Goal: Transaction & Acquisition: Purchase product/service

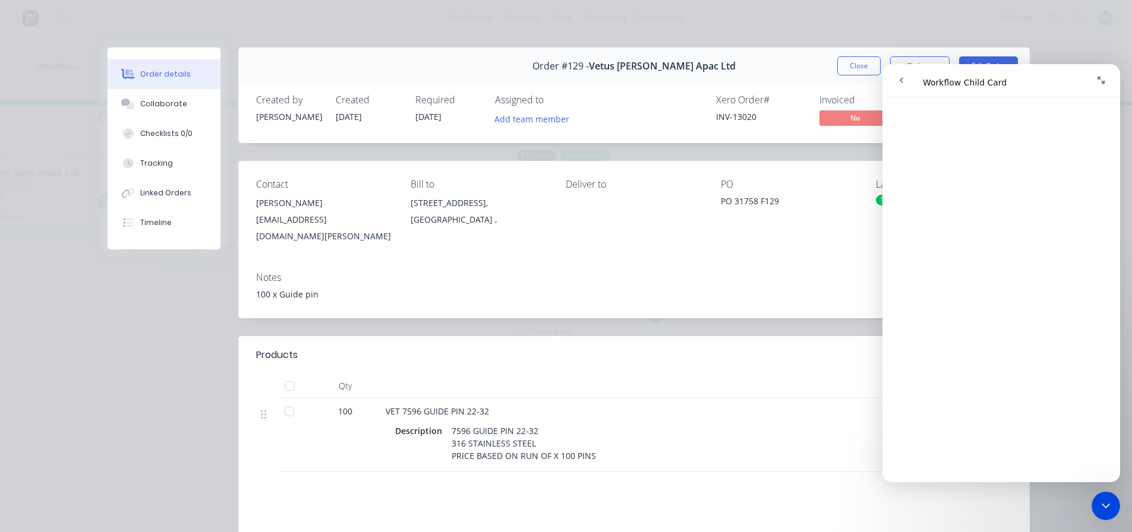
scroll to position [475, 0]
drag, startPoint x: 1975, startPoint y: 971, endPoint x: 1098, endPoint y: 512, distance: 990.7
click at [1102, 513] on icon "Close Intercom Messenger" at bounding box center [1106, 506] width 14 height 14
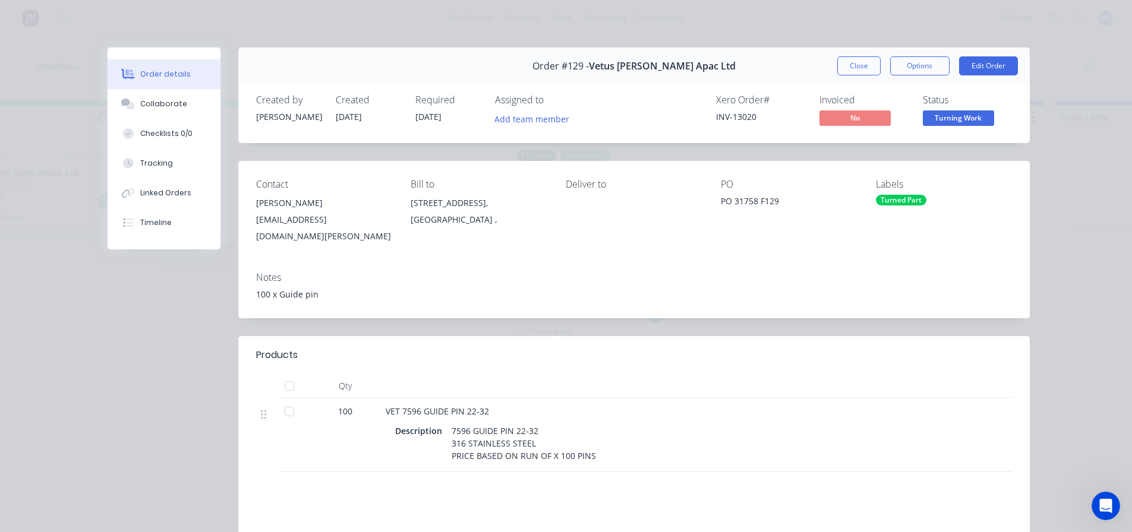
scroll to position [0, 801]
click at [858, 62] on button "Close" at bounding box center [858, 65] width 43 height 19
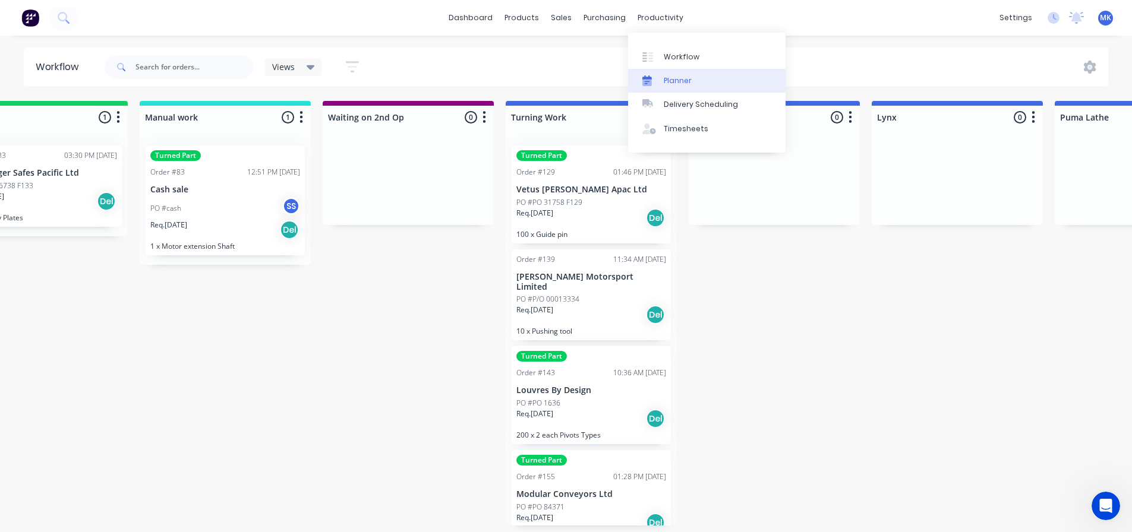
click at [676, 83] on div "Planner" at bounding box center [678, 80] width 28 height 11
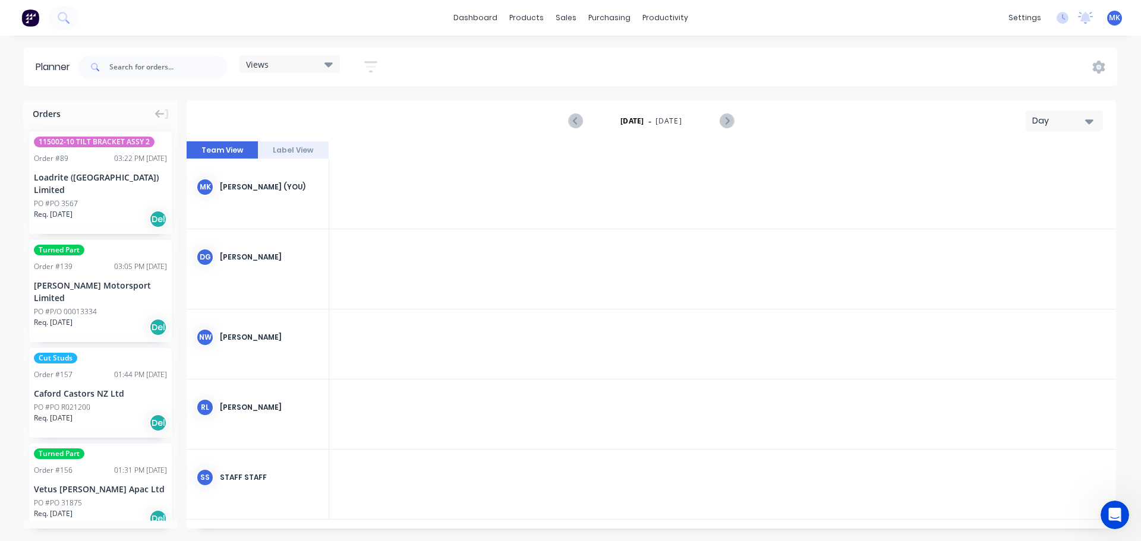
scroll to position [0, 2853]
click at [289, 146] on button "Label View" at bounding box center [293, 150] width 71 height 18
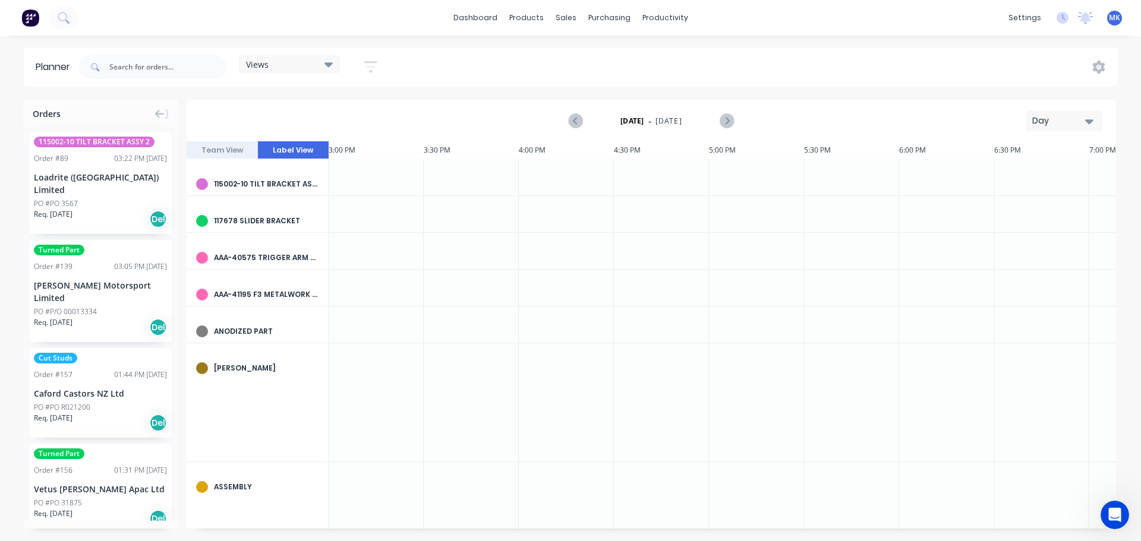
click at [226, 149] on button "Team View" at bounding box center [222, 150] width 71 height 18
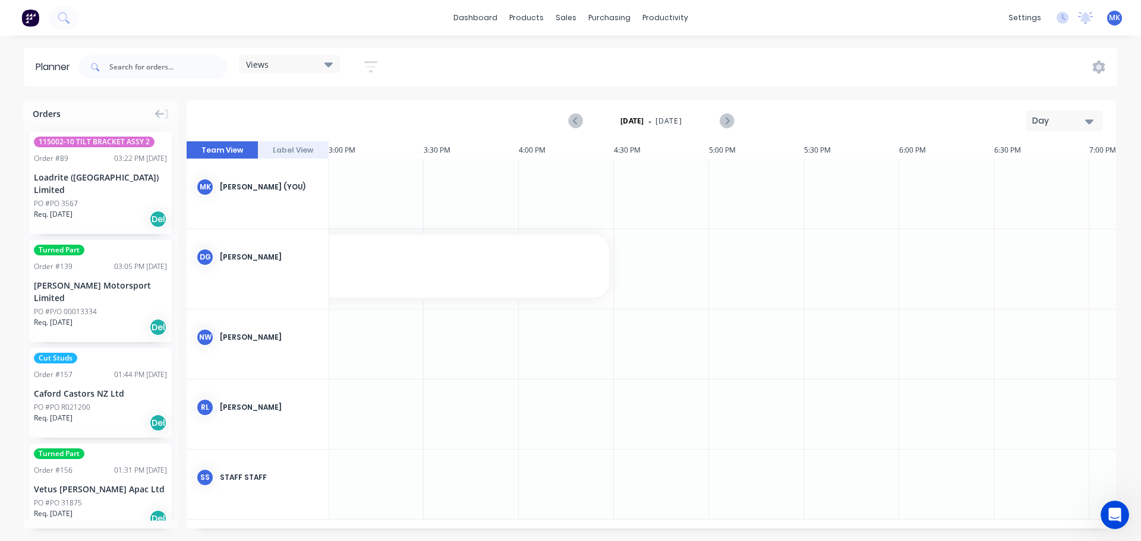
click at [1089, 124] on icon "button" at bounding box center [1089, 121] width 8 height 13
click at [1025, 174] on div "Week" at bounding box center [1043, 177] width 118 height 24
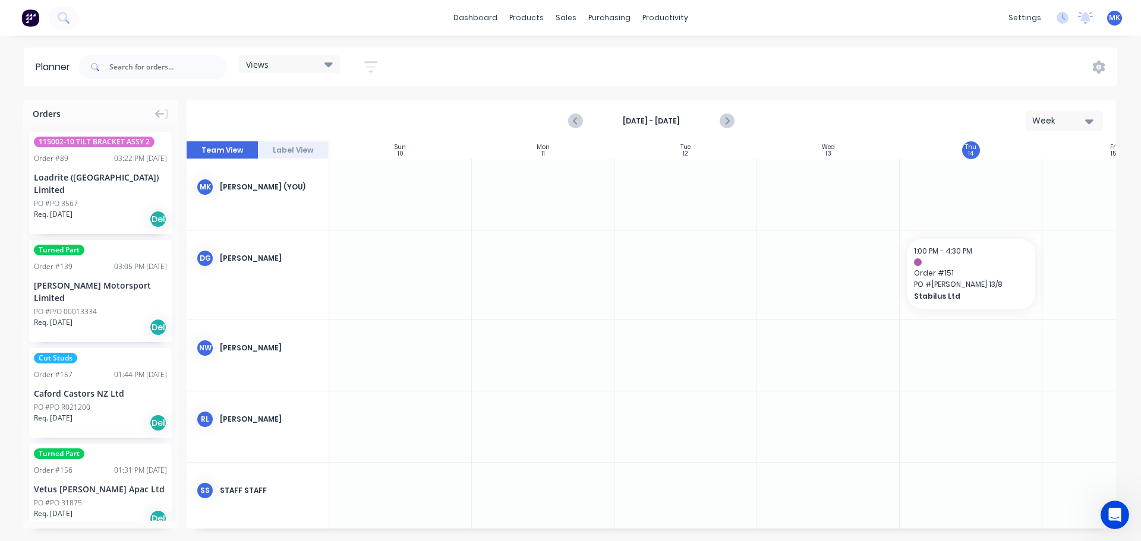
scroll to position [0, 1]
click at [1089, 124] on icon "button" at bounding box center [1089, 121] width 8 height 5
click at [1003, 201] on div "Month" at bounding box center [1043, 200] width 118 height 24
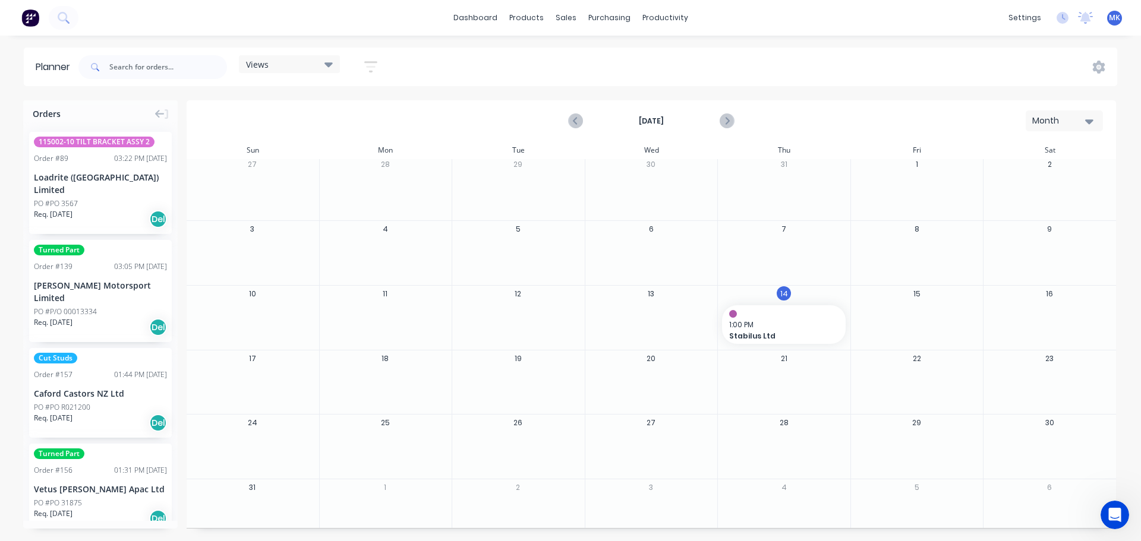
scroll to position [0, 0]
click at [1051, 121] on div "Month" at bounding box center [1059, 121] width 55 height 12
click at [1020, 179] on div "Week" at bounding box center [1043, 177] width 118 height 24
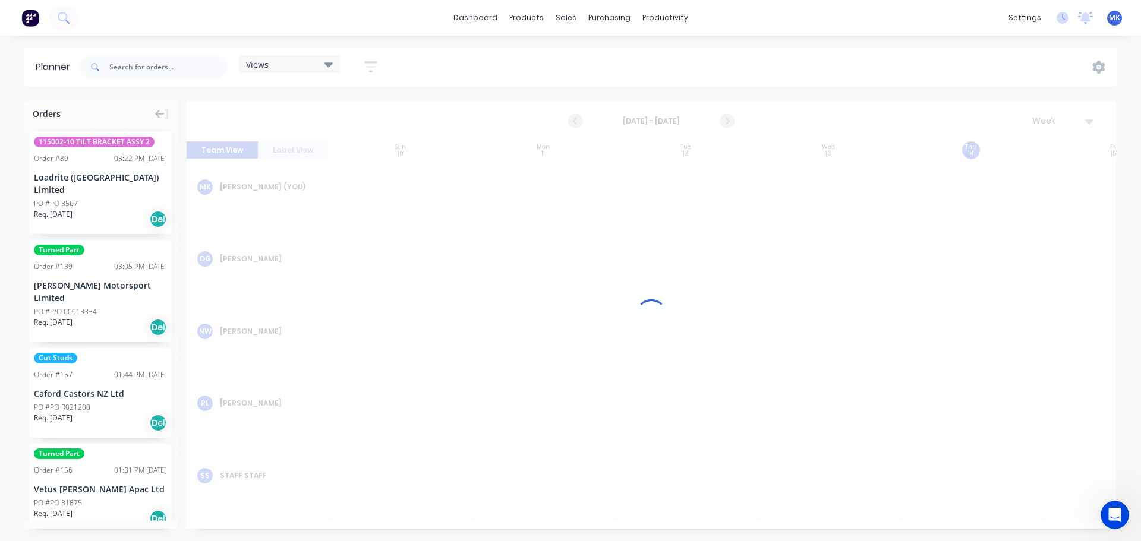
scroll to position [0, 1]
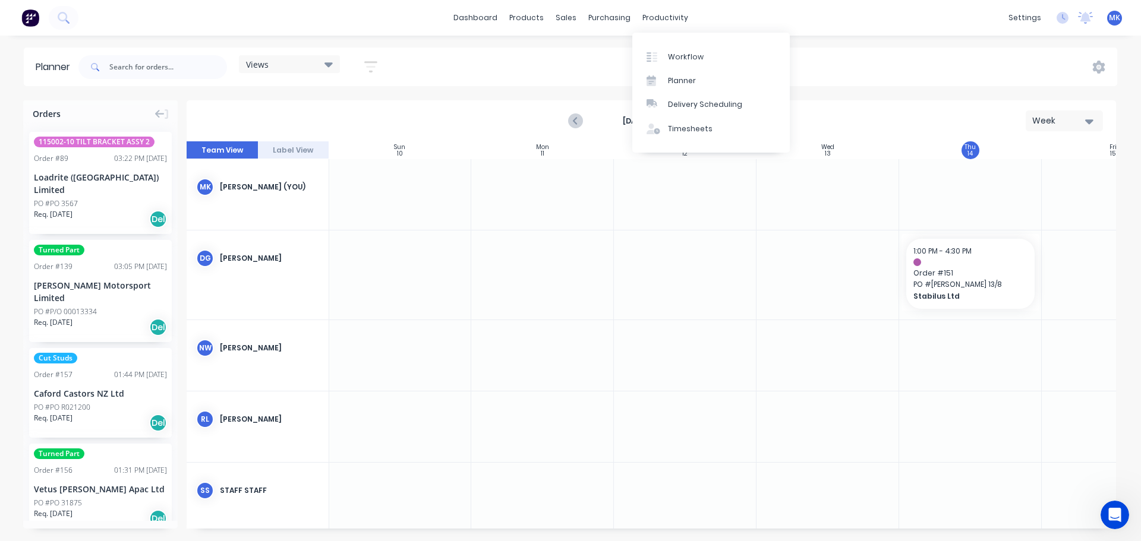
click at [479, 66] on div "Views Save new view None (Default) edit Show/Hide users Show/Hide orders Filter…" at bounding box center [596, 67] width 1041 height 36
click at [330, 67] on icon at bounding box center [328, 64] width 8 height 5
click at [1102, 62] on icon at bounding box center [1098, 67] width 13 height 13
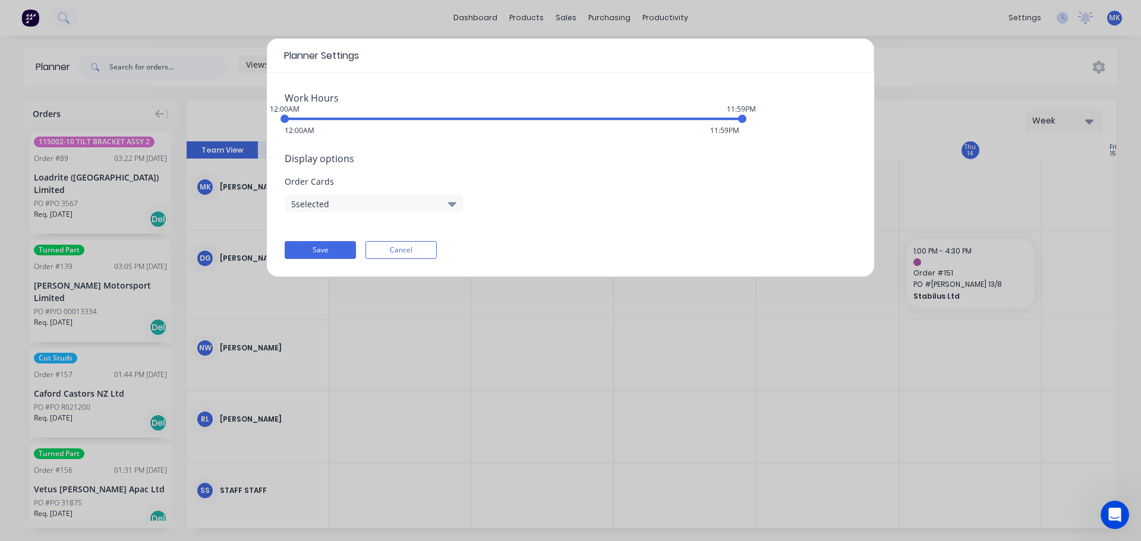
click at [1098, 66] on div "Planner Settings Work Hours 12:00AM 11:59PM 12:00AM 11:59PM Display options Ord…" at bounding box center [570, 270] width 1141 height 541
click at [931, 59] on div "Planner Settings Work Hours 12:00AM 11:59PM 12:00AM 11:59PM Display options Ord…" at bounding box center [570, 270] width 1141 height 541
click at [394, 250] on button "Cancel" at bounding box center [400, 250] width 71 height 18
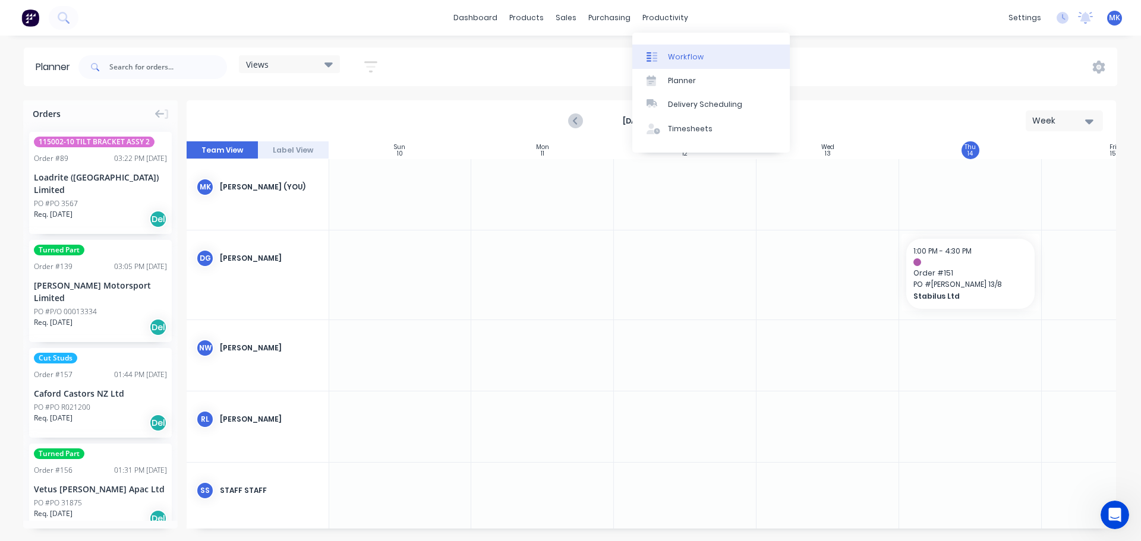
click at [664, 58] on link "Workflow" at bounding box center [710, 57] width 157 height 24
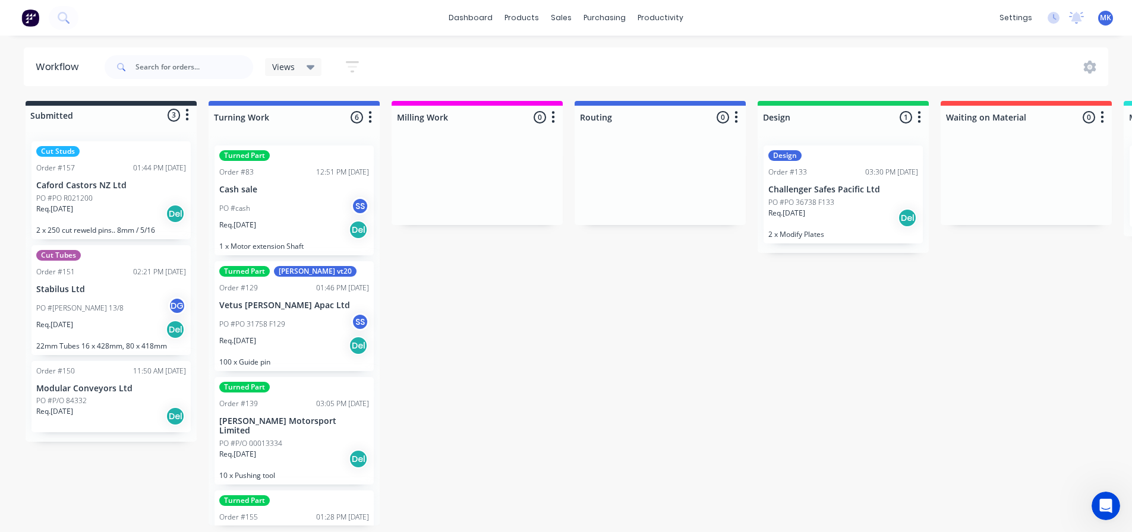
click at [350, 64] on icon "button" at bounding box center [352, 66] width 13 height 15
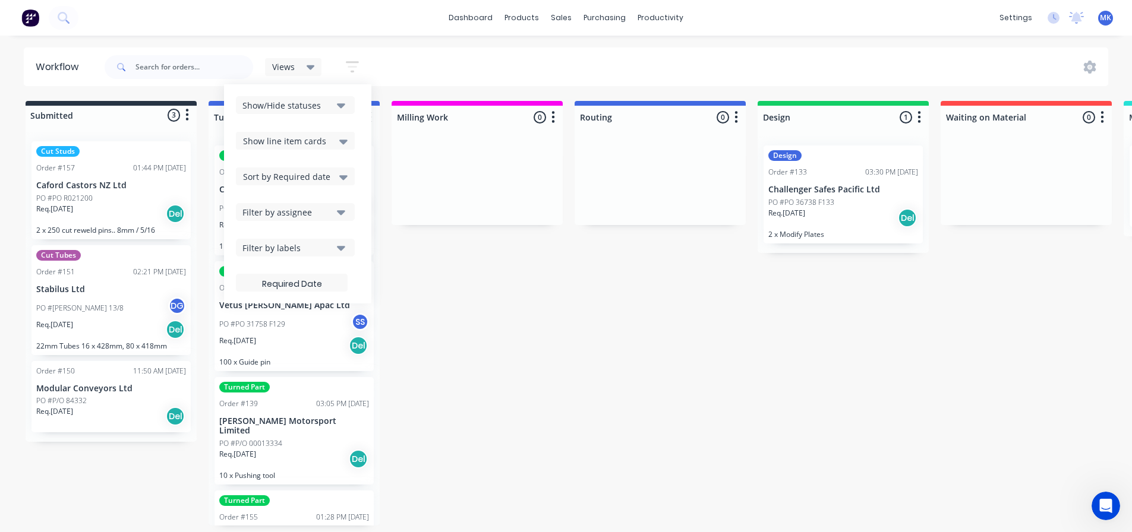
click at [332, 213] on div "Filter by assignee" at bounding box center [287, 212] width 90 height 12
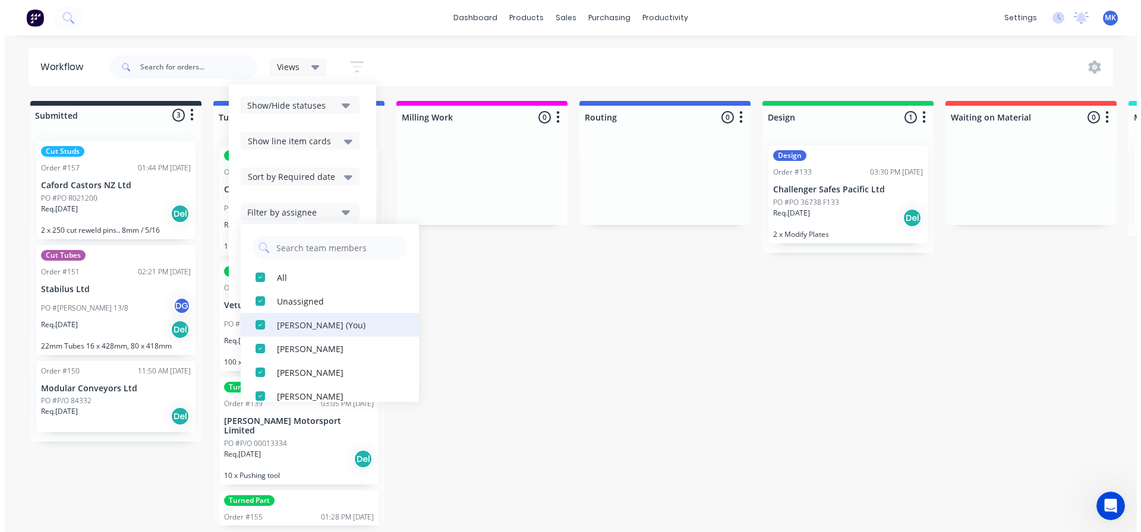
scroll to position [36, 0]
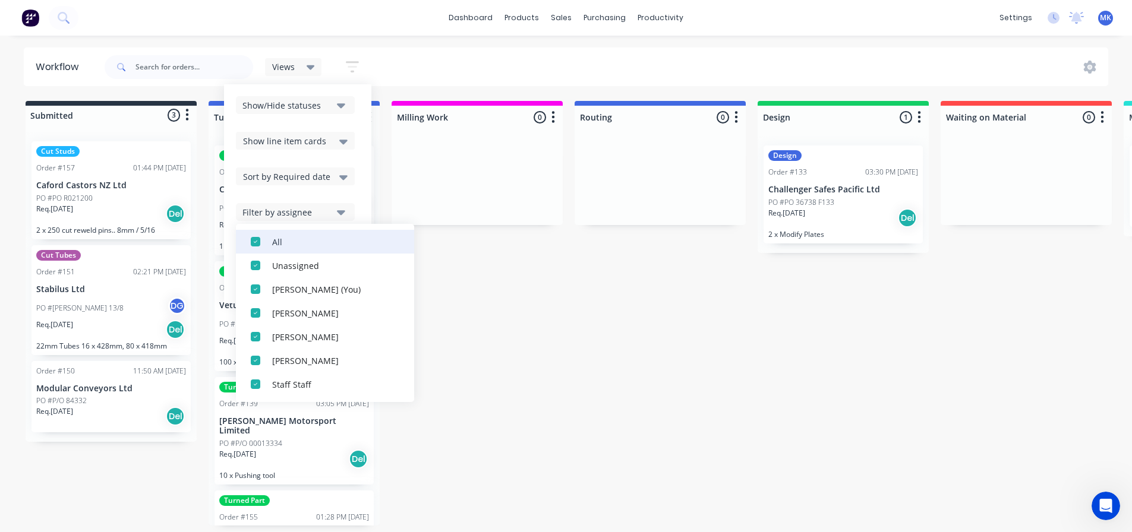
click at [254, 241] on div "button" at bounding box center [256, 242] width 24 height 24
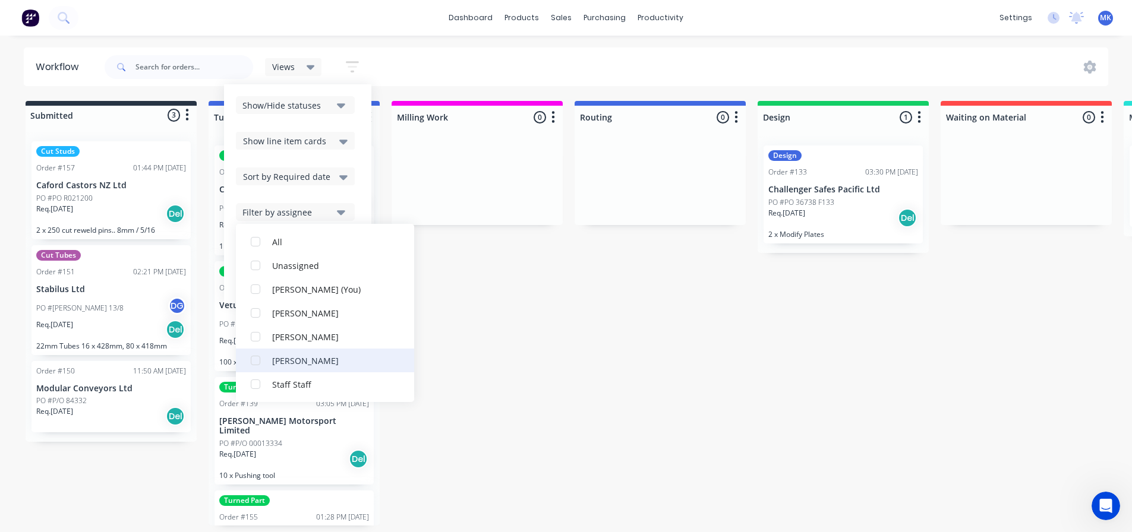
click at [259, 387] on div "button" at bounding box center [256, 385] width 24 height 24
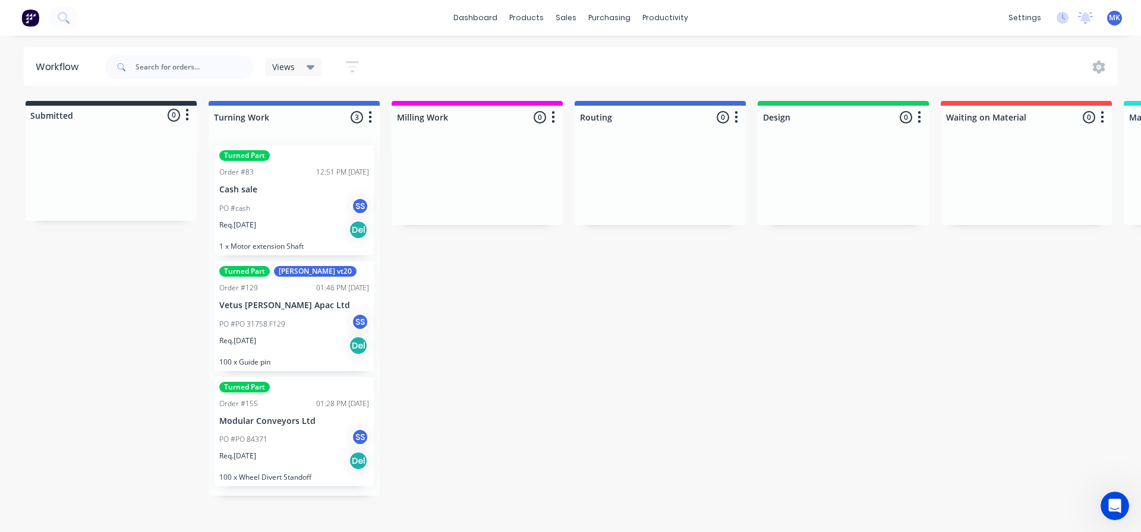
click at [310, 66] on icon at bounding box center [311, 67] width 8 height 5
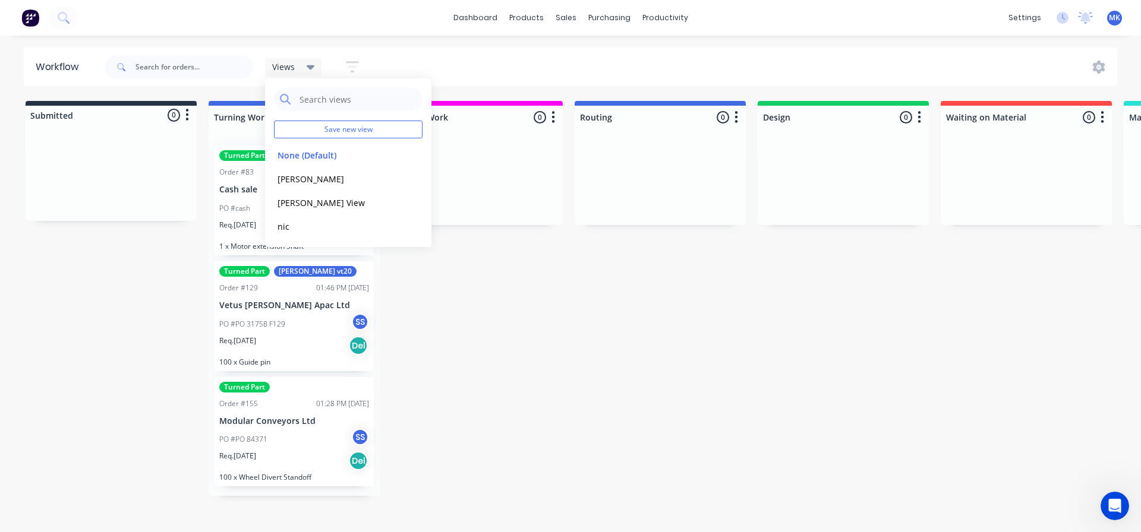
drag, startPoint x: 544, startPoint y: 397, endPoint x: 537, endPoint y: 404, distance: 10.1
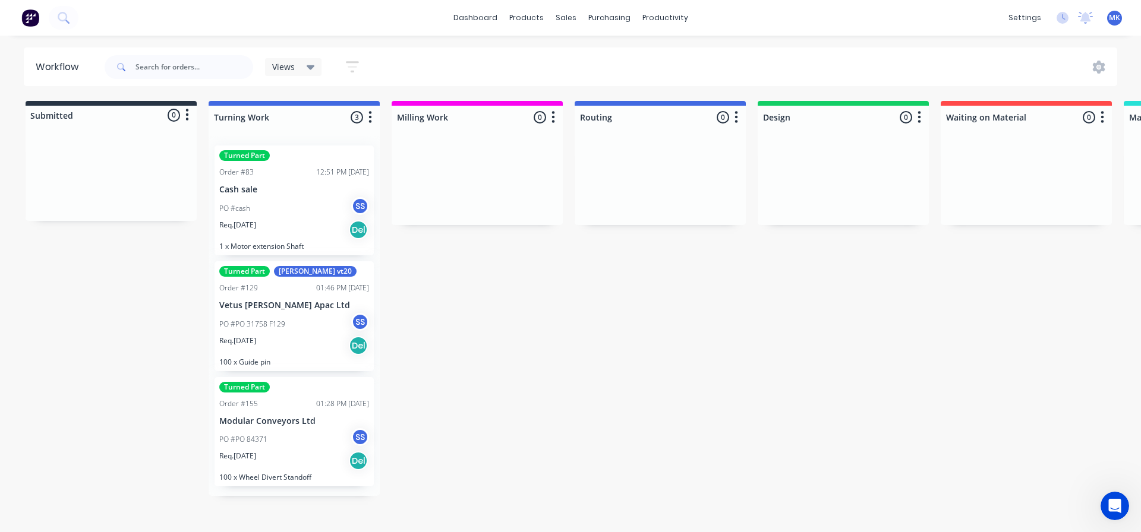
click at [369, 119] on icon "button" at bounding box center [370, 117] width 4 height 15
click at [295, 199] on button "Sort By" at bounding box center [318, 202] width 119 height 20
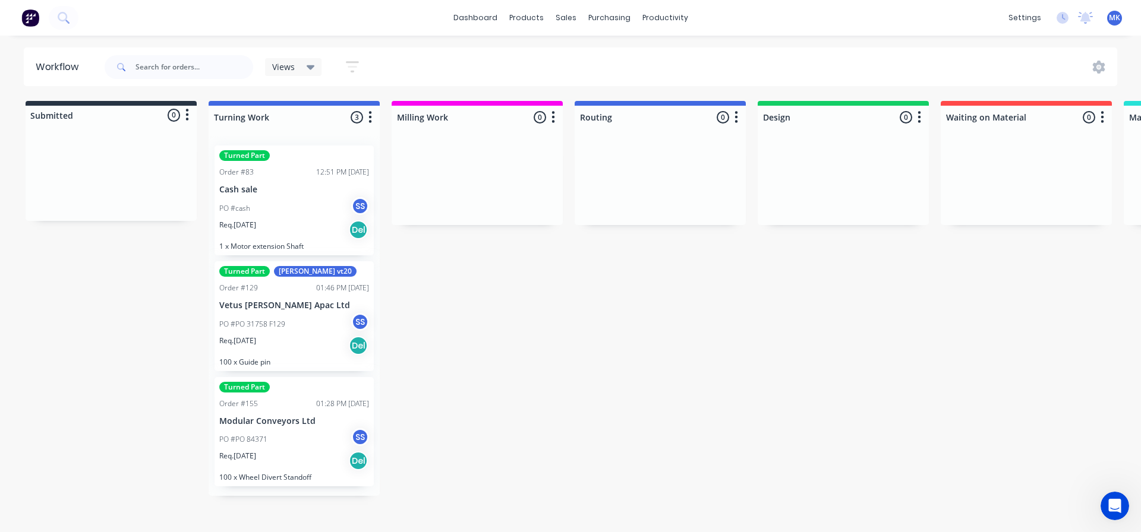
click at [315, 68] on div "Views" at bounding box center [293, 67] width 57 height 18
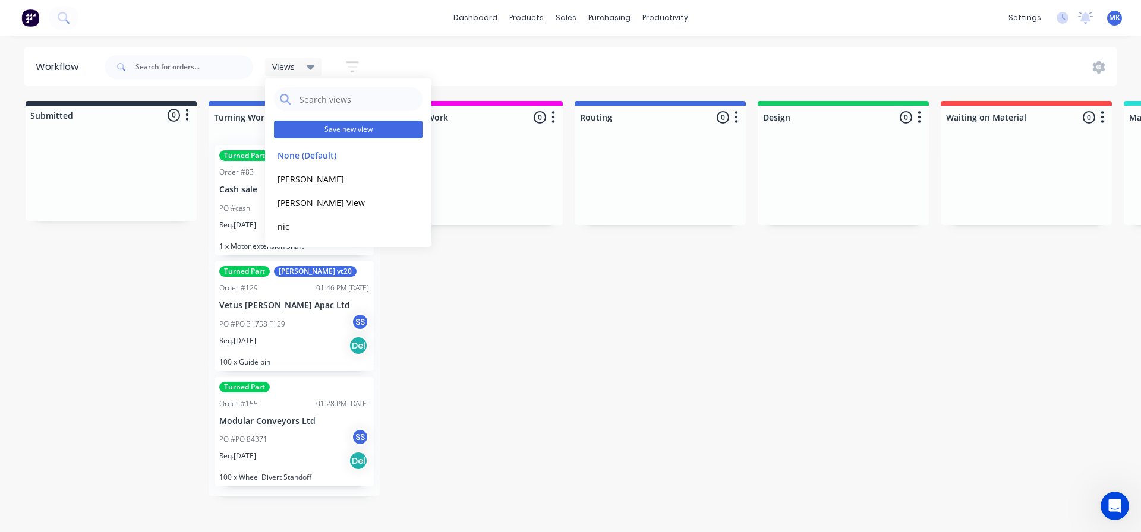
click at [347, 128] on button "Save new view" at bounding box center [348, 130] width 149 height 18
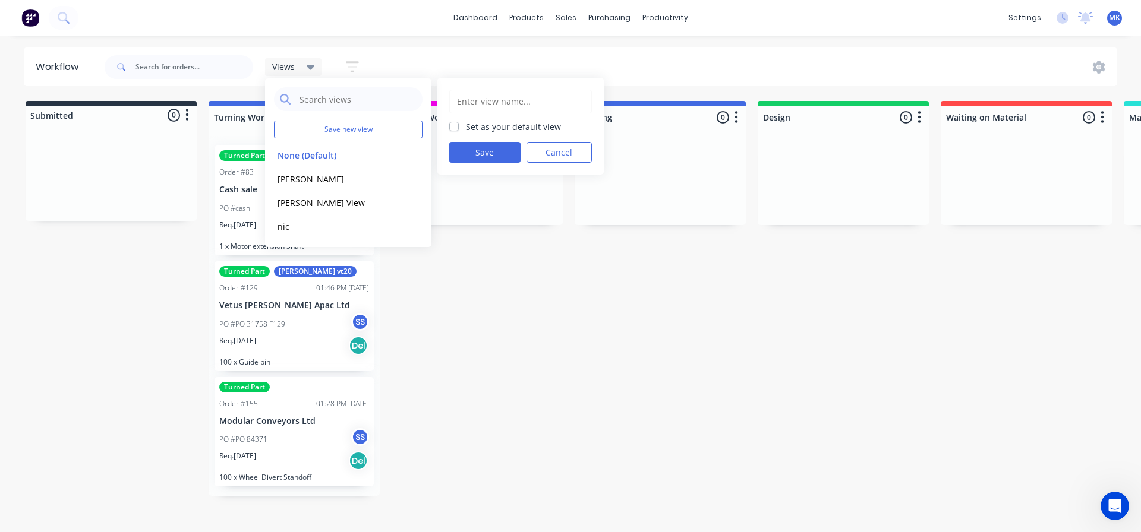
click at [480, 104] on input "text" at bounding box center [521, 101] width 130 height 23
type input "Staff Asigned Jobs"
click at [482, 157] on button "Save" at bounding box center [484, 152] width 71 height 21
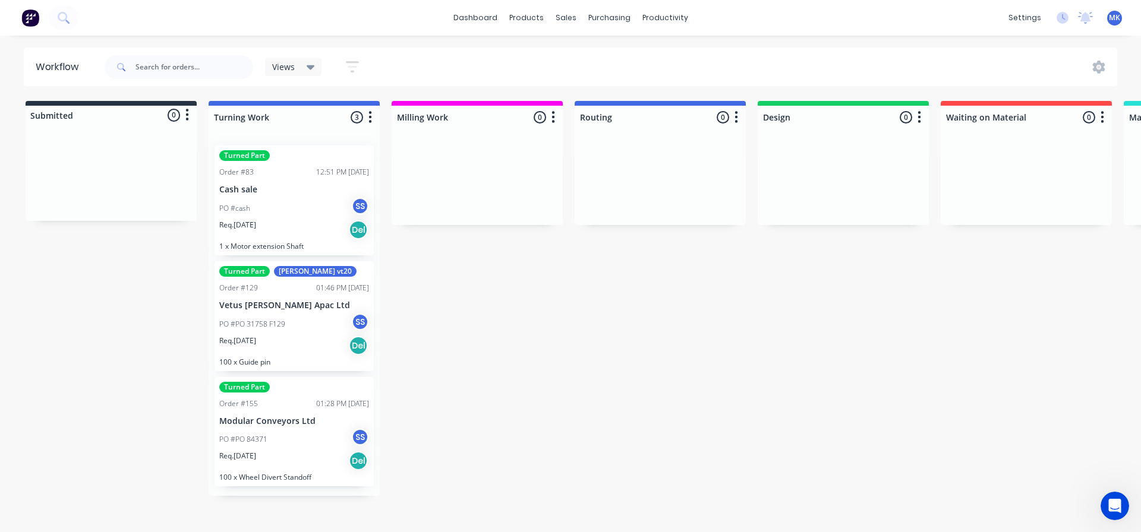
click at [304, 64] on div "Views" at bounding box center [293, 67] width 43 height 11
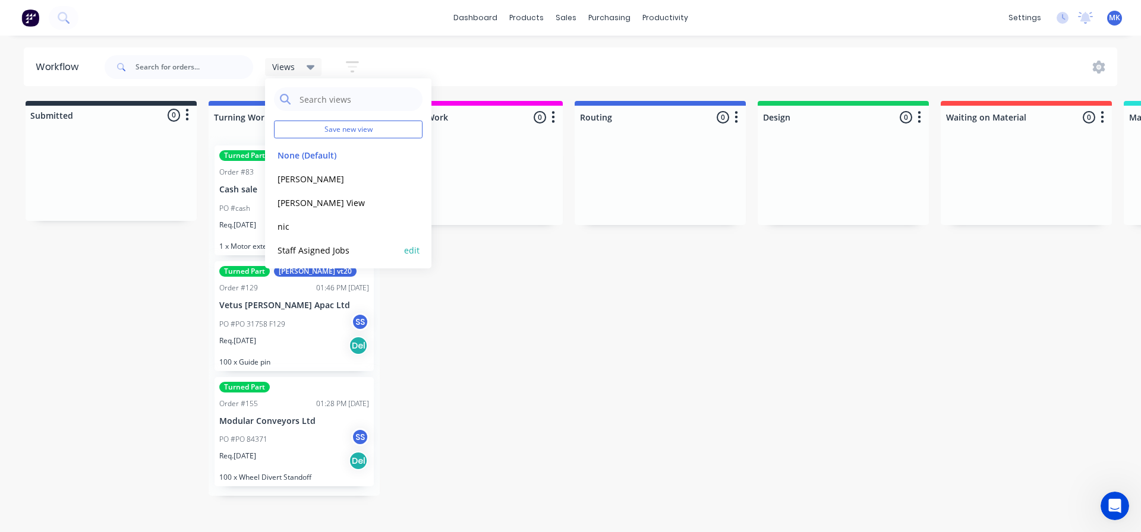
click at [315, 251] on button "Staff Asigned Jobs" at bounding box center [337, 251] width 127 height 14
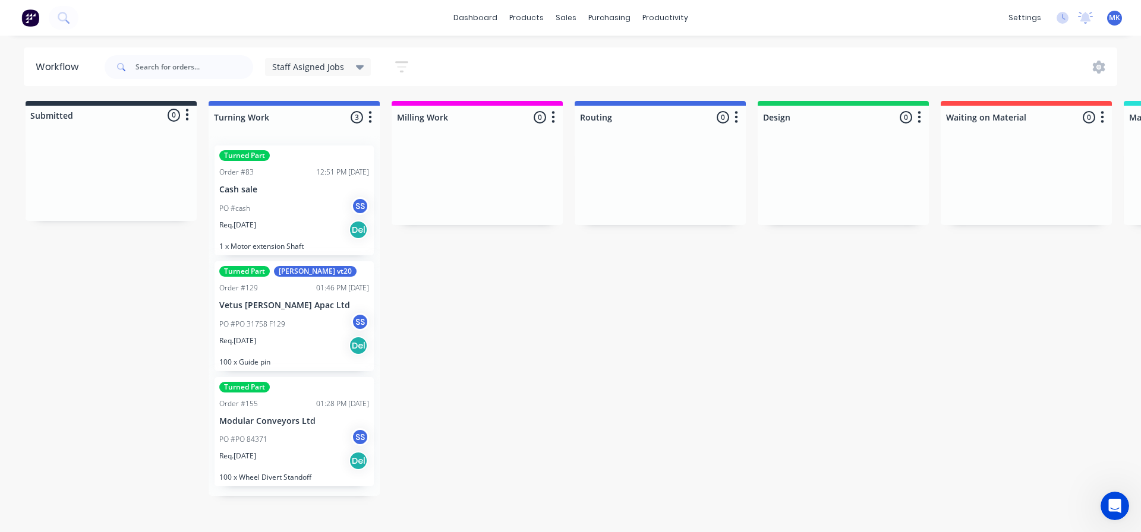
click at [338, 67] on span "Staff Asigned Jobs" at bounding box center [308, 67] width 72 height 12
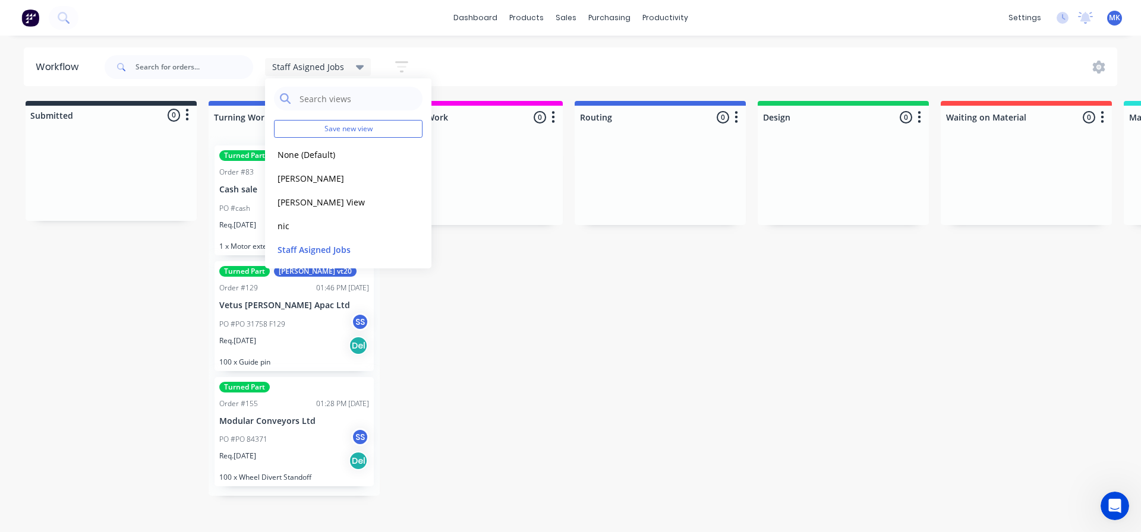
scroll to position [0, 0]
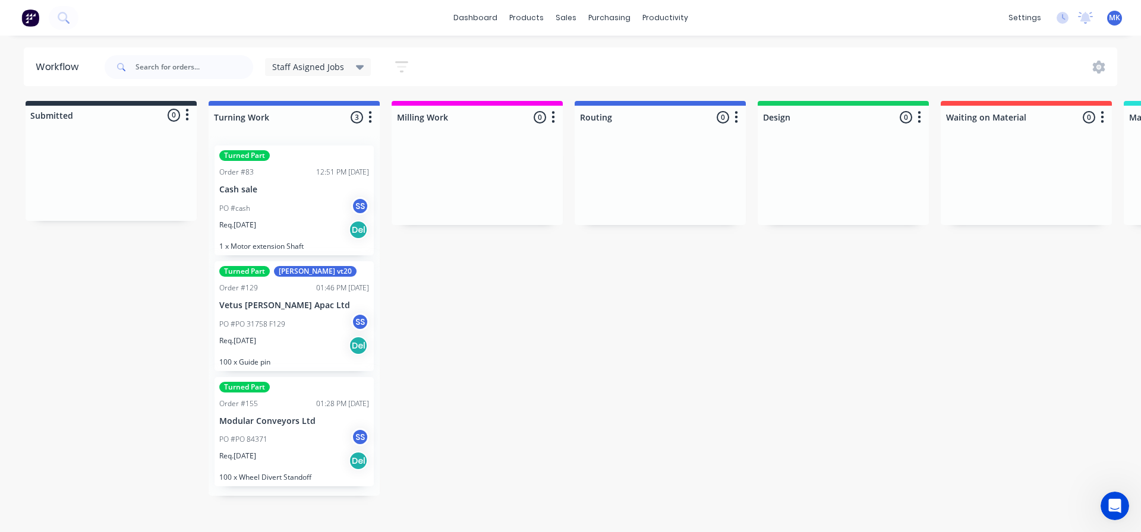
click at [402, 70] on icon "button" at bounding box center [401, 66] width 13 height 15
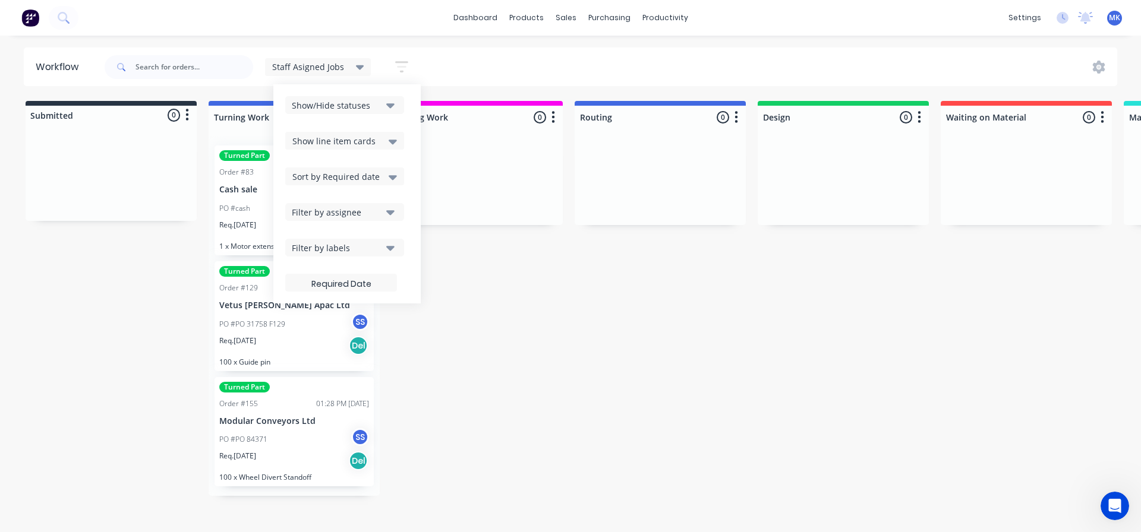
click at [390, 248] on icon "button" at bounding box center [390, 248] width 8 height 5
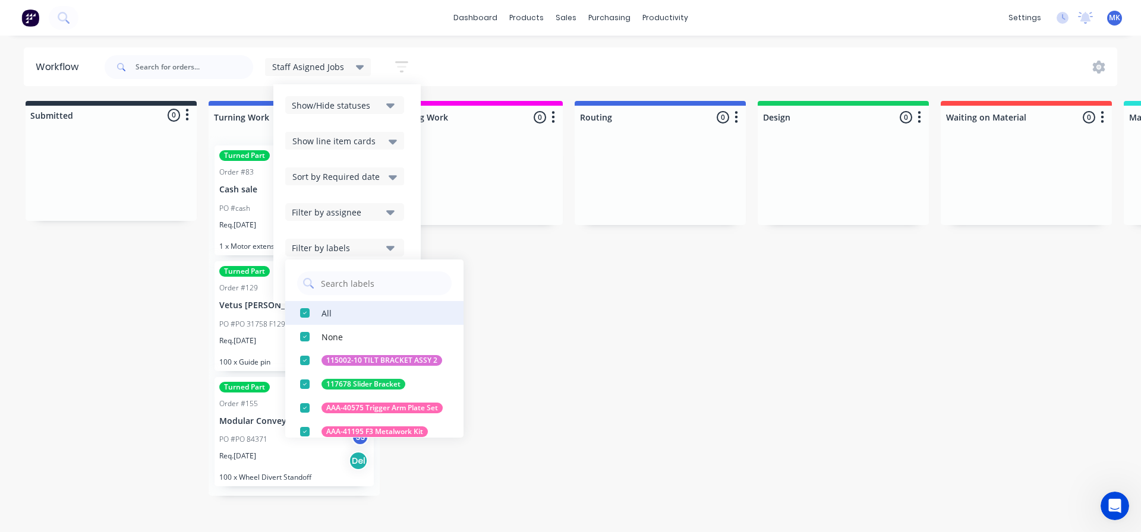
click at [305, 312] on div "button" at bounding box center [305, 313] width 24 height 24
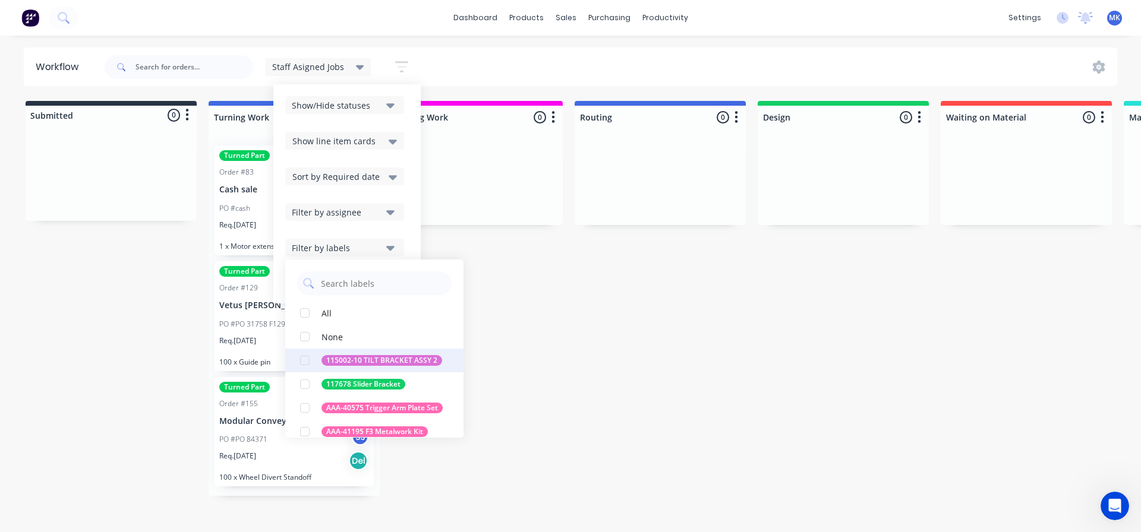
click at [304, 358] on div "button" at bounding box center [305, 361] width 24 height 24
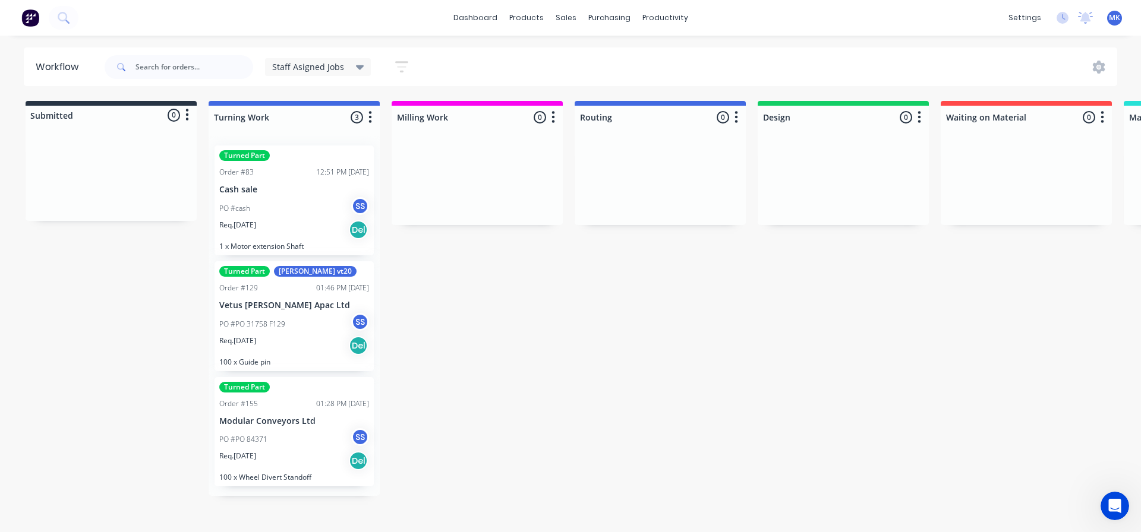
drag, startPoint x: 708, startPoint y: 334, endPoint x: 696, endPoint y: 336, distance: 12.1
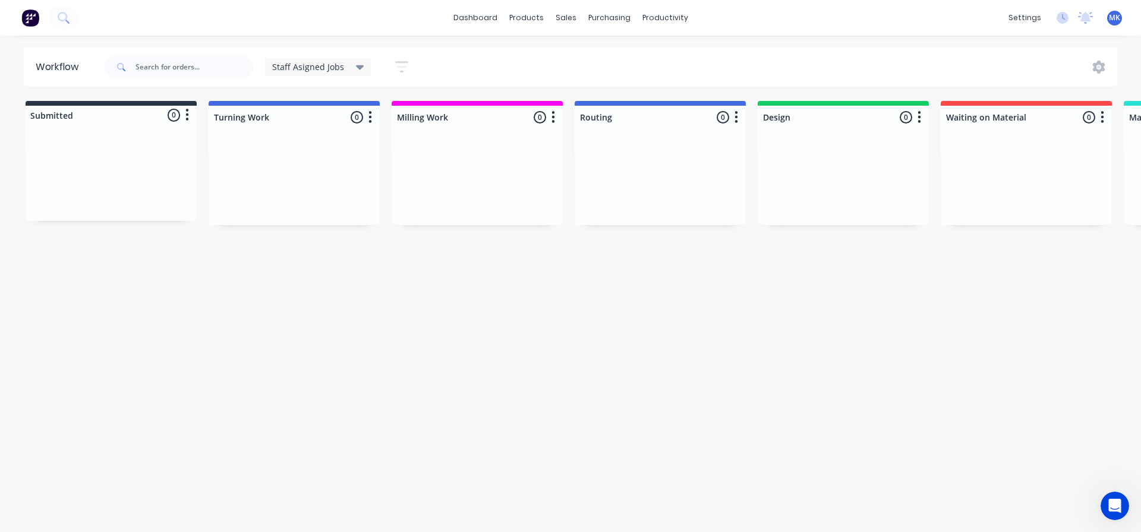
click at [356, 65] on icon at bounding box center [360, 67] width 8 height 13
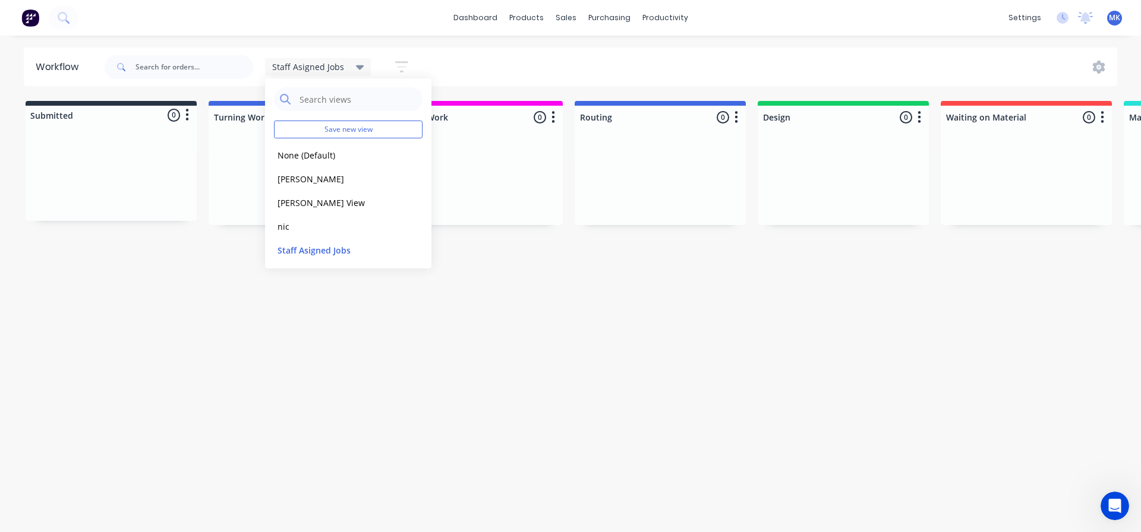
click at [356, 65] on icon at bounding box center [360, 67] width 8 height 13
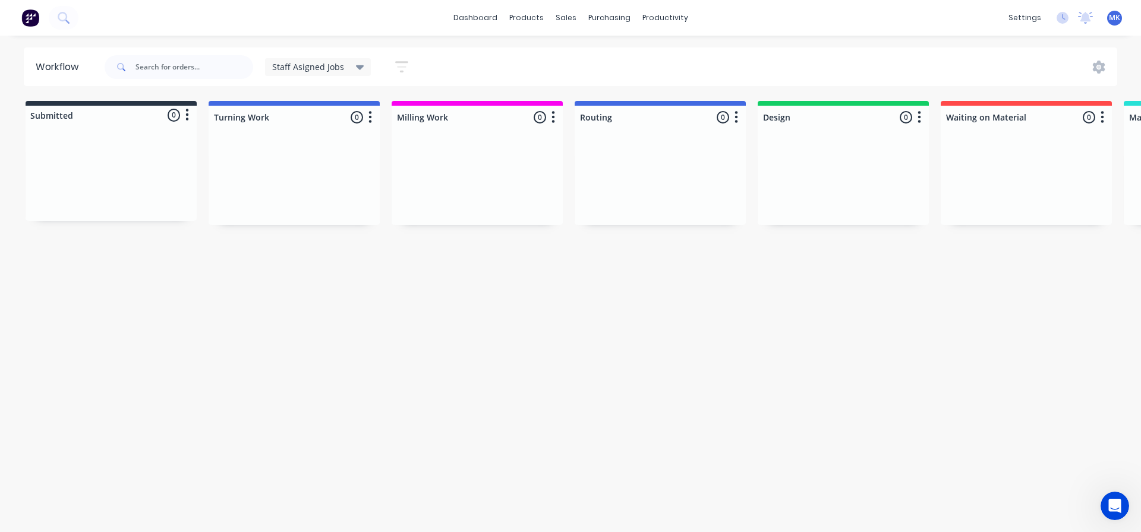
click at [401, 62] on icon "button" at bounding box center [401, 66] width 13 height 11
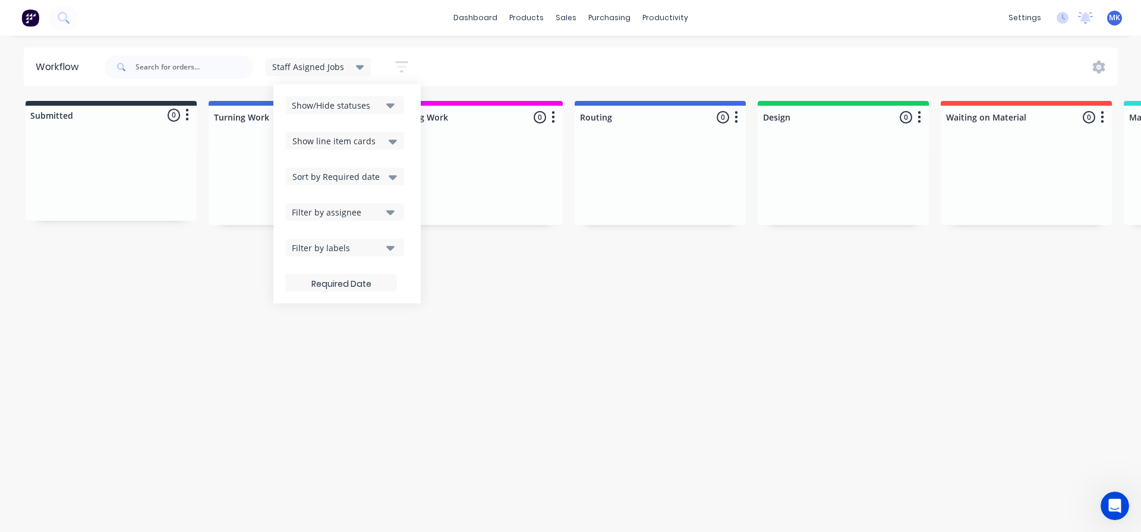
click at [386, 254] on icon "button" at bounding box center [390, 247] width 8 height 13
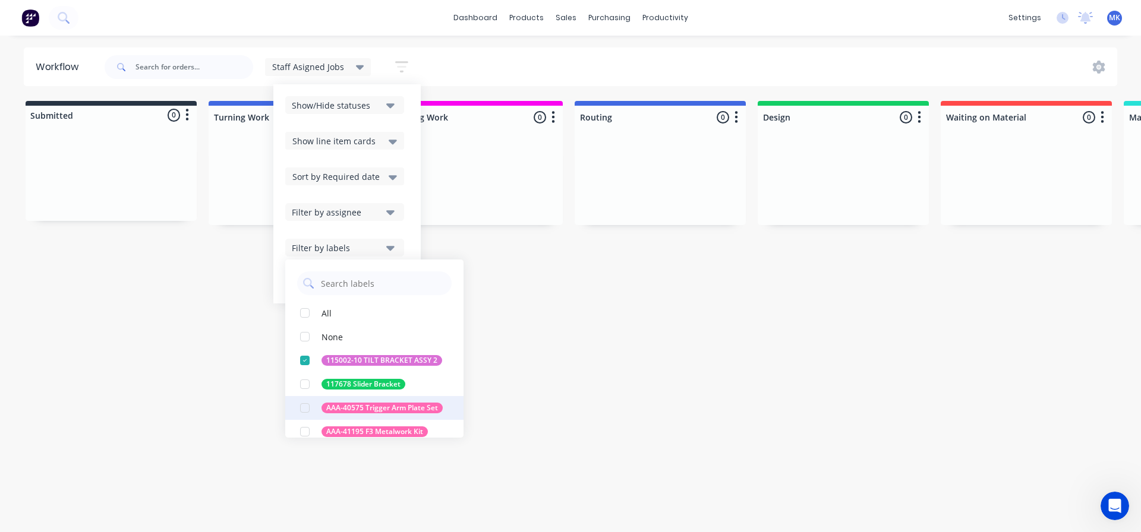
click at [417, 404] on div "AAA-40575 Trigger Arm Plate Set" at bounding box center [381, 408] width 121 height 11
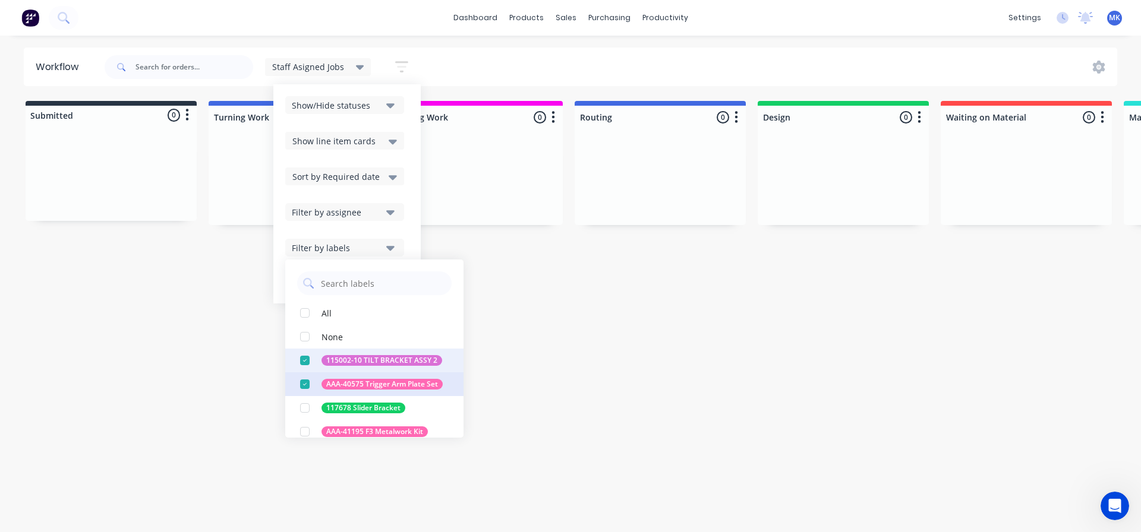
click at [301, 358] on div "button" at bounding box center [305, 361] width 24 height 24
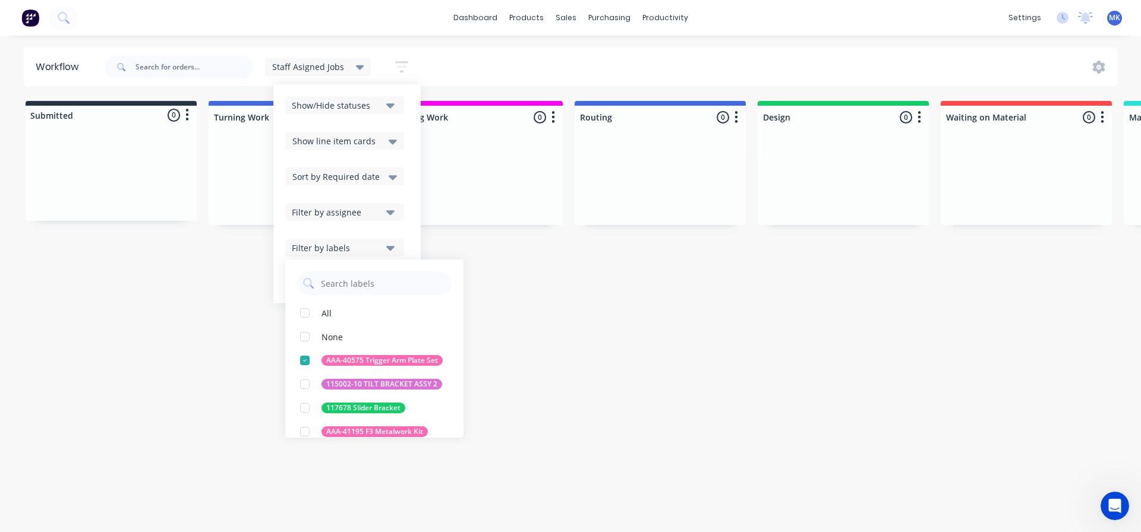
click at [684, 353] on div "Workflow Staff Asigned Jobs Save new view None (Default) edit [PERSON_NAME] edi…" at bounding box center [570, 278] width 1141 height 461
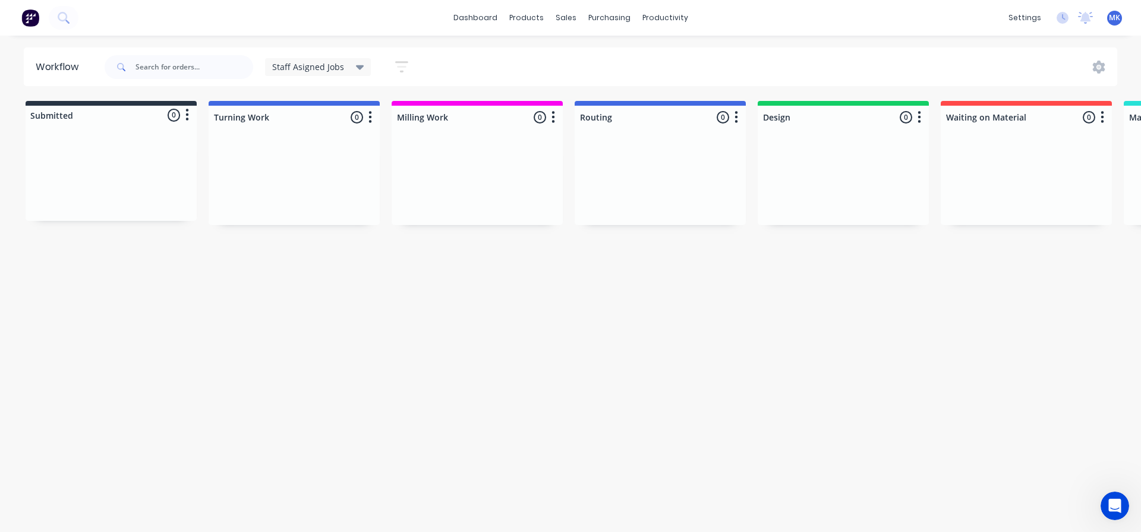
click at [266, 373] on div "Workflow Staff Asigned Jobs Save new view None (Default) edit [PERSON_NAME] edi…" at bounding box center [570, 278] width 1141 height 461
click at [357, 61] on div "Staff Asigned Jobs" at bounding box center [318, 67] width 106 height 18
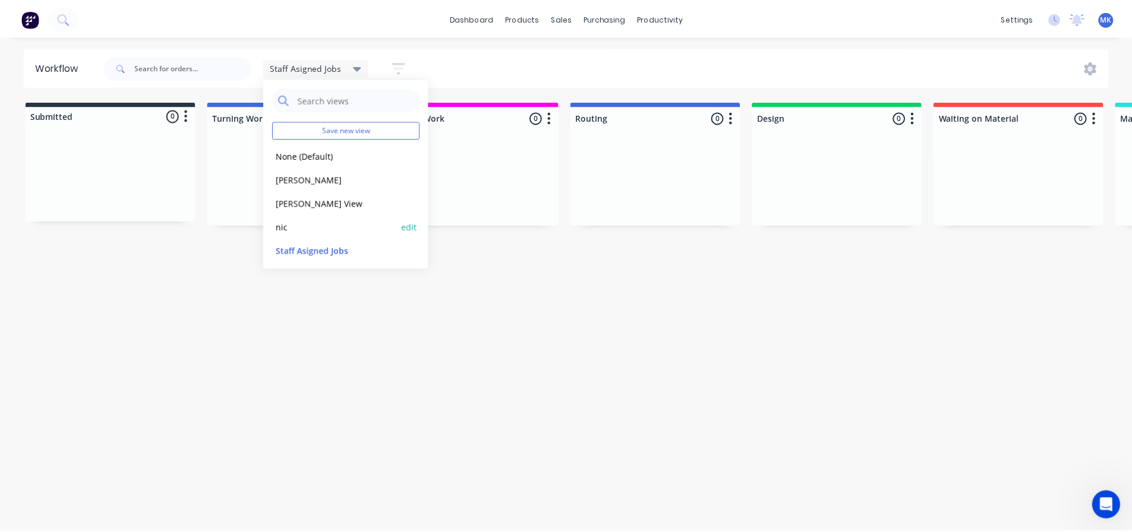
scroll to position [2, 0]
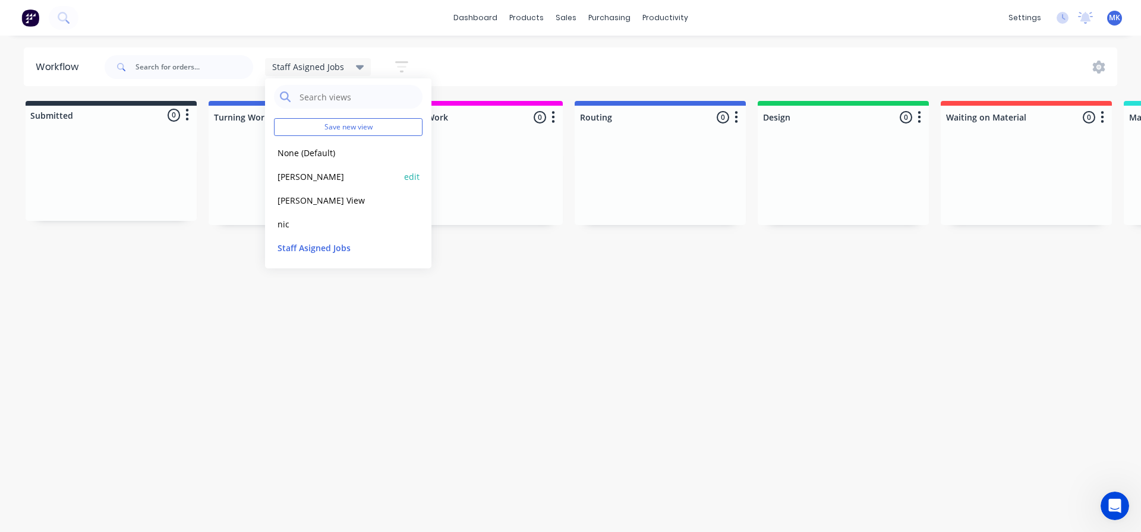
click at [291, 177] on button "[PERSON_NAME]" at bounding box center [337, 177] width 127 height 14
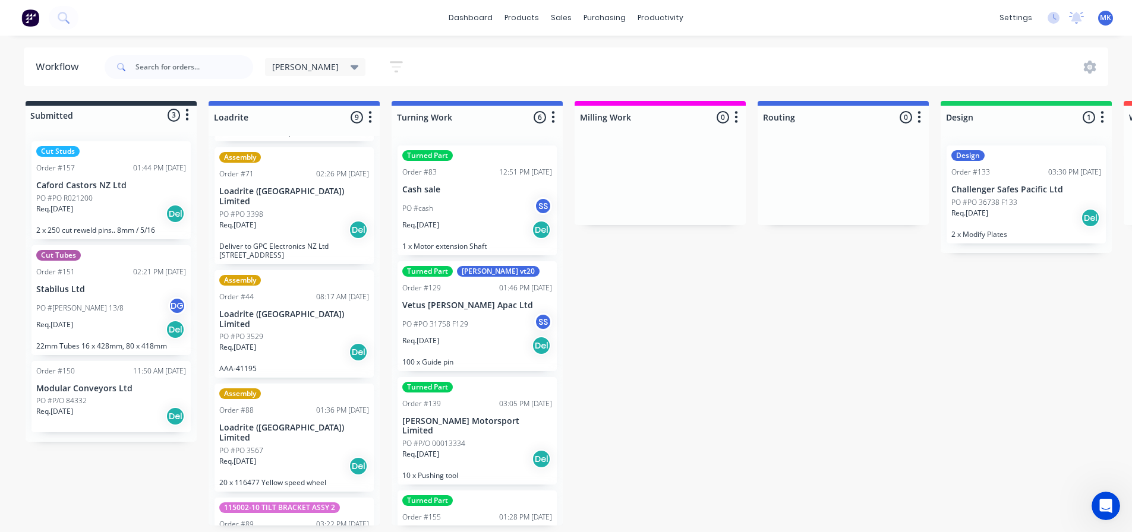
scroll to position [297, 0]
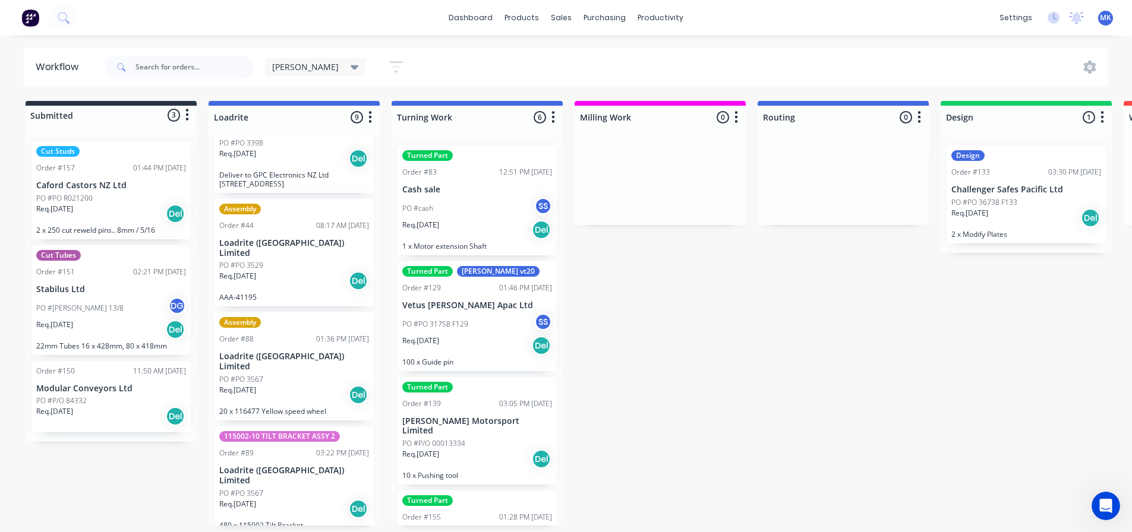
click at [276, 488] on div "PO #PO 3567" at bounding box center [294, 493] width 150 height 11
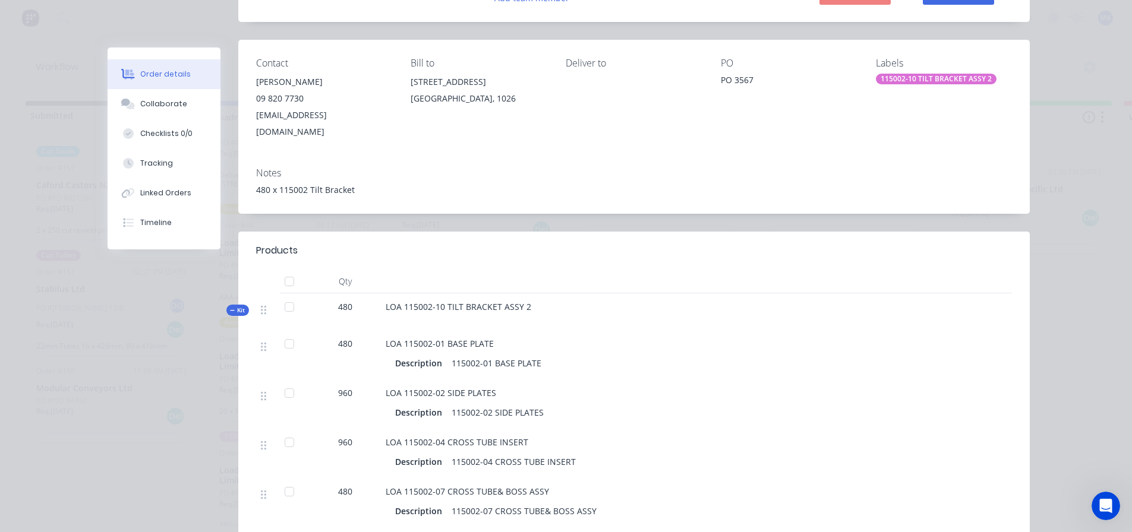
scroll to position [119, 0]
click at [143, 160] on div "Tracking" at bounding box center [156, 163] width 33 height 11
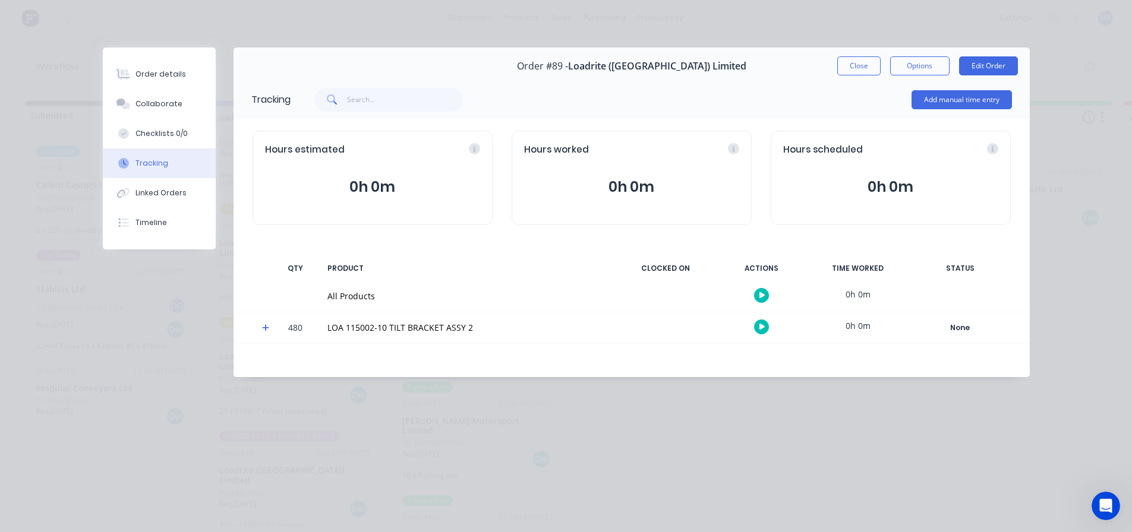
click at [264, 327] on icon at bounding box center [266, 328] width 8 height 8
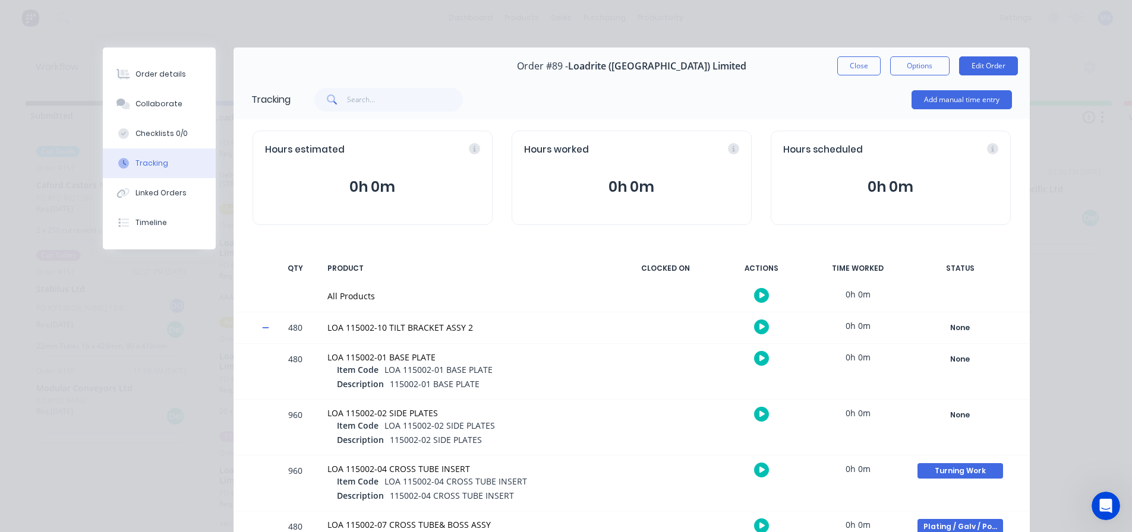
click at [256, 324] on div at bounding box center [262, 328] width 18 height 31
click at [262, 329] on icon at bounding box center [265, 327] width 7 height 1
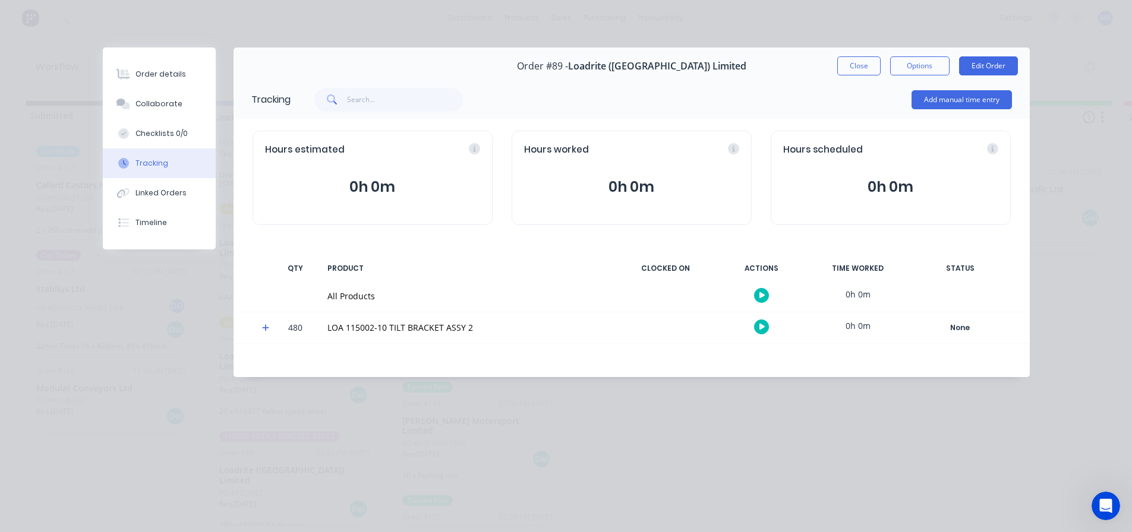
click at [259, 327] on div at bounding box center [262, 328] width 18 height 31
click at [263, 327] on icon at bounding box center [266, 328] width 8 height 8
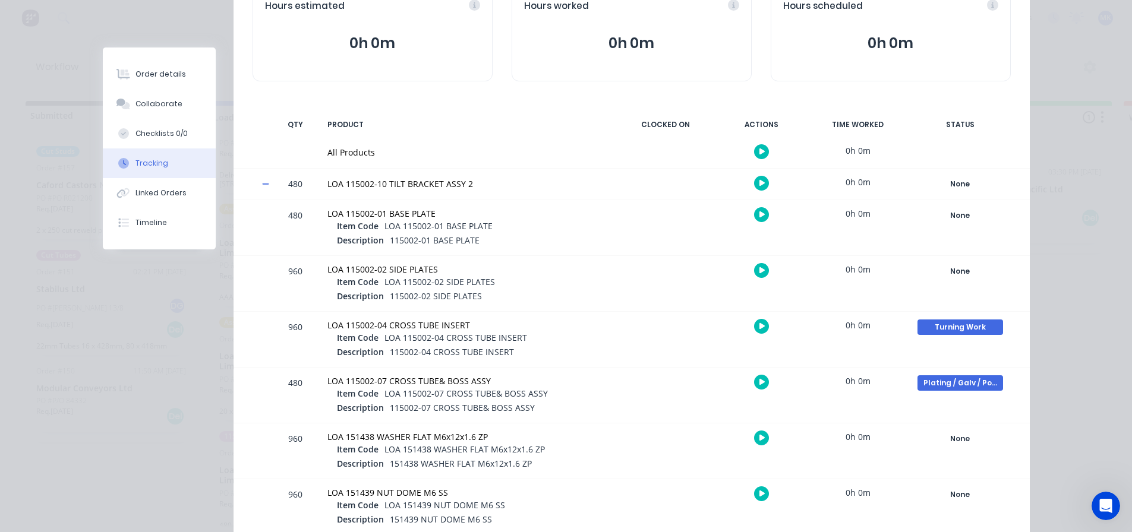
scroll to position [178, 0]
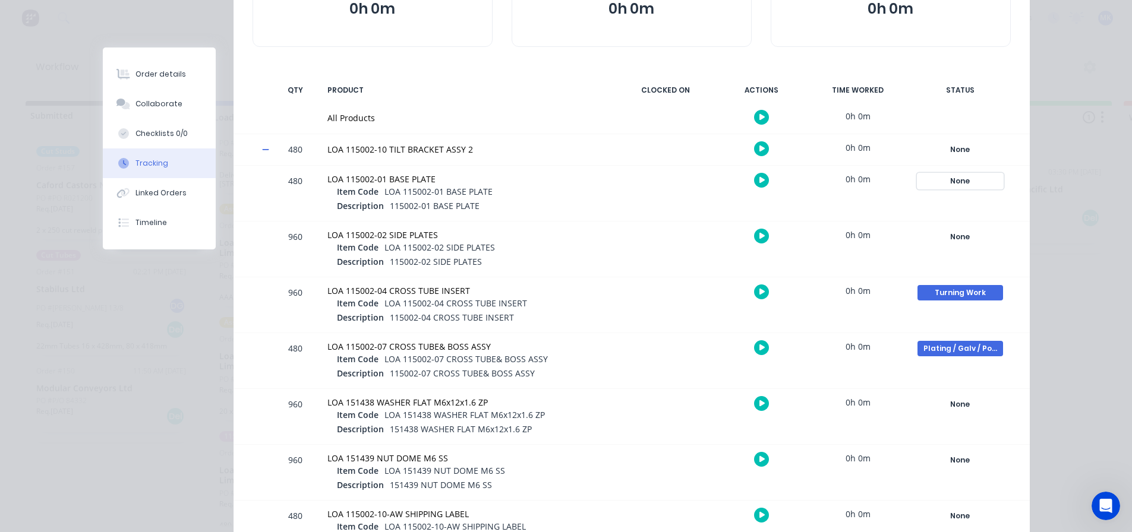
click at [960, 178] on div "None" at bounding box center [961, 181] width 86 height 15
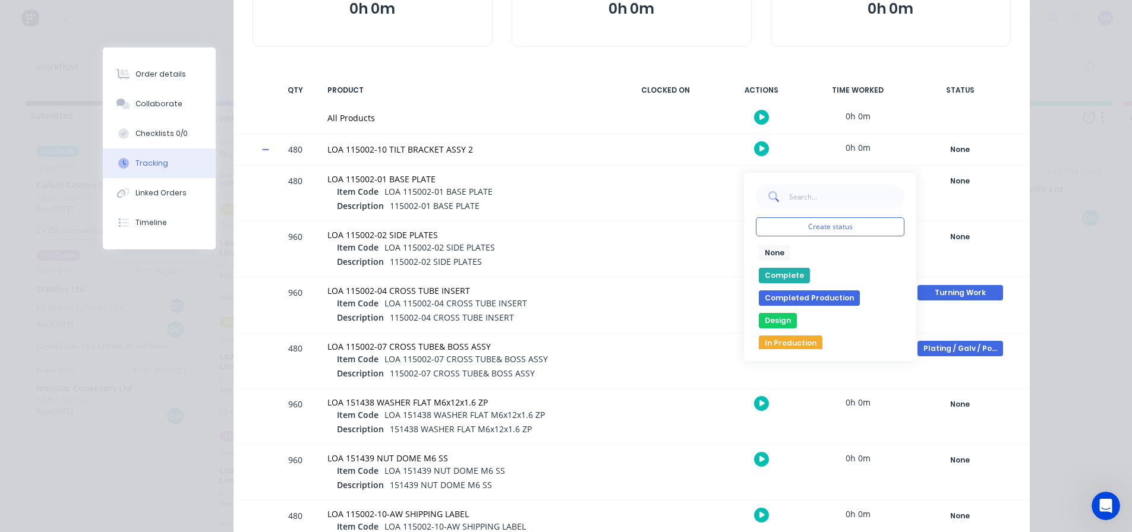
click at [770, 322] on button "Design" at bounding box center [778, 320] width 38 height 15
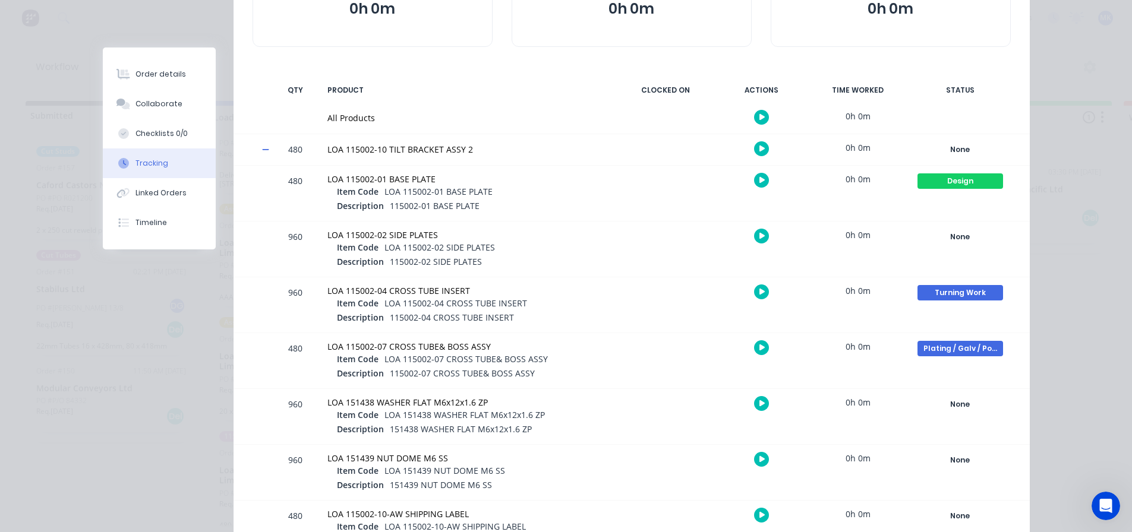
click at [261, 146] on div "480 LOA 115002-10 TILT BRACKET ASSY 2 0h 0m None Create status None edit Comple…" at bounding box center [632, 149] width 796 height 31
click at [257, 155] on div "480 LOA 115002-10 TILT BRACKET ASSY 2 0h 0m None Create status None edit Comple…" at bounding box center [632, 149] width 796 height 31
click at [266, 144] on div "480 LOA 115002-10 TILT BRACKET ASSY 2 0h 0m None Create status None edit Comple…" at bounding box center [632, 149] width 796 height 31
click at [262, 149] on icon at bounding box center [266, 150] width 8 height 8
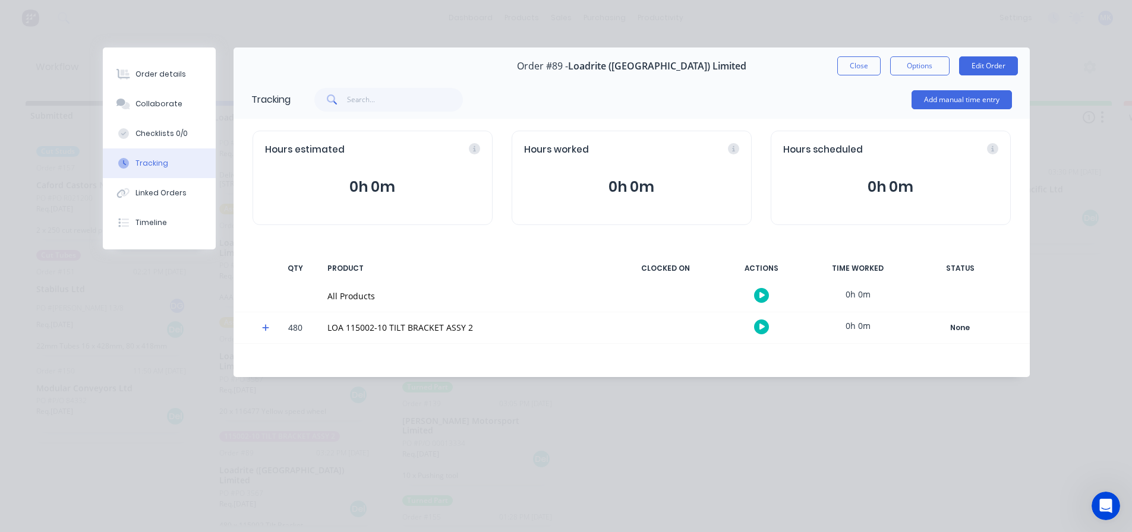
scroll to position [0, 0]
click at [267, 327] on icon at bounding box center [266, 328] width 8 height 8
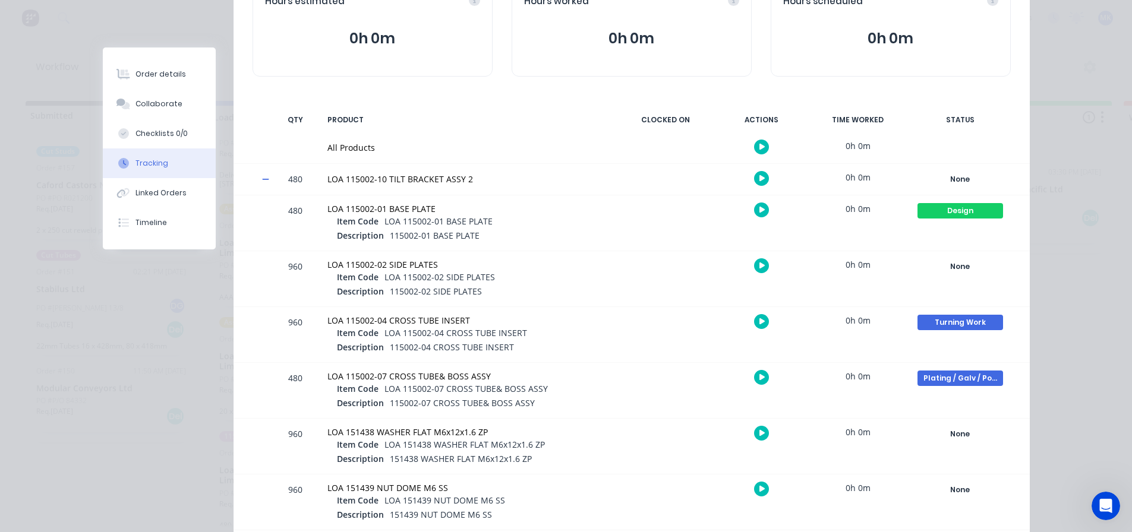
scroll to position [178, 0]
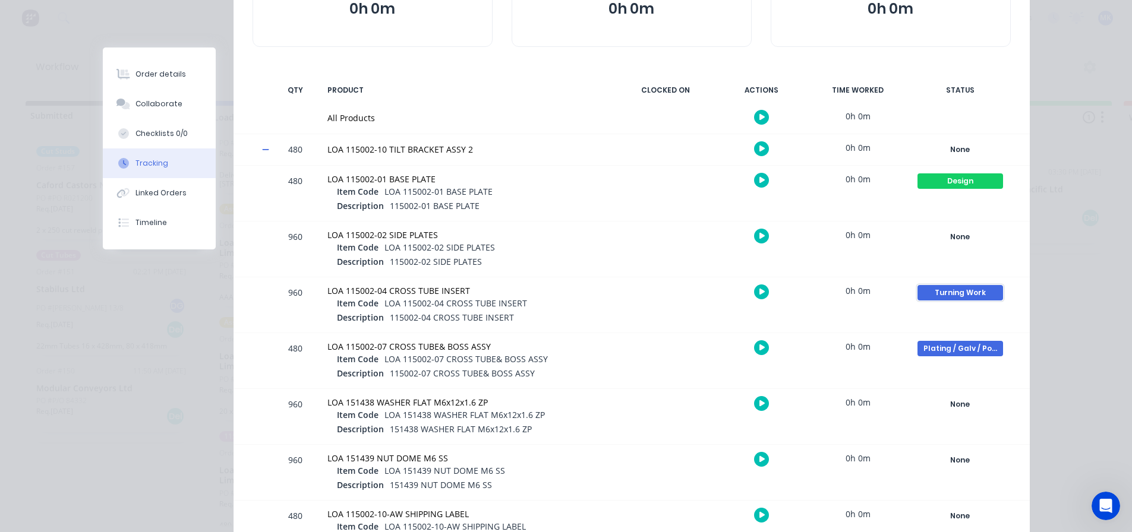
click at [974, 294] on div "Turning Work" at bounding box center [961, 292] width 86 height 15
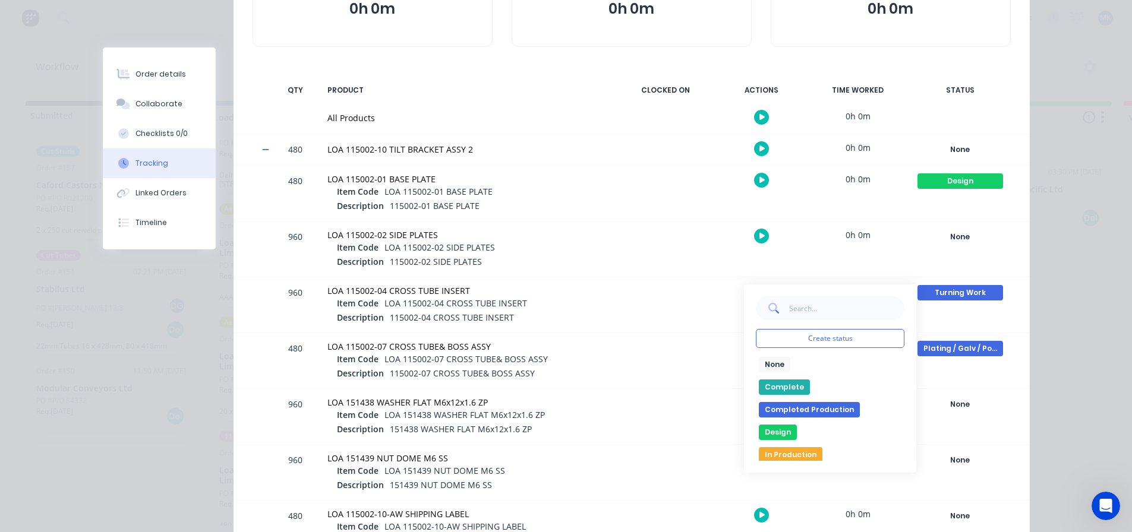
click at [778, 363] on button "None" at bounding box center [774, 364] width 31 height 15
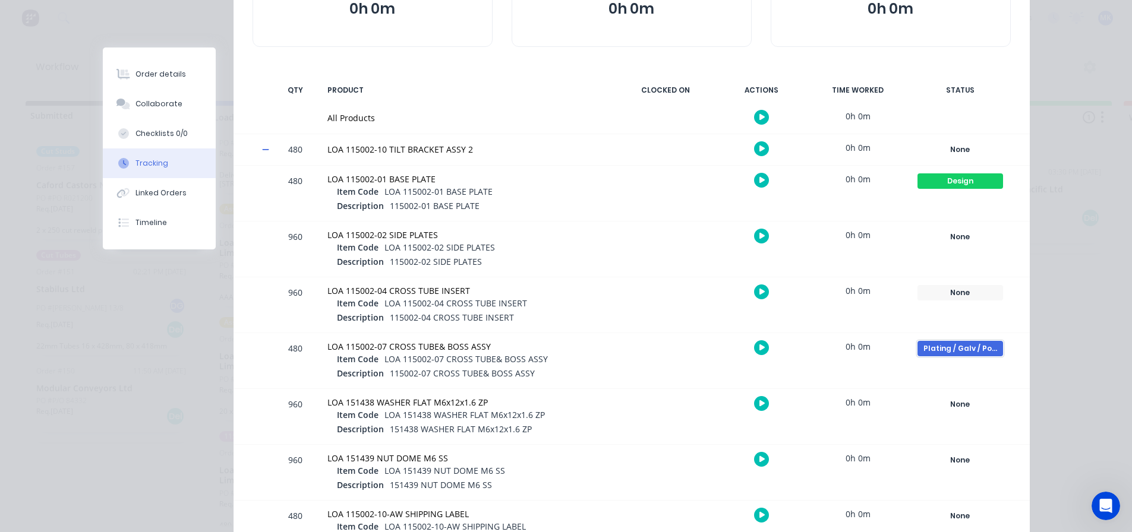
click at [981, 349] on div "Plating / Galv / Powdercoat" at bounding box center [961, 348] width 86 height 15
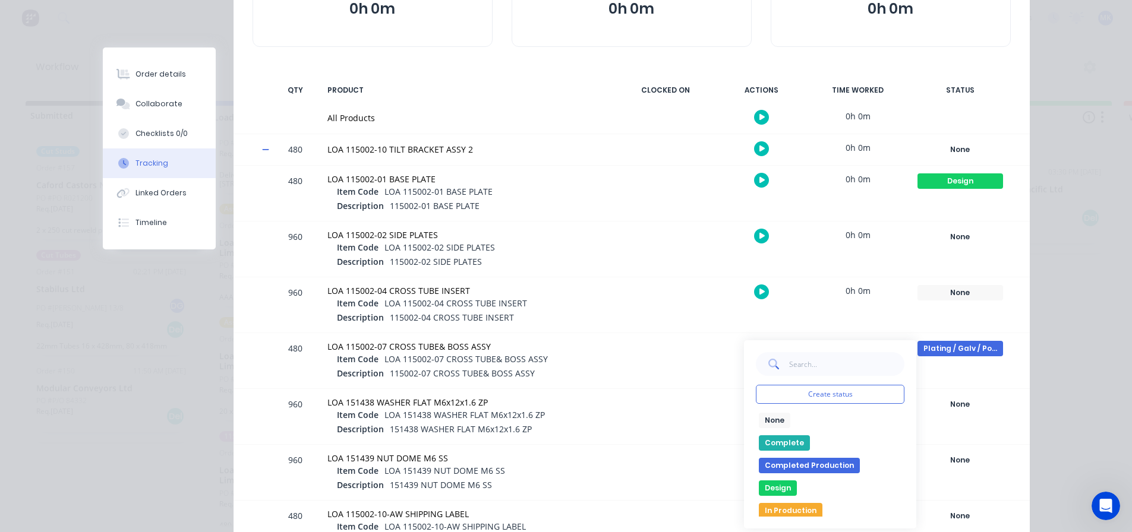
click at [764, 424] on button "None" at bounding box center [774, 420] width 31 height 15
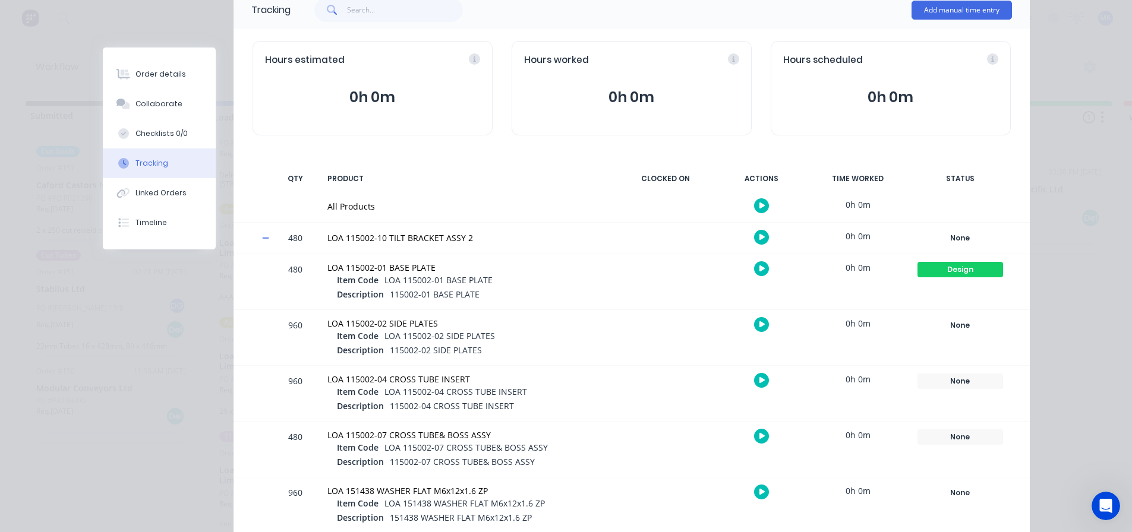
scroll to position [0, 0]
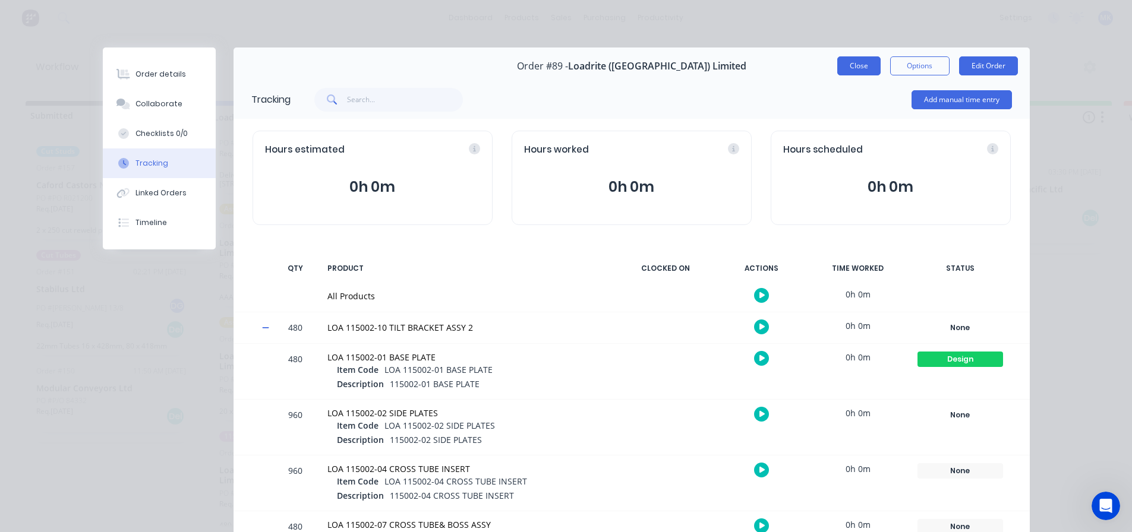
click at [849, 66] on button "Close" at bounding box center [858, 65] width 43 height 19
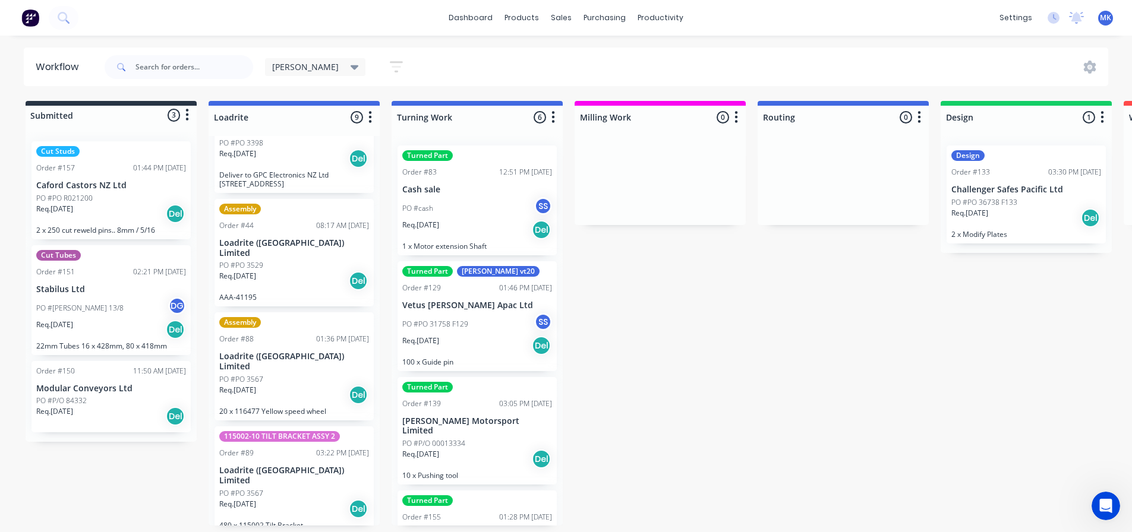
scroll to position [2, 0]
click at [390, 62] on icon "button" at bounding box center [396, 66] width 13 height 15
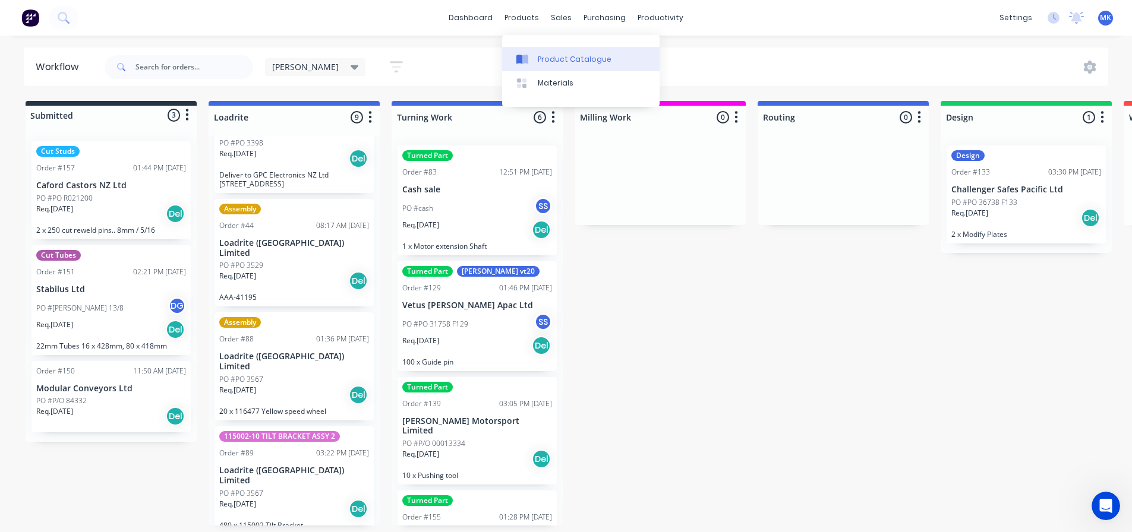
click at [545, 56] on div "Product Catalogue" at bounding box center [575, 59] width 74 height 11
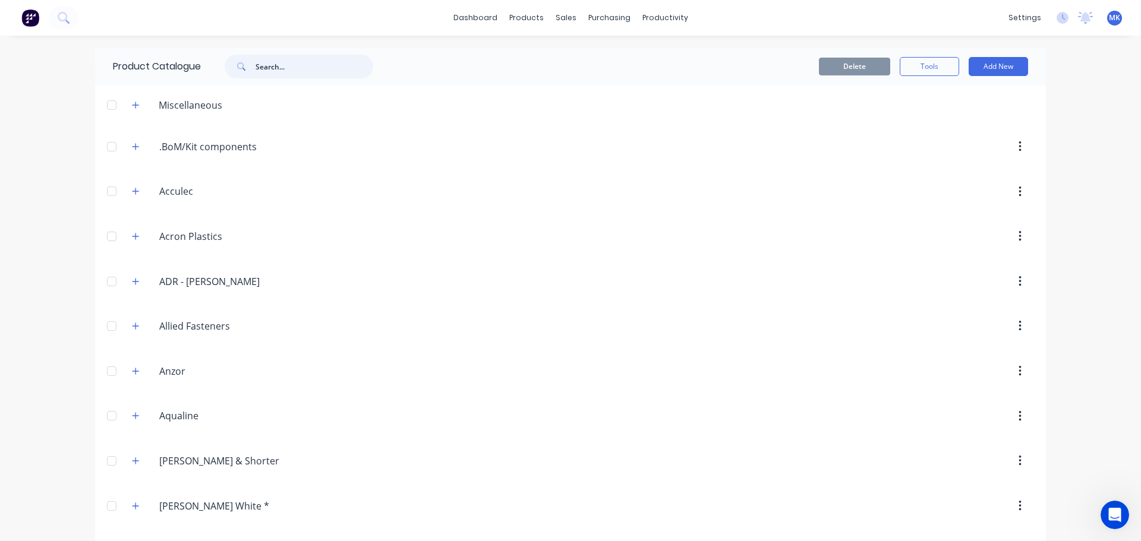
click at [278, 70] on input "text" at bounding box center [315, 67] width 118 height 24
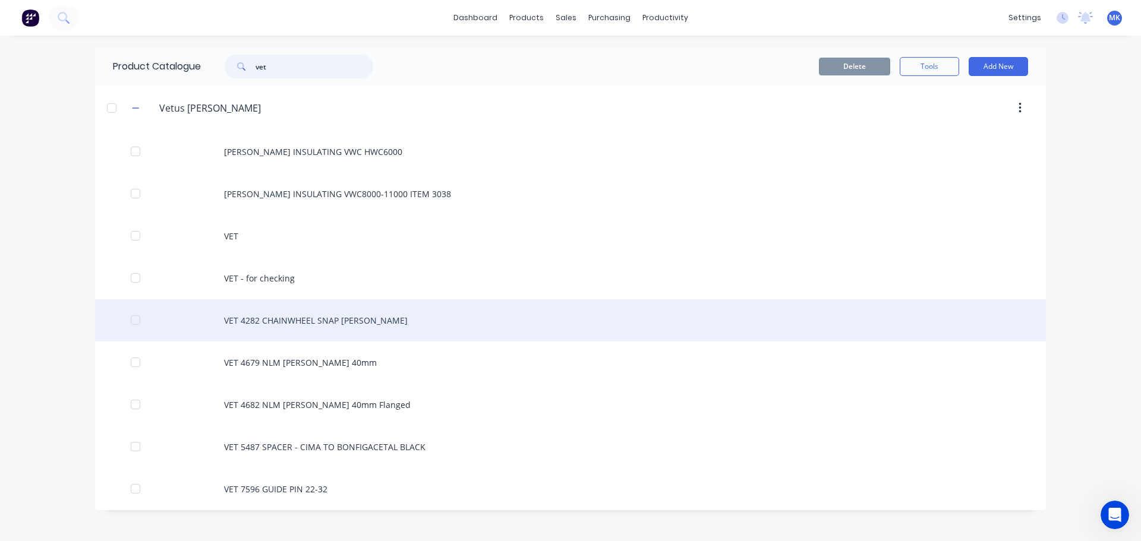
type input "vet"
click at [307, 317] on div "VET 4282 CHAINWHEEL SNAP [PERSON_NAME]" at bounding box center [570, 321] width 951 height 42
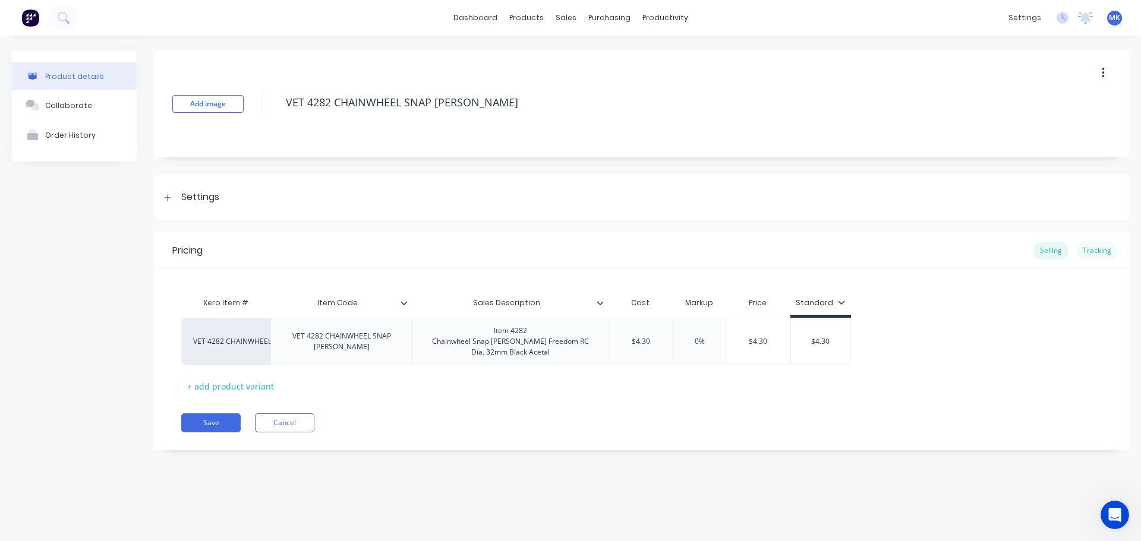
click at [1104, 252] on div "Tracking" at bounding box center [1097, 251] width 40 height 18
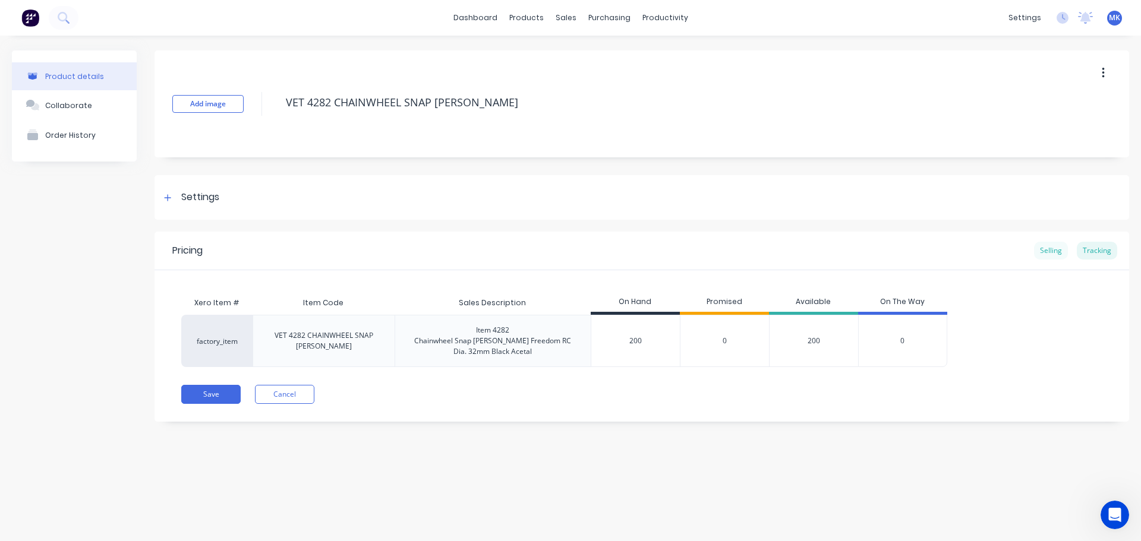
click at [1054, 252] on div "Selling" at bounding box center [1051, 251] width 34 height 18
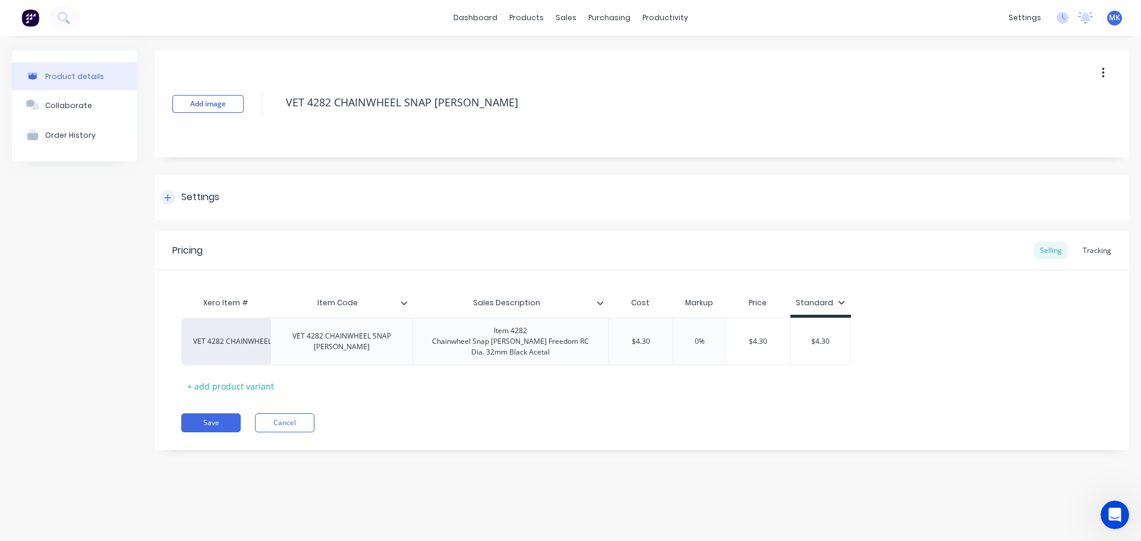
click at [166, 196] on icon at bounding box center [167, 198] width 7 height 8
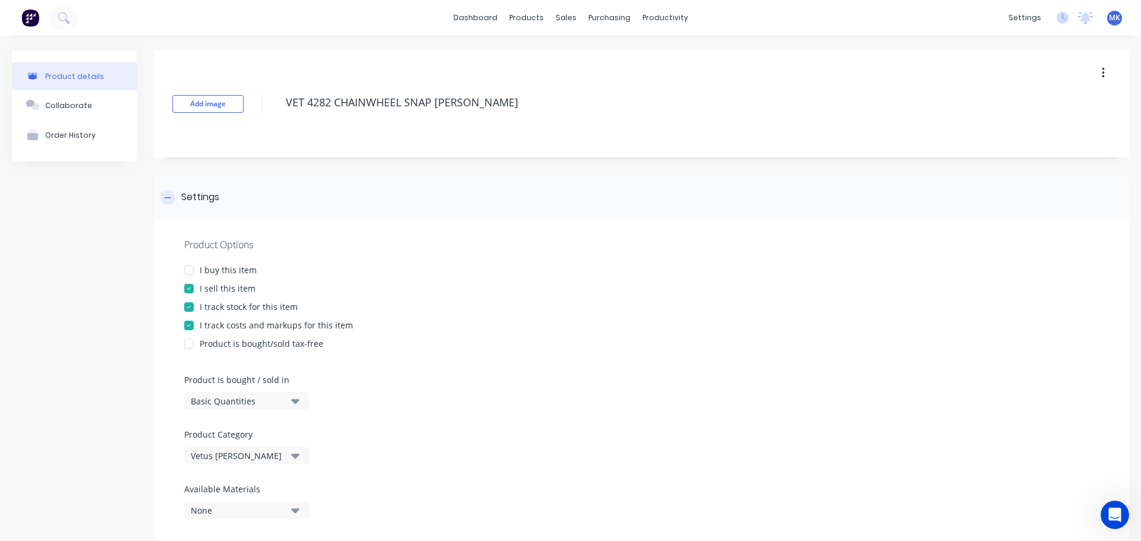
click at [171, 197] on icon at bounding box center [167, 198] width 7 height 8
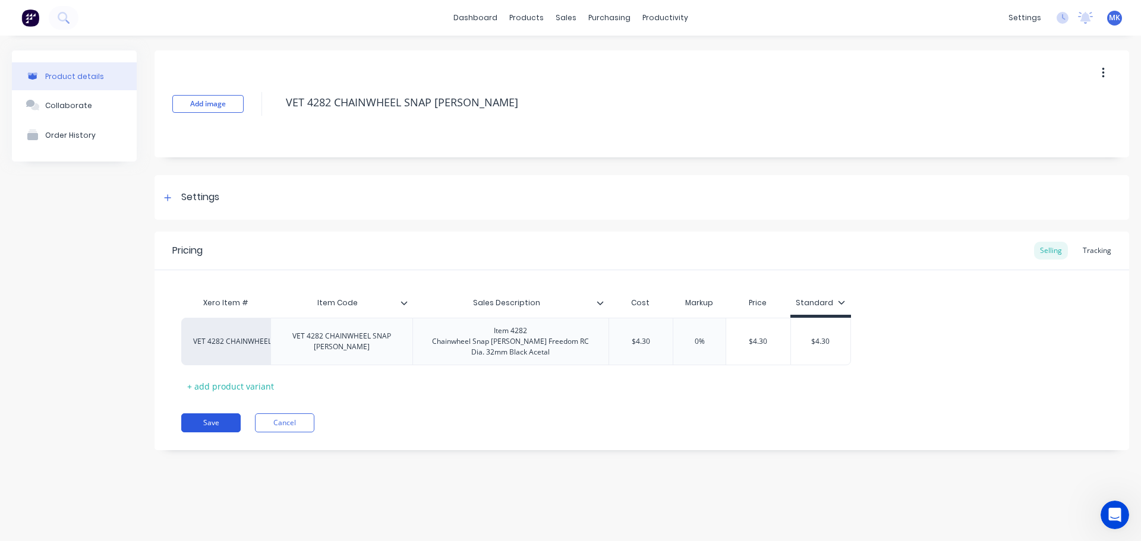
click at [225, 423] on button "Save" at bounding box center [210, 423] width 59 height 19
type textarea "x"
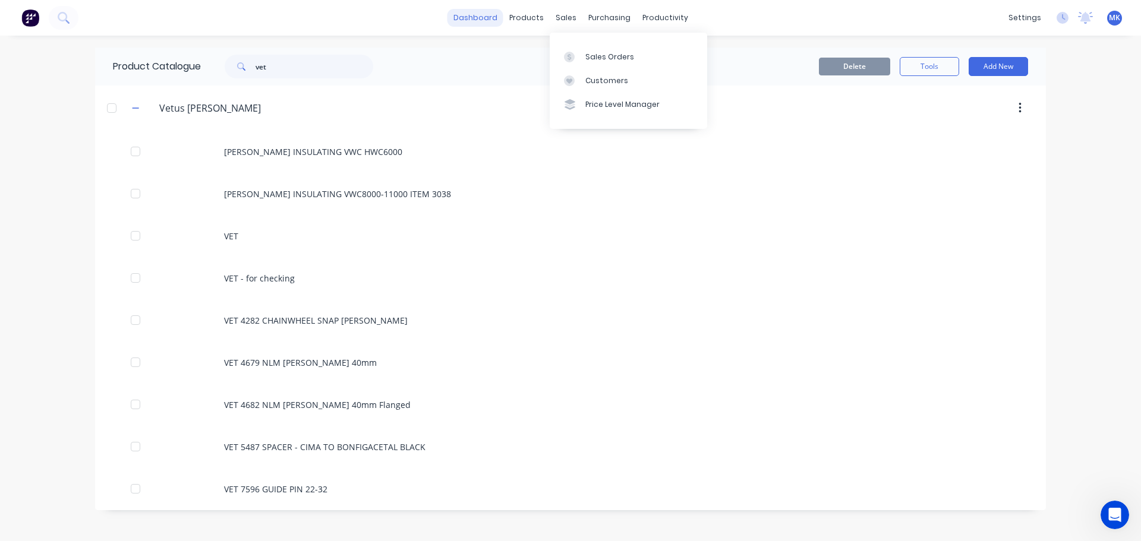
click at [490, 18] on link "dashboard" at bounding box center [475, 18] width 56 height 18
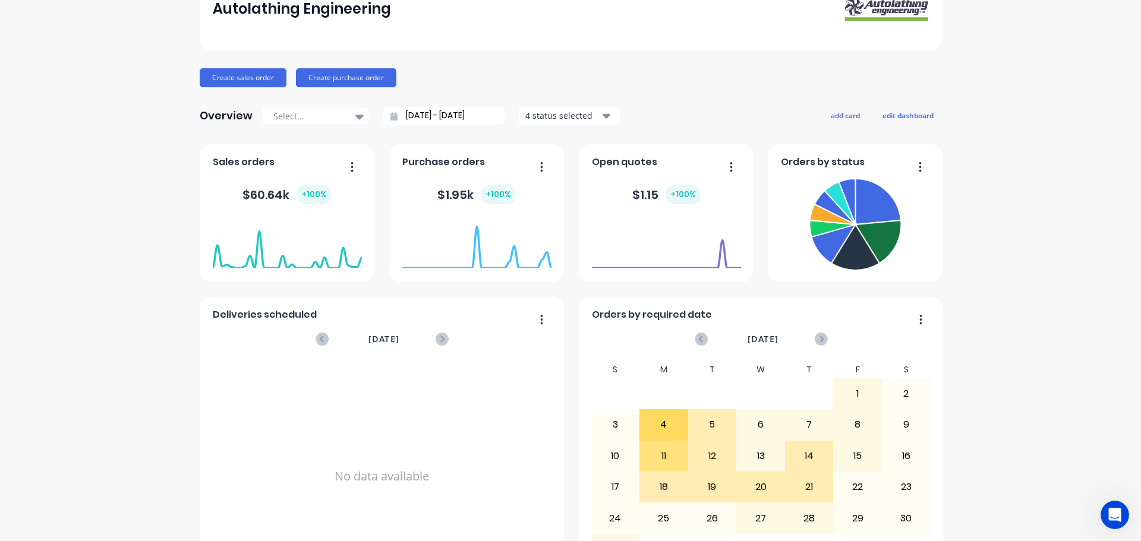
scroll to position [119, 0]
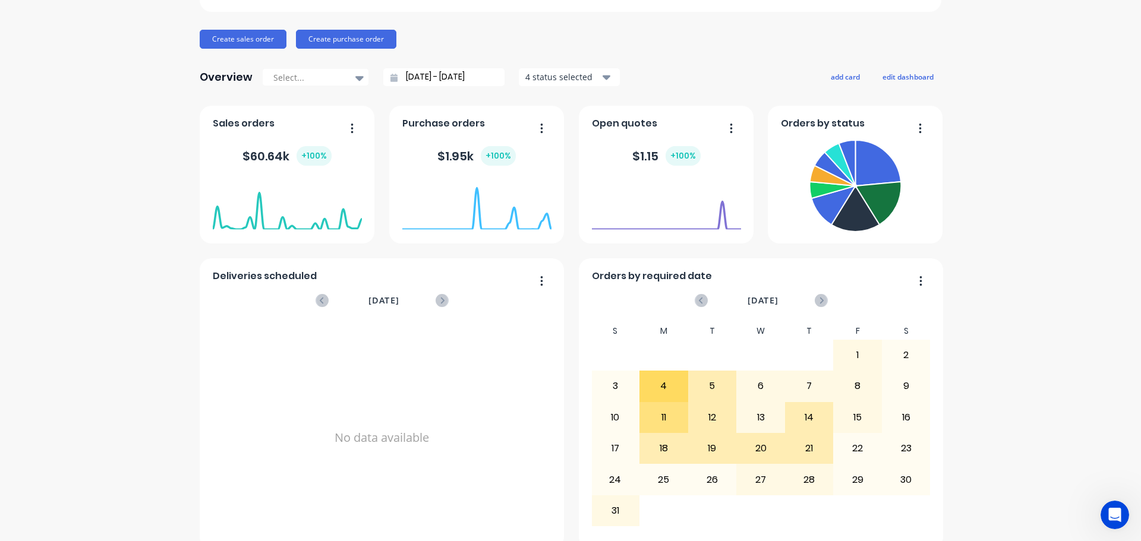
click at [633, 144] on div "$ 1.15 + 100 %" at bounding box center [666, 156] width 149 height 36
drag, startPoint x: 673, startPoint y: 178, endPoint x: 679, endPoint y: 172, distance: 8.0
click at [677, 174] on div "[DATE] Orders: 0 Total Value: $ 0" at bounding box center [666, 199] width 149 height 51
drag, startPoint x: 686, startPoint y: 155, endPoint x: 678, endPoint y: 155, distance: 8.3
click at [686, 155] on div "+ 100 %" at bounding box center [683, 156] width 35 height 20
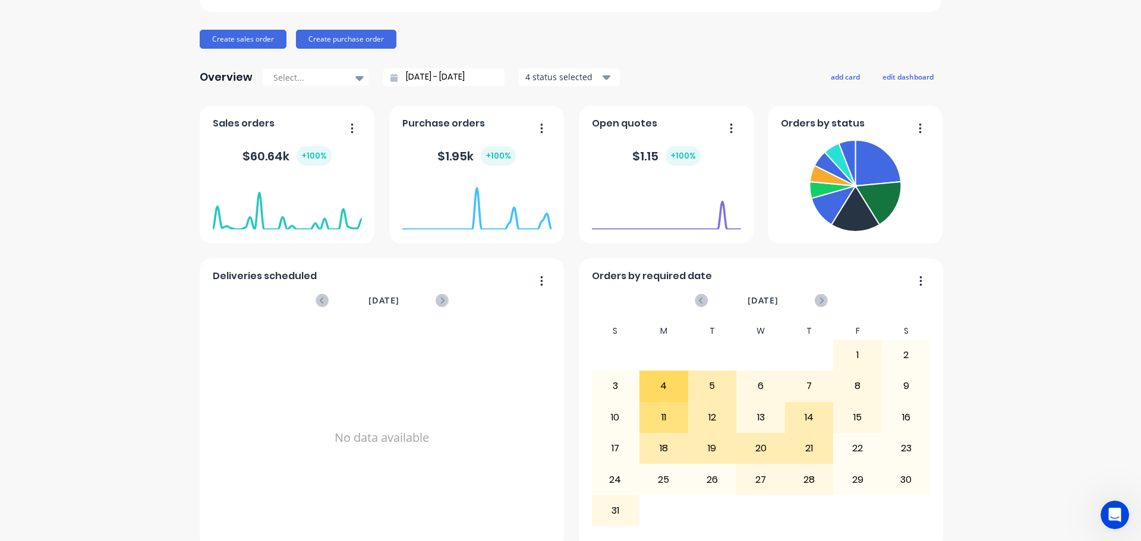
click at [657, 160] on div "$ 1.15 + 100 %" at bounding box center [666, 156] width 68 height 20
click at [639, 159] on div "$ 1.15 + 100 %" at bounding box center [666, 156] width 68 height 20
click at [639, 157] on div "$ 1.15 + 100 %" at bounding box center [666, 156] width 68 height 20
click at [653, 240] on div "[DATE] Orders: 0 Total Value: $ 0" at bounding box center [666, 230] width 149 height 112
click at [654, 228] on foreignobject at bounding box center [666, 205] width 149 height 51
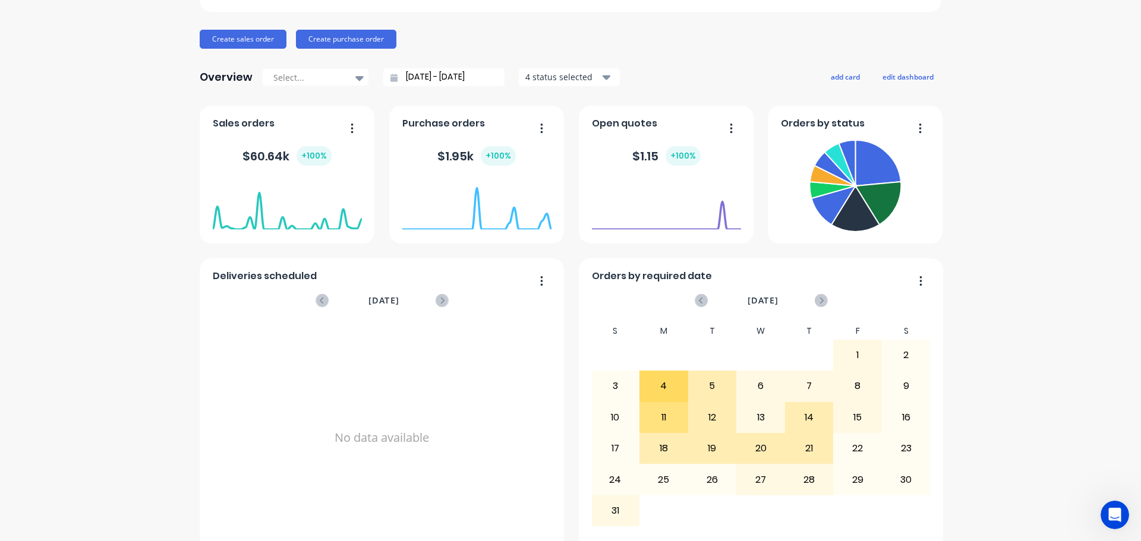
click at [726, 134] on button "button" at bounding box center [726, 129] width 25 height 18
click at [686, 130] on div "Open quotes" at bounding box center [666, 126] width 149 height 17
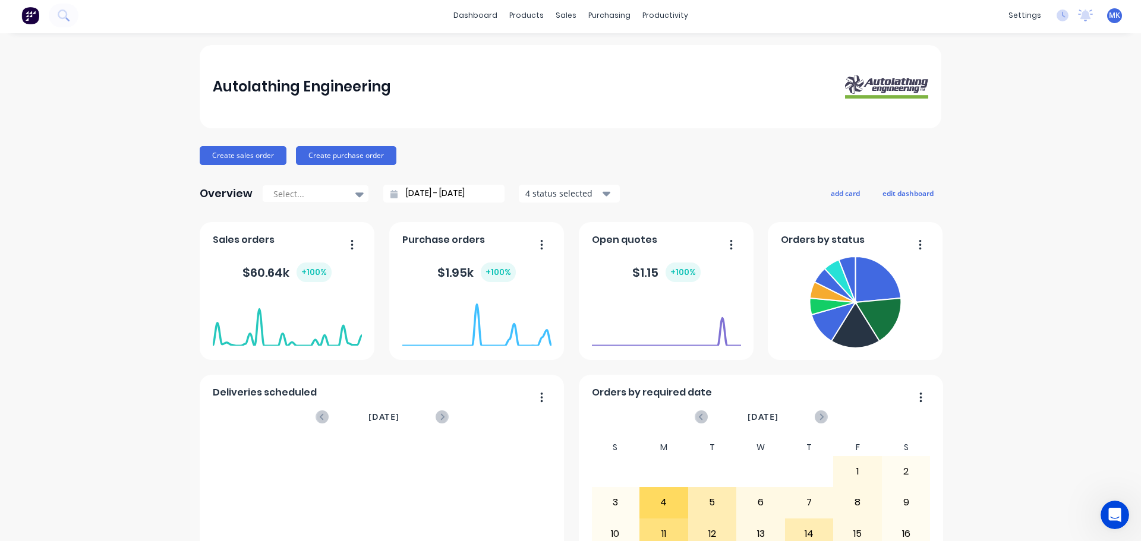
scroll to position [0, 0]
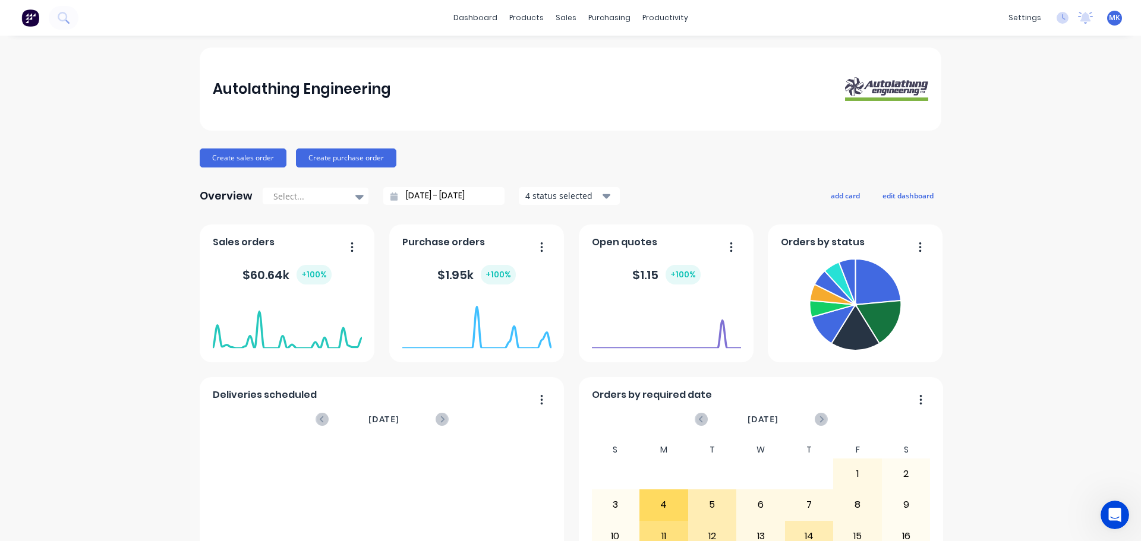
click at [709, 177] on div "Autolathing Engineering Create sales order Create purchase order Overview Selec…" at bounding box center [571, 358] width 742 height 620
click at [724, 250] on button "button" at bounding box center [726, 248] width 25 height 18
click at [717, 332] on foreignobject at bounding box center [666, 324] width 149 height 51
click at [723, 248] on button "button" at bounding box center [726, 248] width 25 height 18
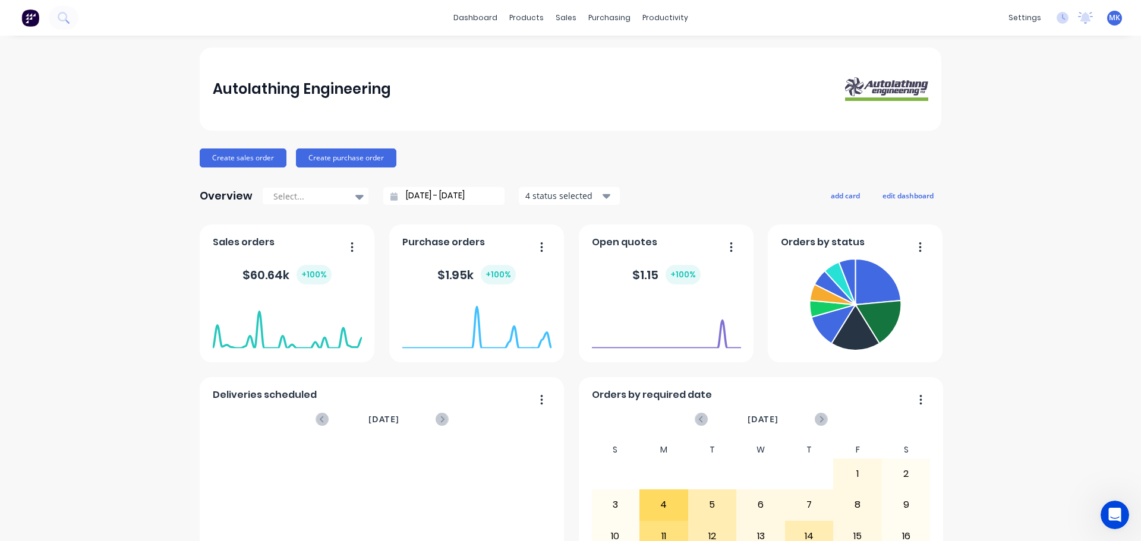
click at [695, 190] on div "Overview Select... [DATE] - [DATE] 4 status selected add card edit dashboard" at bounding box center [571, 196] width 742 height 24
click at [603, 199] on icon "button" at bounding box center [607, 196] width 8 height 13
click at [625, 158] on div "Create sales order Create purchase order" at bounding box center [571, 158] width 742 height 19
click at [627, 60] on div "Purchase Orders" at bounding box center [642, 57] width 63 height 11
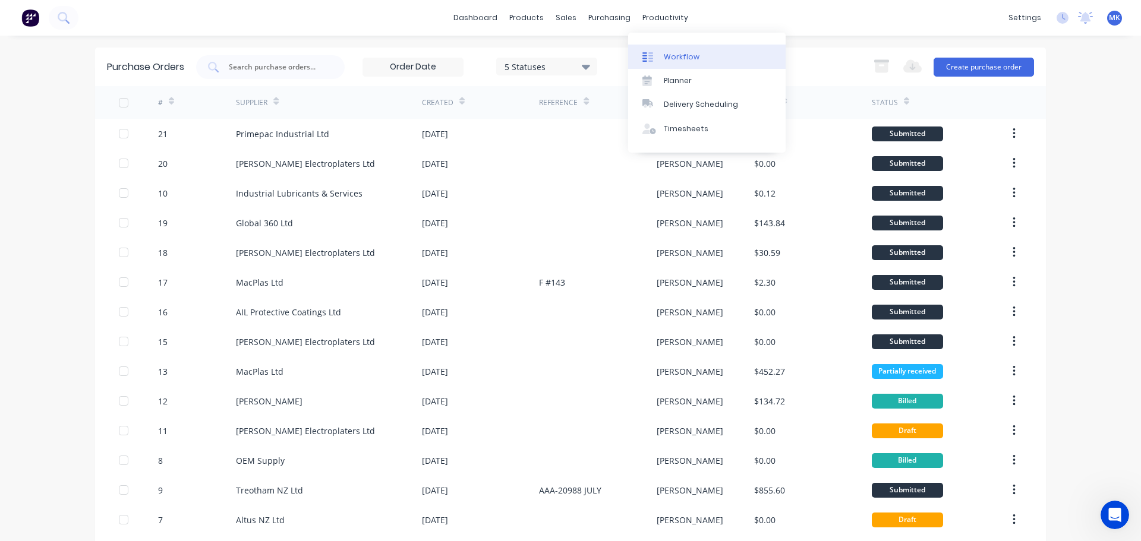
click at [678, 65] on link "Workflow" at bounding box center [706, 57] width 157 height 24
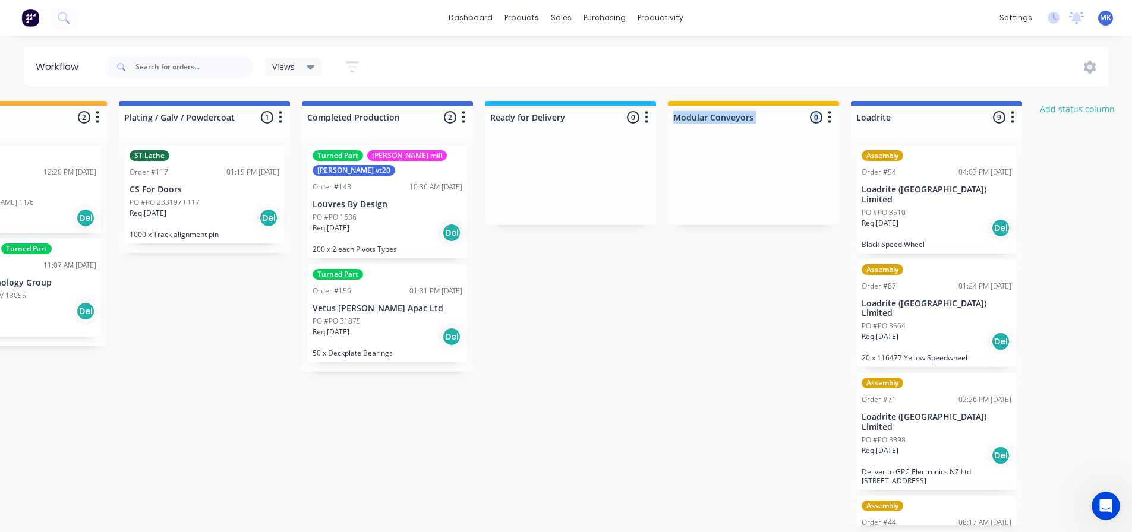
drag, startPoint x: 907, startPoint y: 102, endPoint x: 661, endPoint y: 174, distance: 256.3
drag, startPoint x: 761, startPoint y: 295, endPoint x: 842, endPoint y: 231, distance: 103.7
drag, startPoint x: 937, startPoint y: 135, endPoint x: 809, endPoint y: 135, distance: 127.8
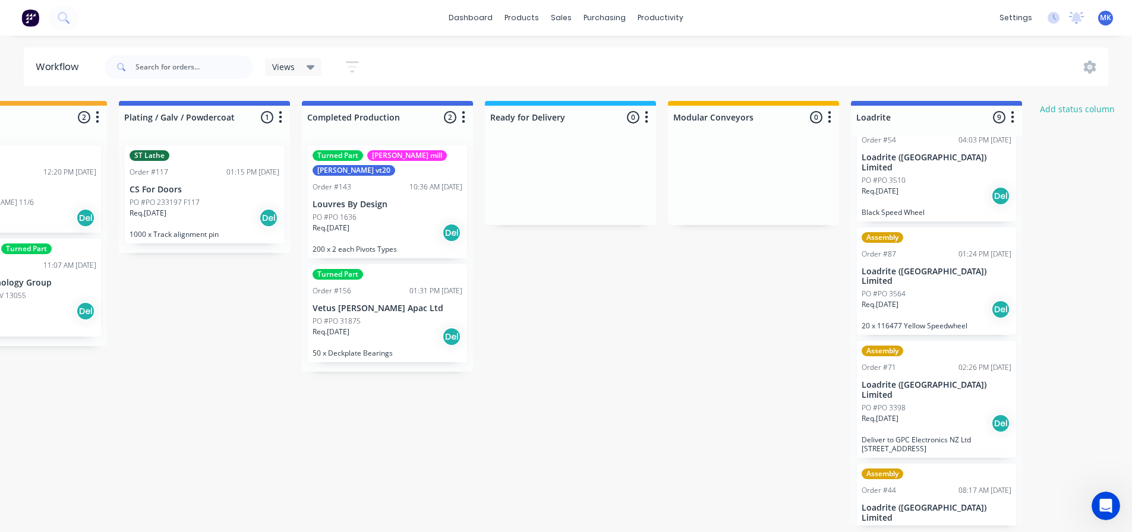
scroll to position [119, 0]
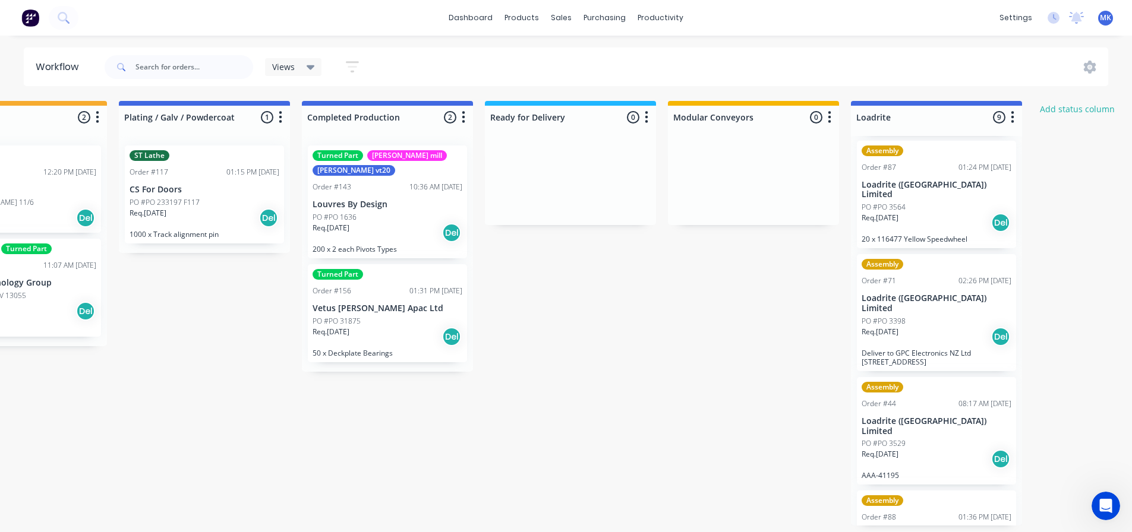
click at [933, 449] on div "Req. [DATE] Del" at bounding box center [937, 459] width 150 height 20
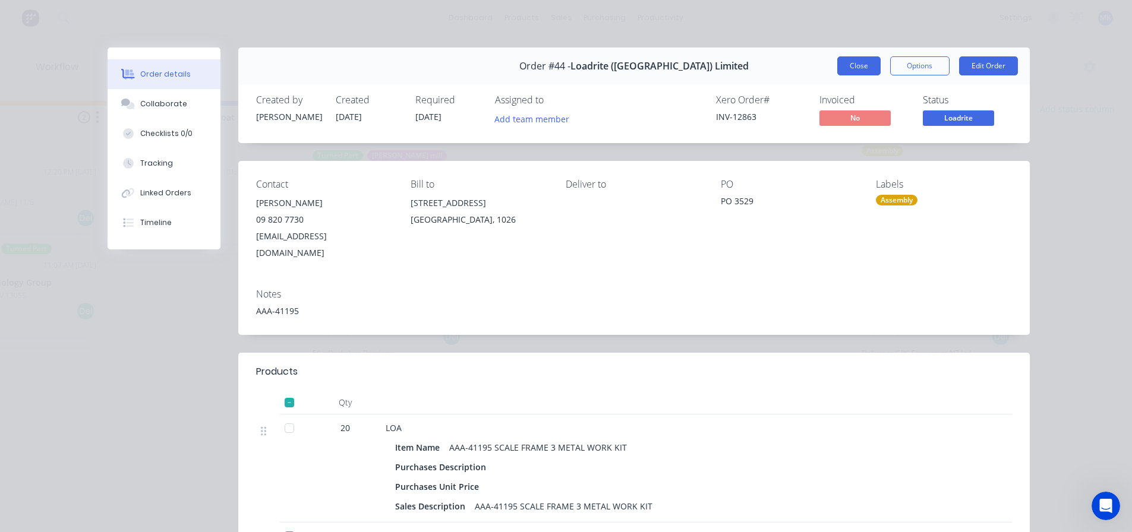
click at [858, 66] on button "Close" at bounding box center [858, 65] width 43 height 19
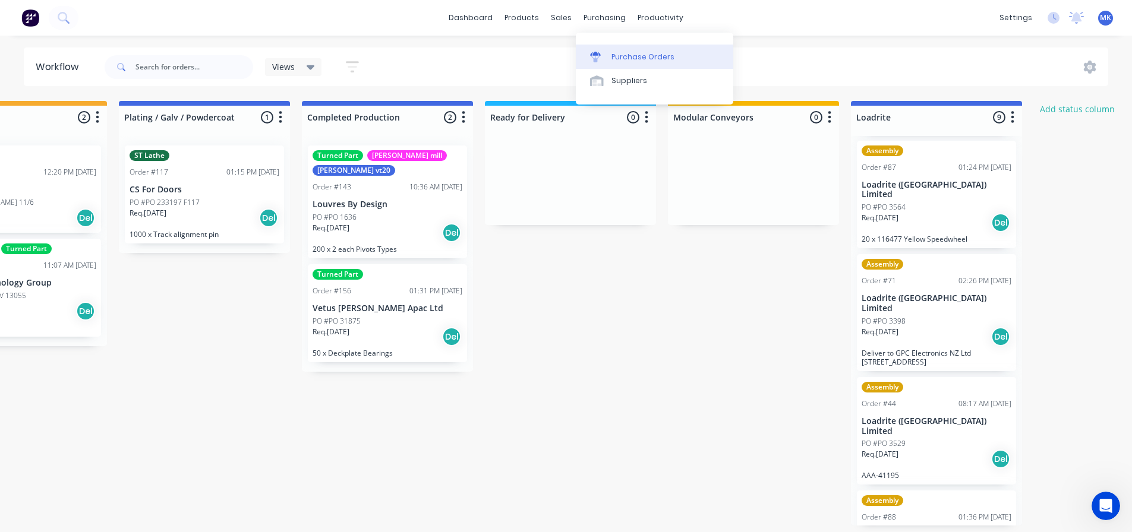
click at [647, 58] on div "Purchase Orders" at bounding box center [642, 57] width 63 height 11
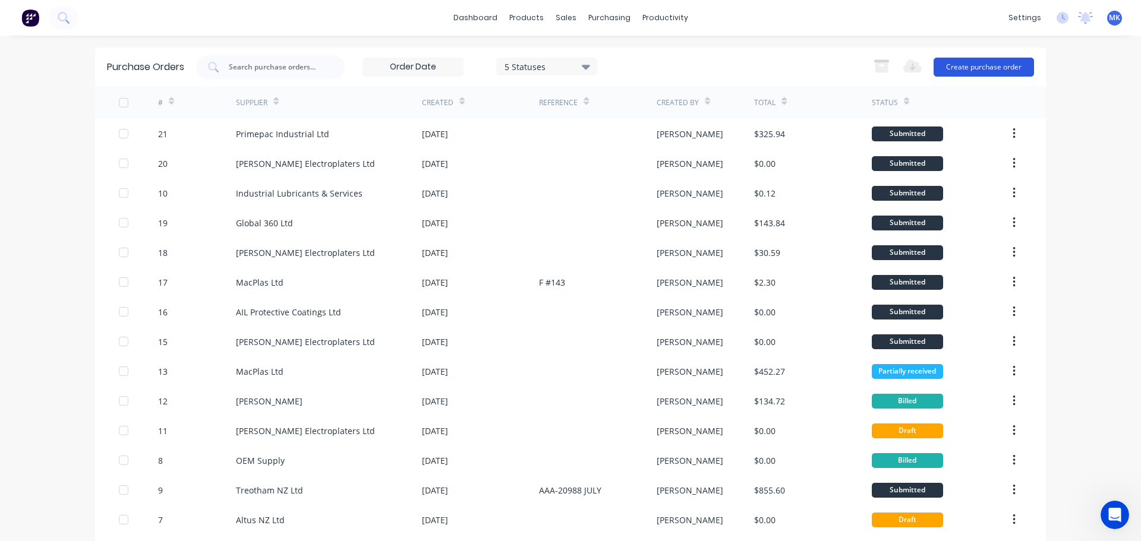
click at [968, 65] on button "Create purchase order" at bounding box center [984, 67] width 100 height 19
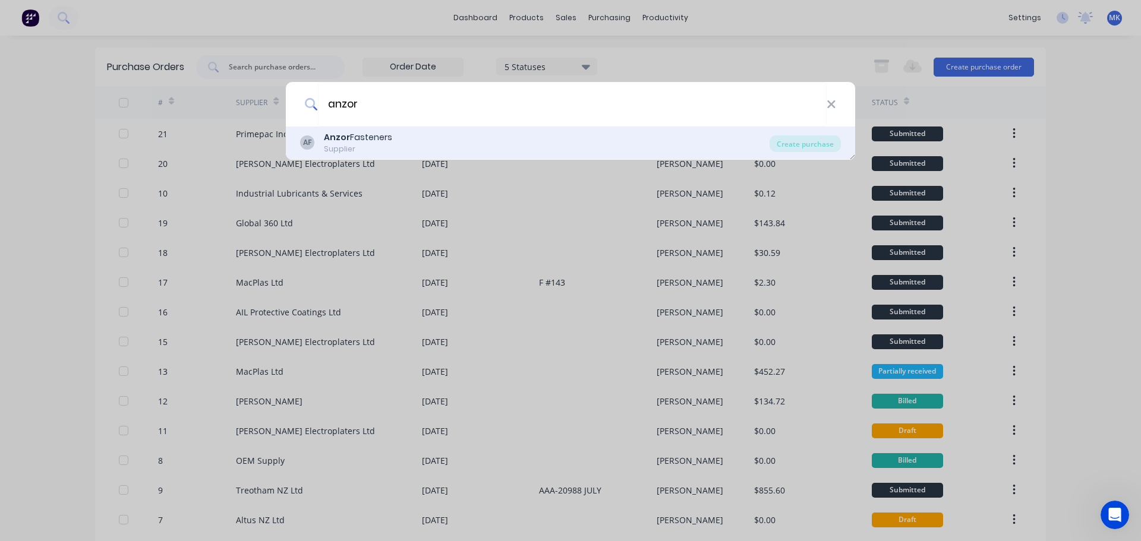
type input "anzor"
click at [336, 140] on b "Anzor" at bounding box center [337, 137] width 26 height 12
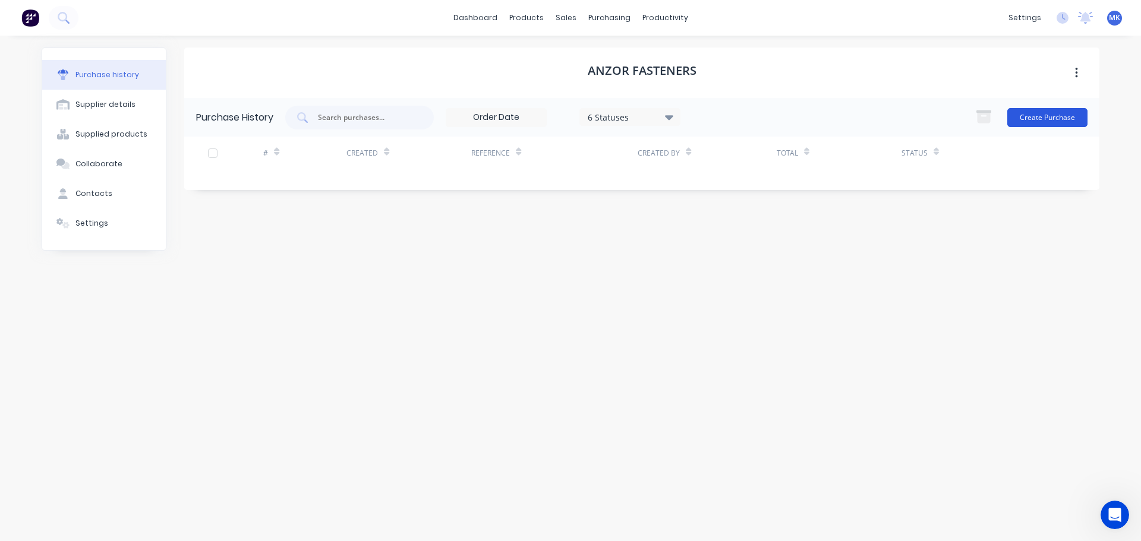
click at [1041, 123] on button "Create Purchase" at bounding box center [1047, 117] width 80 height 19
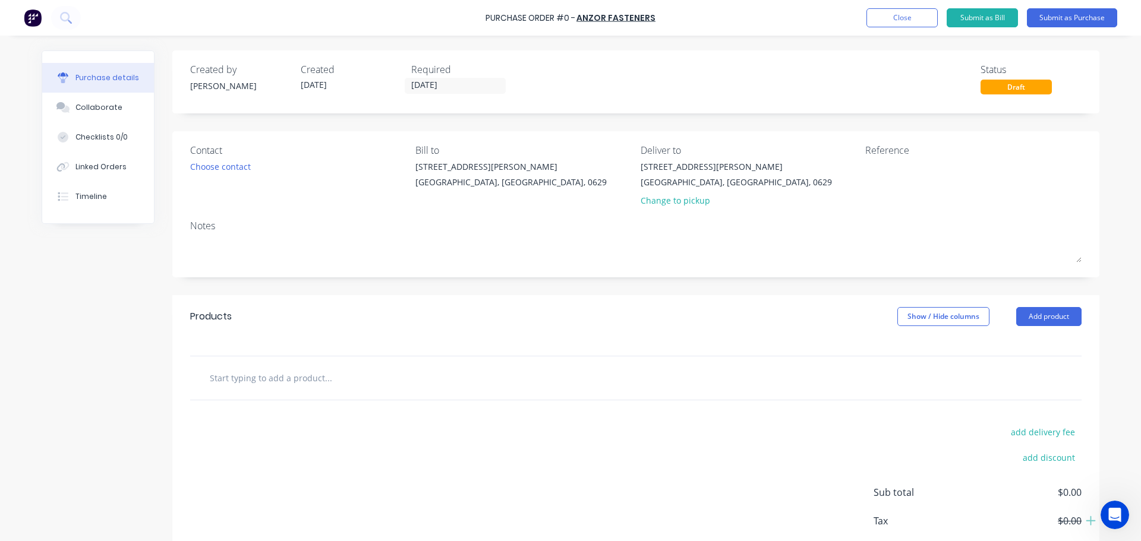
click at [282, 382] on input "text" at bounding box center [328, 378] width 238 height 24
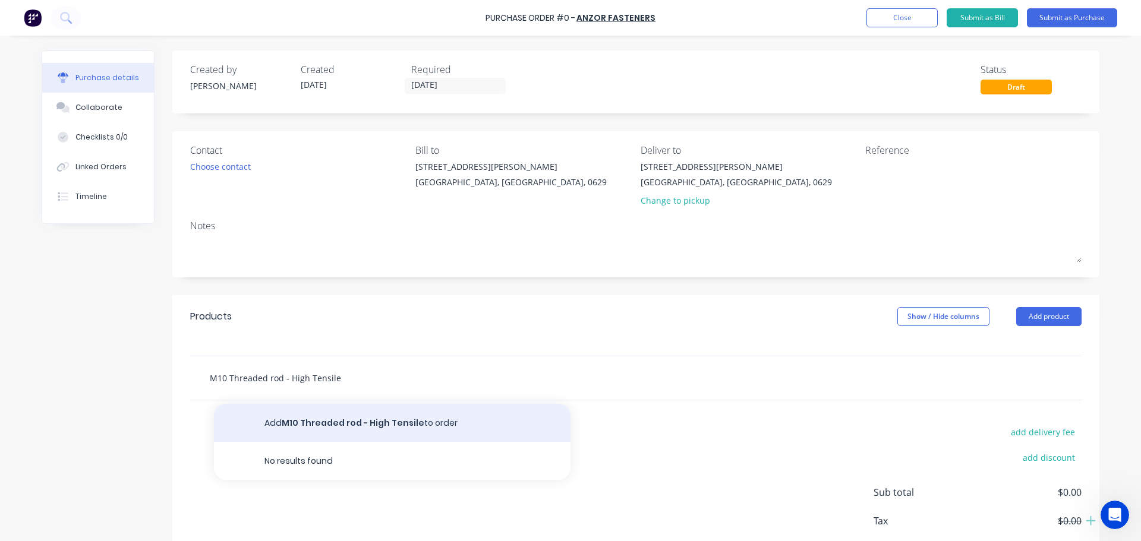
type input "M10 Threaded rod - High Tensile"
click at [342, 423] on button "Add M10 Threaded rod - High Tensile to order" at bounding box center [392, 423] width 357 height 38
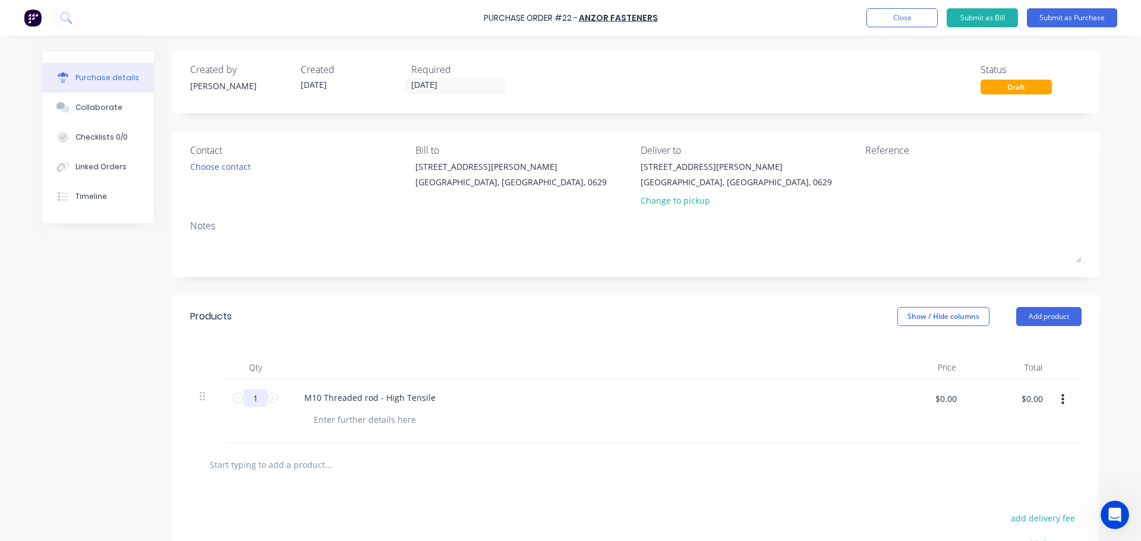
click at [254, 398] on input "1" at bounding box center [256, 398] width 24 height 18
type input "20"
click at [397, 425] on div at bounding box center [364, 419] width 121 height 17
click at [568, 414] on div "x20 meters required. Silver zinc plated" at bounding box center [587, 419] width 566 height 17
click at [446, 86] on input "[DATE]" at bounding box center [455, 85] width 100 height 15
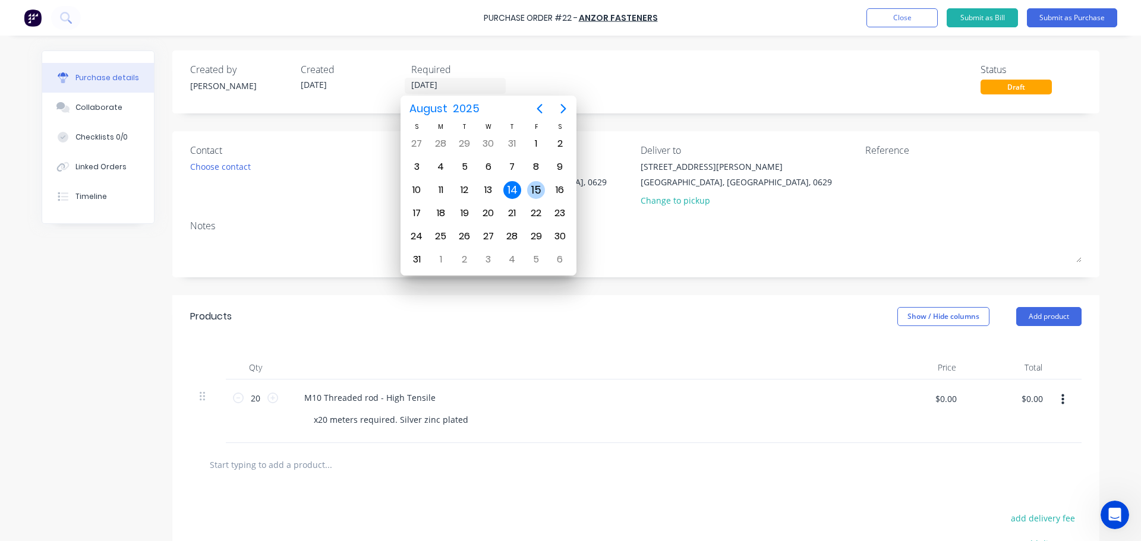
click at [535, 190] on div "15" at bounding box center [536, 190] width 18 height 18
type input "[DATE]"
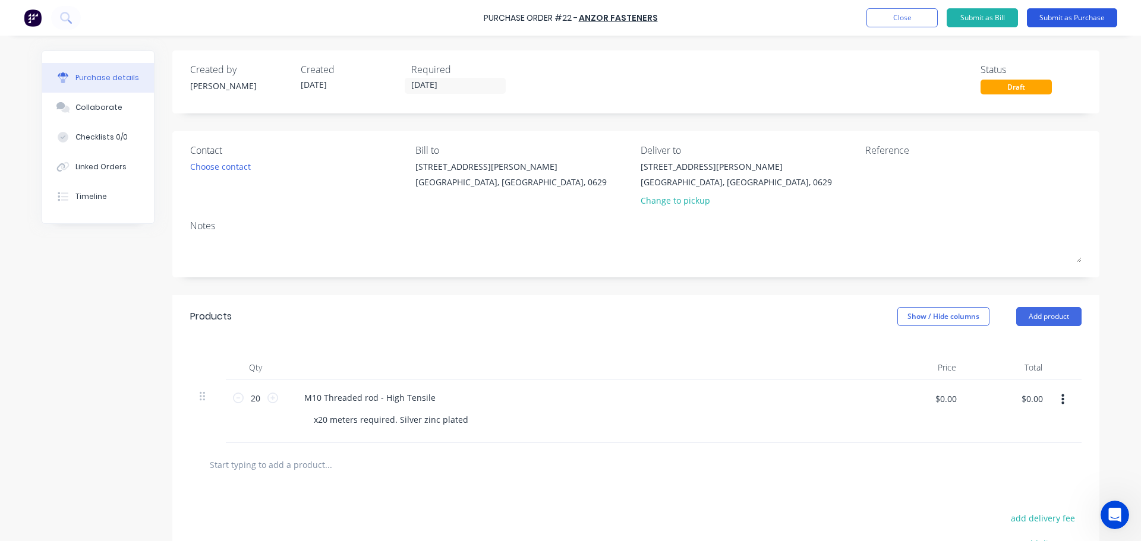
click at [1066, 15] on button "Submit as Purchase" at bounding box center [1072, 17] width 90 height 19
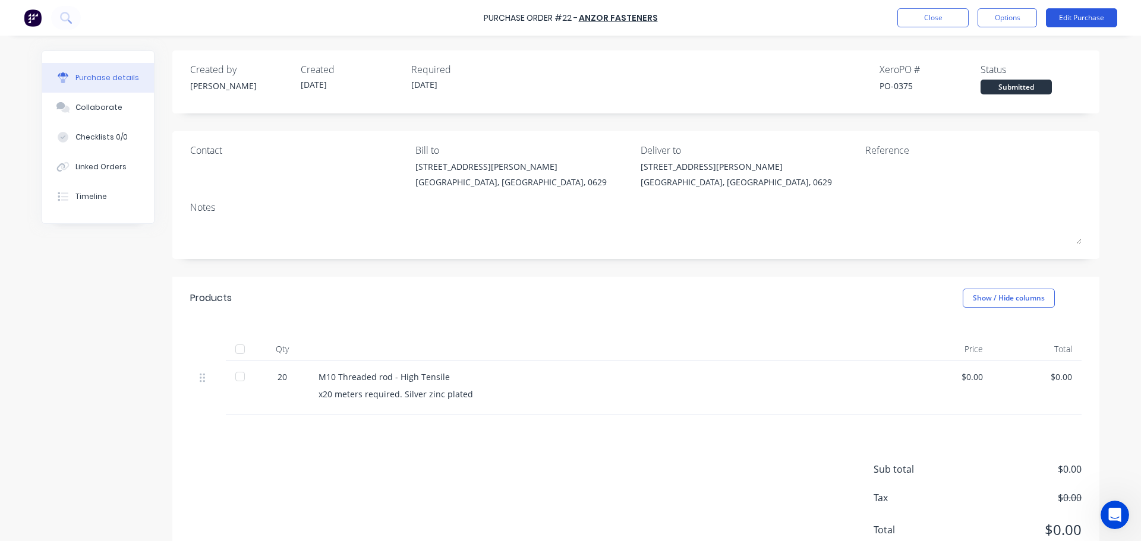
click at [1083, 14] on button "Edit Purchase" at bounding box center [1081, 17] width 71 height 19
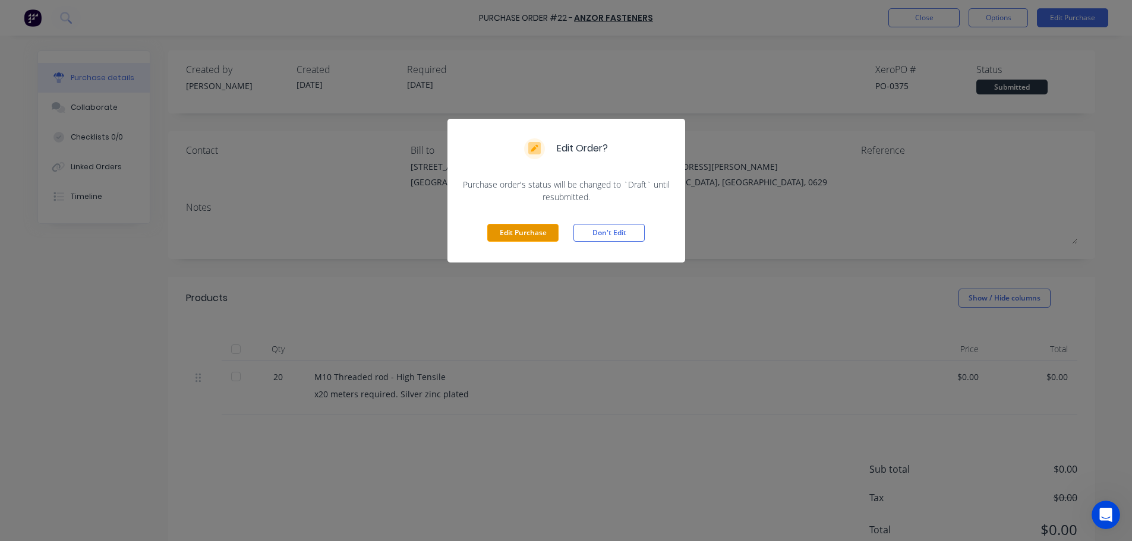
click at [523, 229] on button "Edit Purchase" at bounding box center [522, 233] width 71 height 18
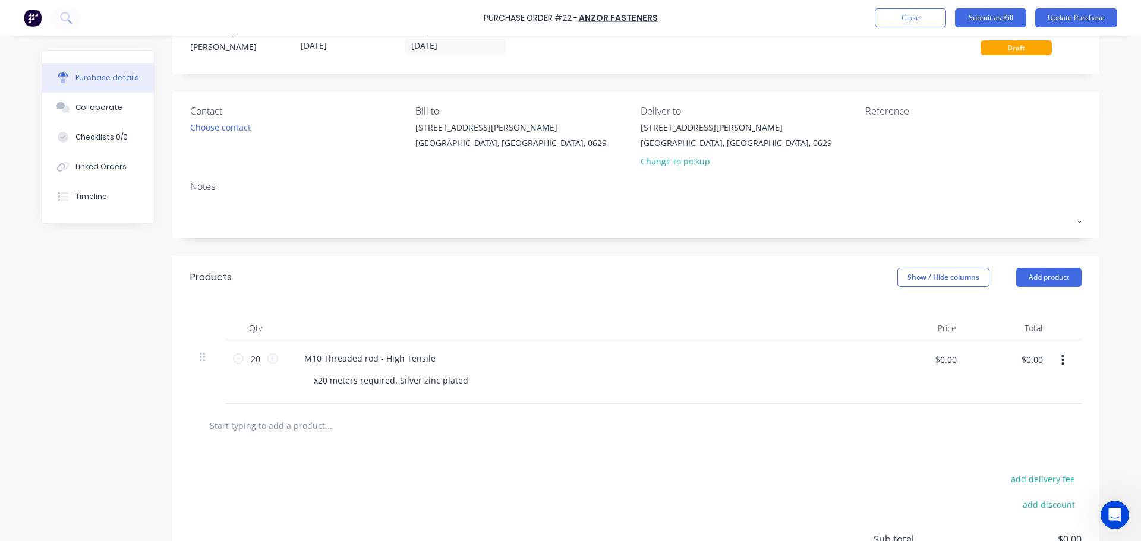
scroll to position [34, 0]
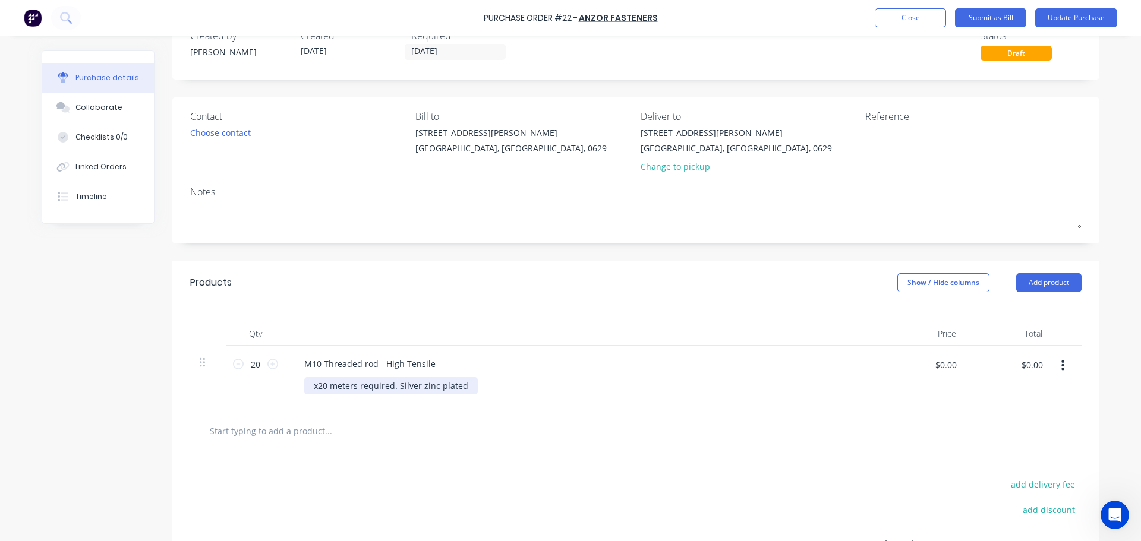
click at [465, 379] on div "x20 meters required. Silver zinc plated" at bounding box center [391, 385] width 174 height 17
click at [458, 383] on div "x20 meters required. Silver zinc plated We can collect." at bounding box center [391, 392] width 174 height 30
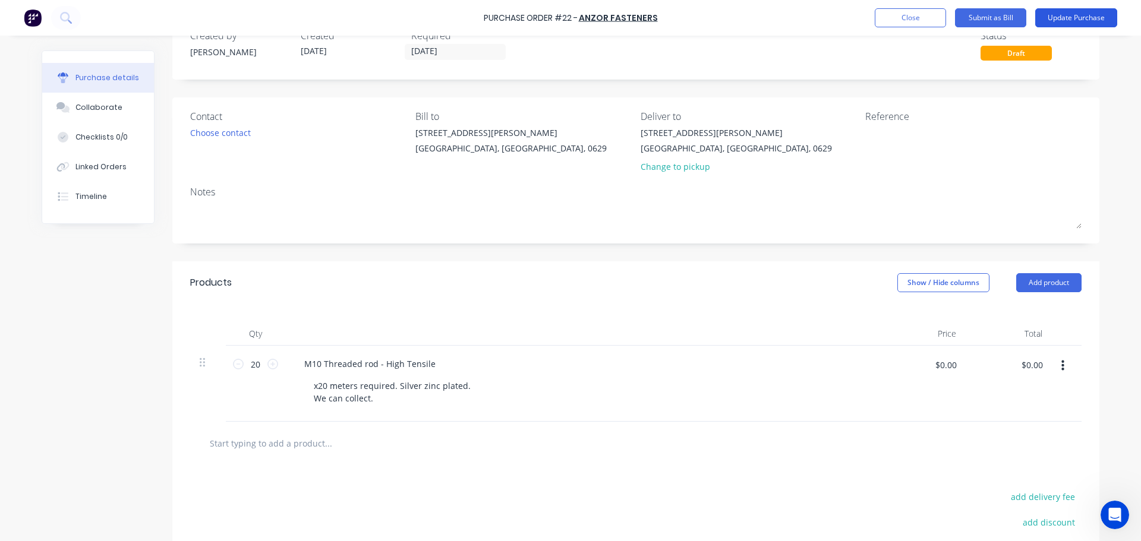
click at [1071, 21] on button "Update Purchase" at bounding box center [1076, 17] width 82 height 19
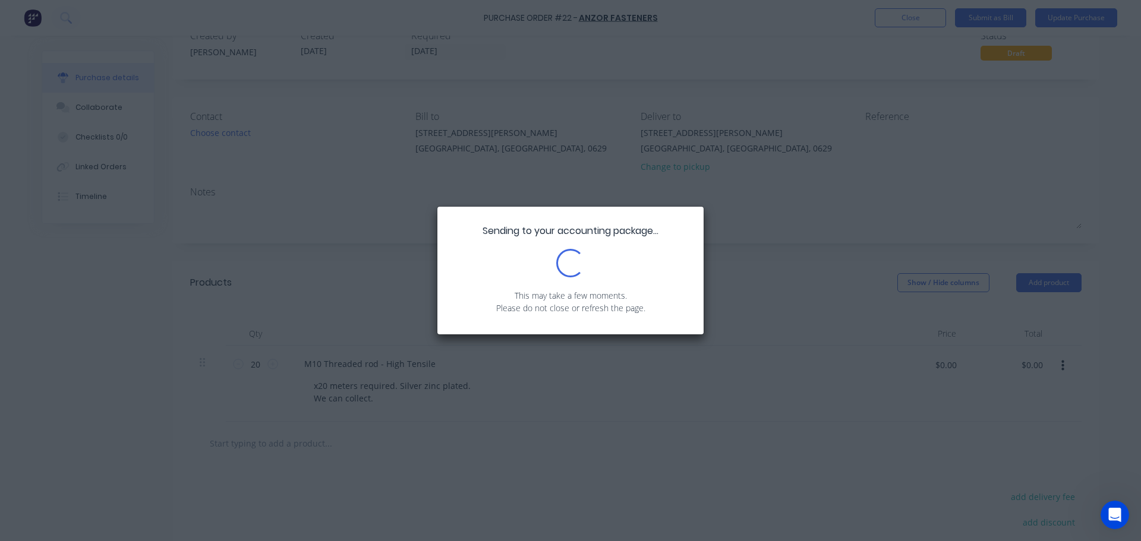
scroll to position [0, 0]
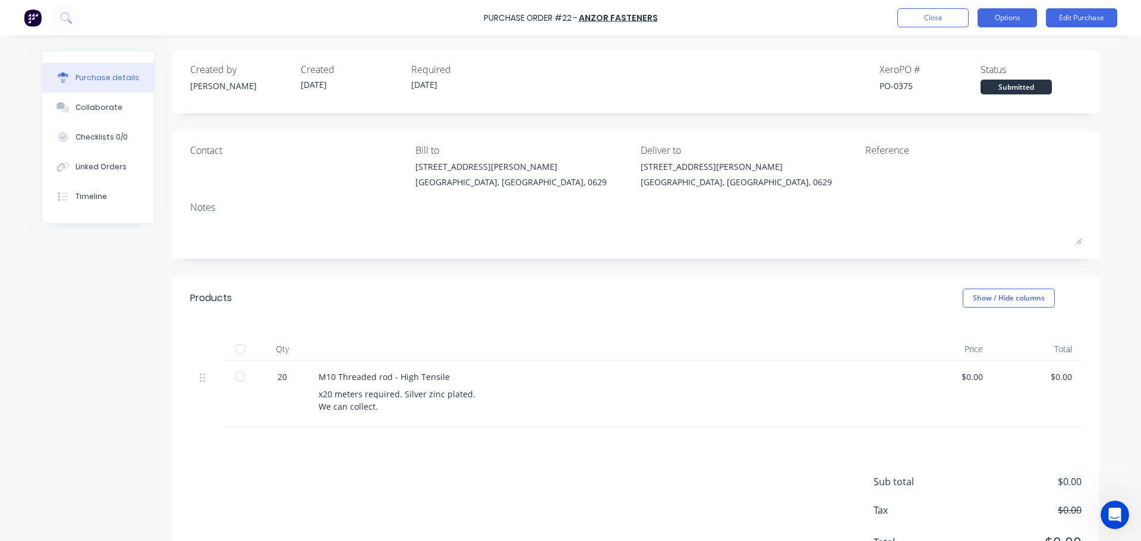
click at [1007, 16] on button "Options" at bounding box center [1007, 17] width 59 height 19
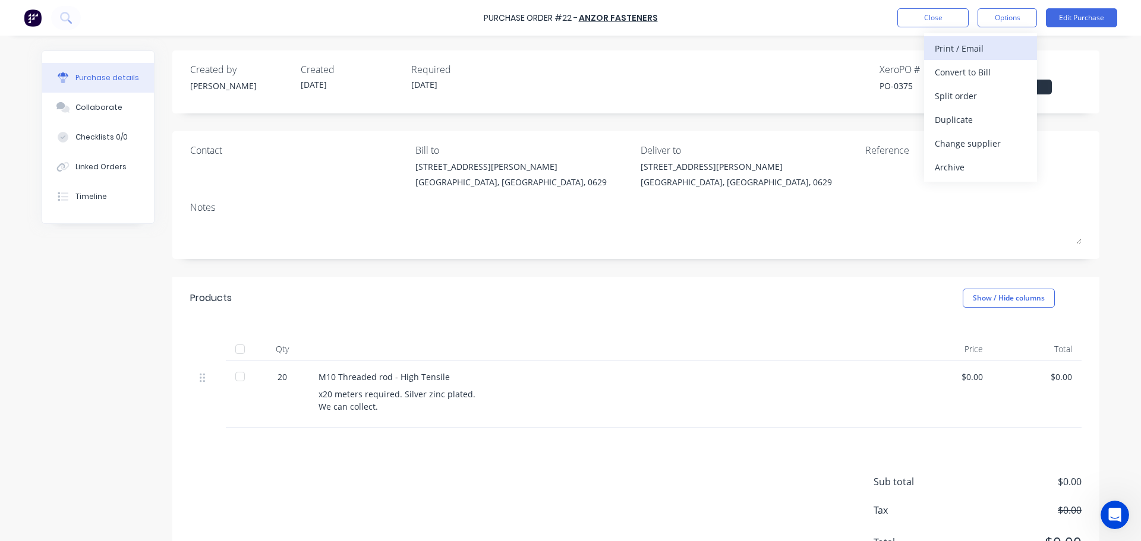
click at [978, 49] on div "Print / Email" at bounding box center [981, 48] width 92 height 17
click at [976, 100] on div "Without pricing" at bounding box center [981, 95] width 92 height 17
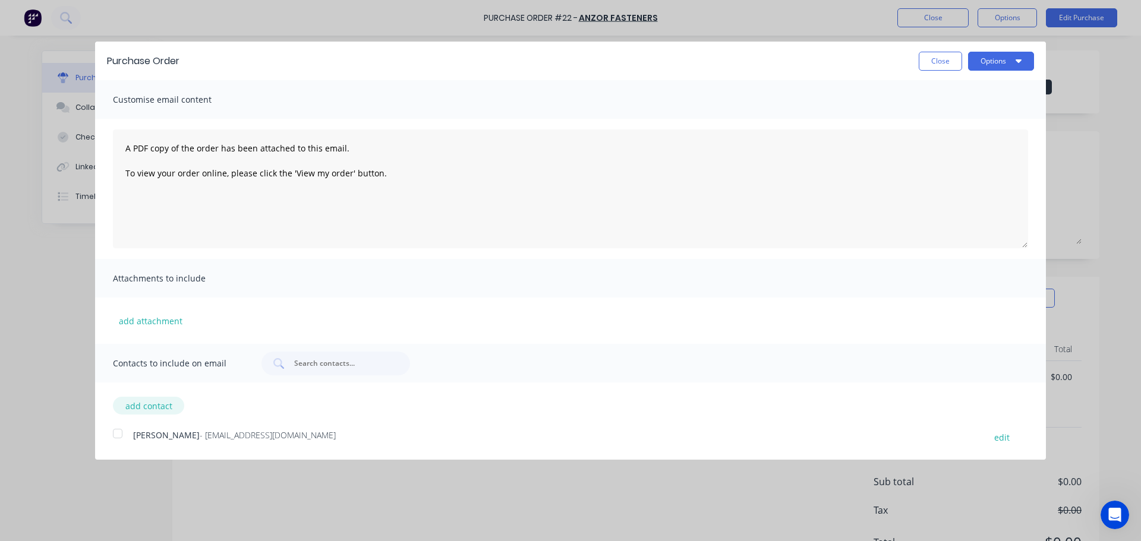
click at [146, 403] on button "add contact" at bounding box center [148, 406] width 71 height 18
select select "NZ"
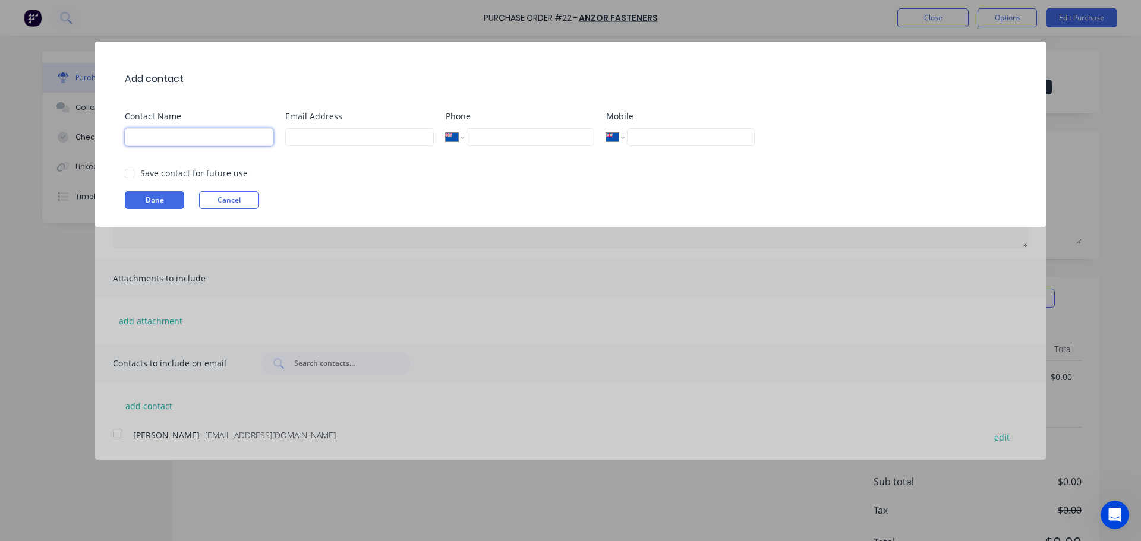
click at [175, 137] on input at bounding box center [199, 137] width 149 height 18
type input "[PERSON_NAME]"
click at [302, 141] on input at bounding box center [359, 137] width 149 height 18
paste input "[PERSON_NAME][EMAIL_ADDRESS][DOMAIN_NAME]"
click at [136, 176] on div at bounding box center [130, 174] width 24 height 24
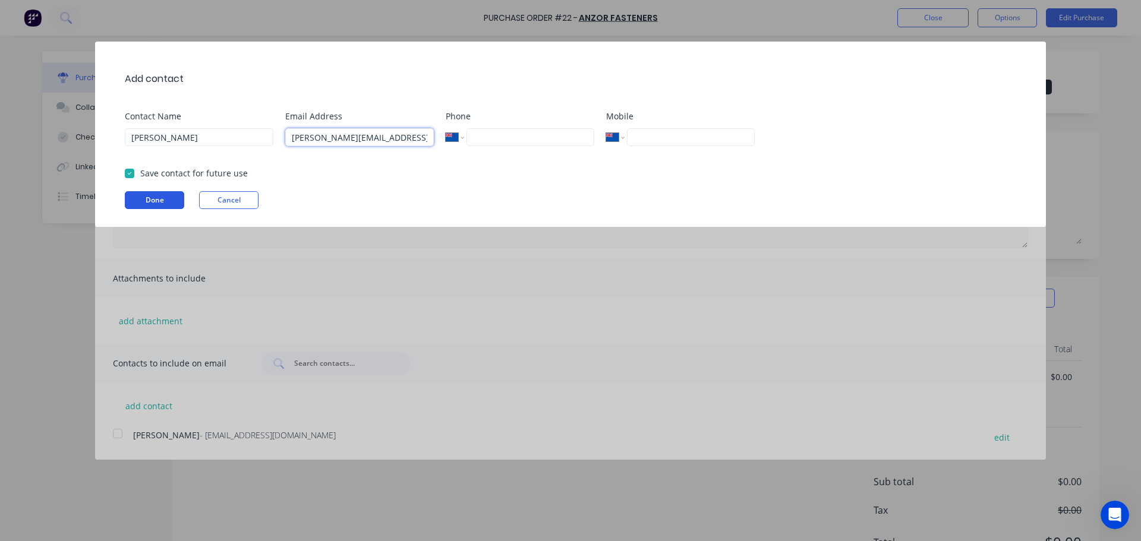
type input "[PERSON_NAME][EMAIL_ADDRESS][DOMAIN_NAME]"
click at [154, 197] on button "Done" at bounding box center [154, 200] width 59 height 18
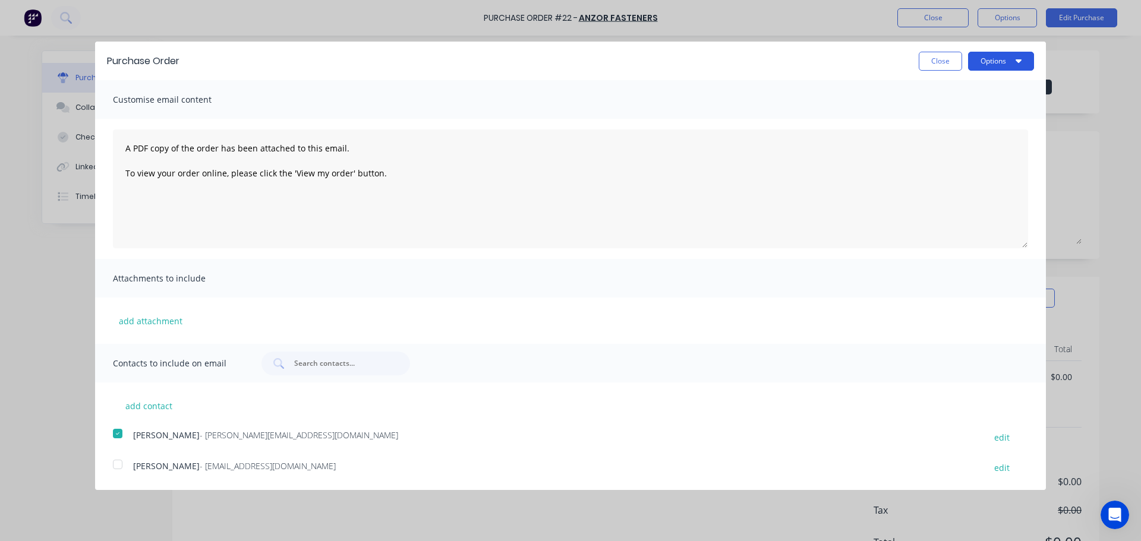
click at [994, 62] on button "Options" at bounding box center [1001, 61] width 66 height 19
click at [957, 111] on div "Email" at bounding box center [978, 114] width 92 height 17
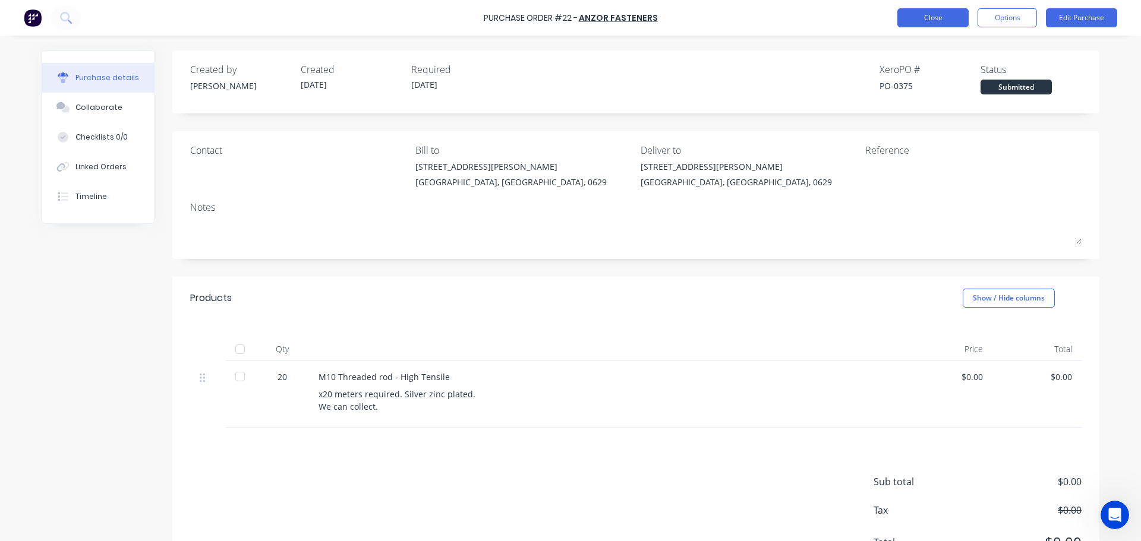
click at [932, 21] on button "Close" at bounding box center [932, 17] width 71 height 19
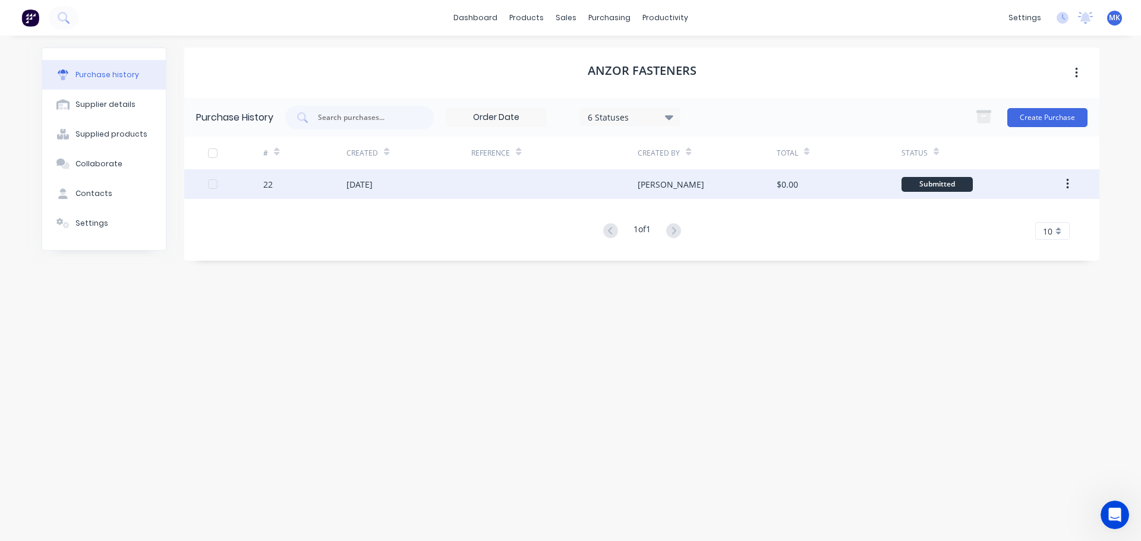
click at [207, 181] on div "22 [DATE] [PERSON_NAME] $0.00 Submitted" at bounding box center [641, 184] width 915 height 30
click at [213, 187] on div at bounding box center [213, 184] width 24 height 24
click at [336, 288] on div "Anzor Fasteners Purchase History 6 Statuses 6 Statuses Create Purchase # Create…" at bounding box center [641, 283] width 915 height 470
click at [368, 242] on div "Purchase History 6 Statuses 6 Statuses Create Purchase # Created Reference Crea…" at bounding box center [641, 179] width 915 height 163
click at [376, 175] on div "[DATE]" at bounding box center [408, 184] width 125 height 30
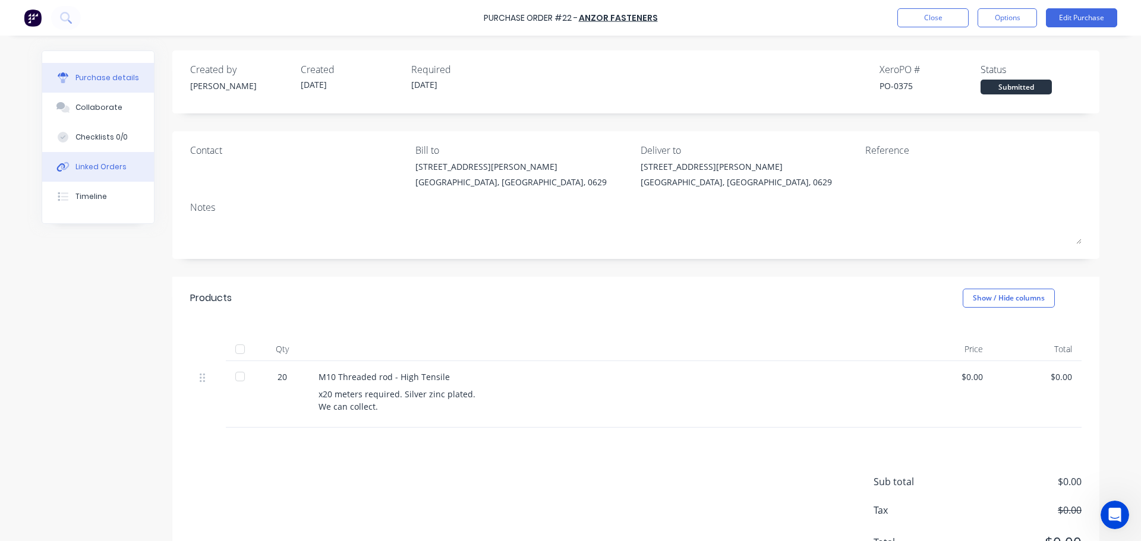
click at [102, 162] on div "Linked Orders" at bounding box center [100, 167] width 51 height 11
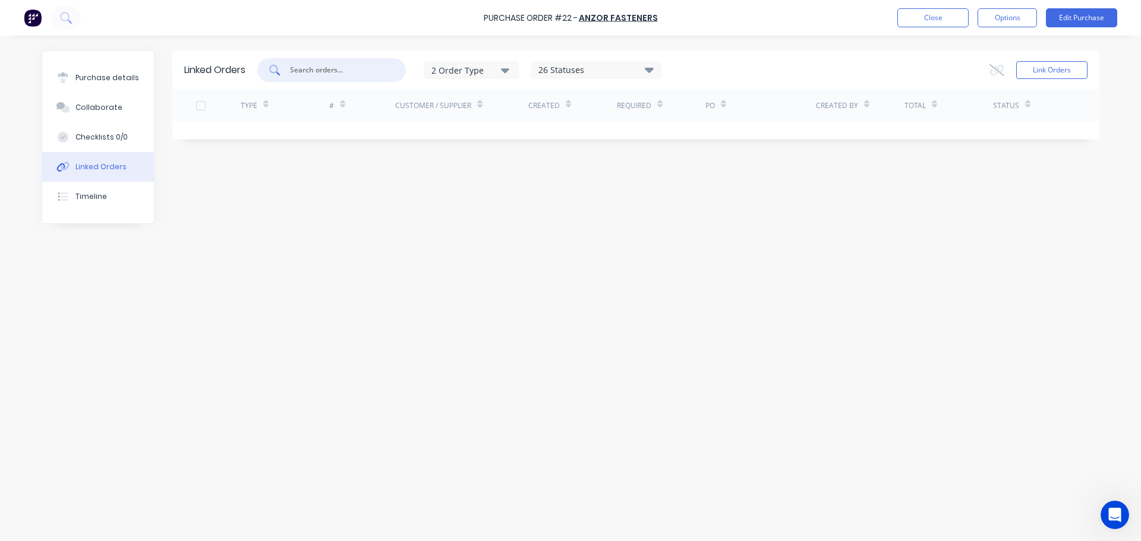
click at [326, 71] on input "text" at bounding box center [338, 70] width 99 height 12
click at [320, 65] on input "loadrite" at bounding box center [338, 70] width 99 height 12
type input "loadrite"
click at [606, 72] on div "26 Statuses" at bounding box center [596, 70] width 130 height 13
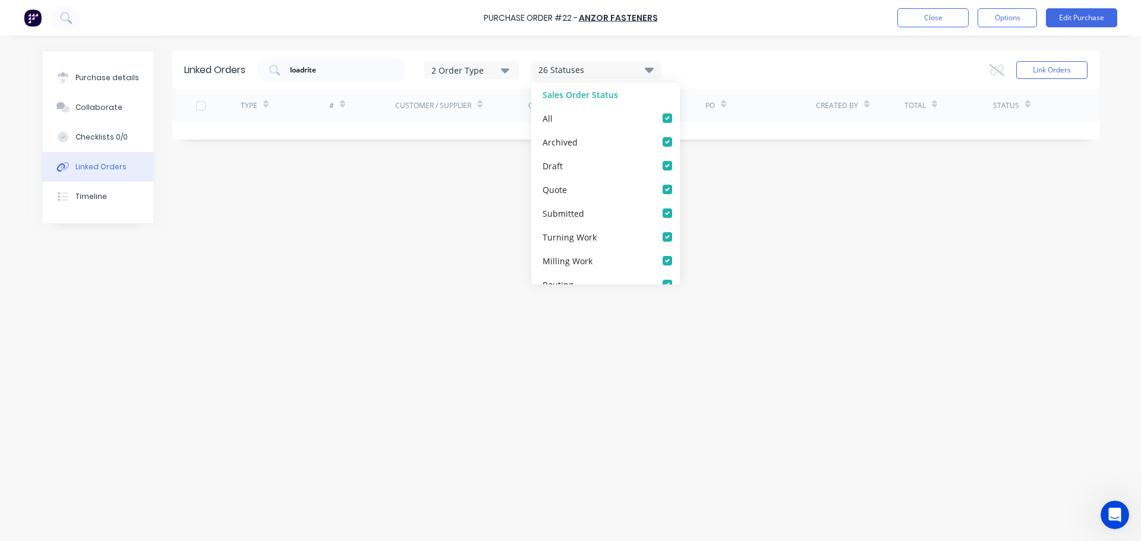
click at [606, 71] on div "26 Statuses" at bounding box center [596, 70] width 130 height 13
click at [427, 187] on div "Linked Orders loadrite 2 Order Type 26 Statuses Sales Order Status All Archived…" at bounding box center [571, 286] width 1058 height 470
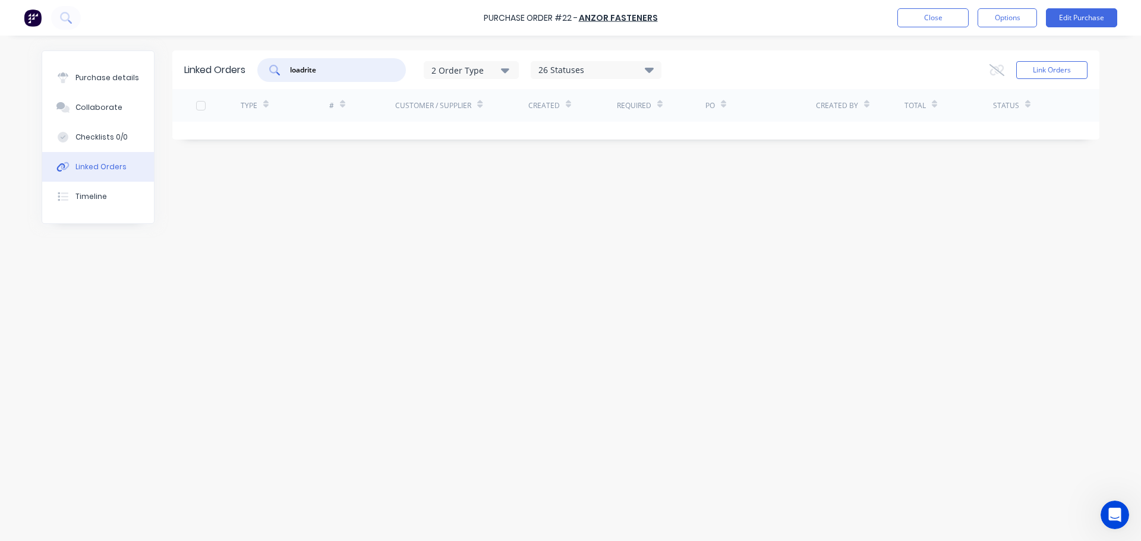
drag, startPoint x: 328, startPoint y: 70, endPoint x: 288, endPoint y: 71, distance: 39.9
click at [289, 71] on div "loadrite" at bounding box center [331, 70] width 149 height 24
click at [942, 25] on button "Close" at bounding box center [932, 17] width 71 height 19
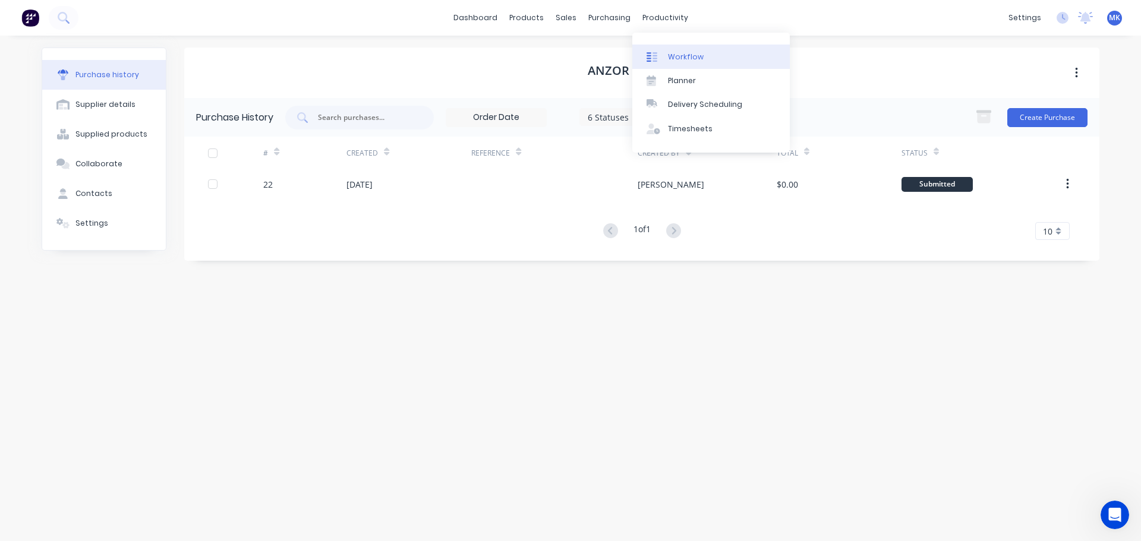
click at [676, 60] on div "Workflow" at bounding box center [686, 57] width 36 height 11
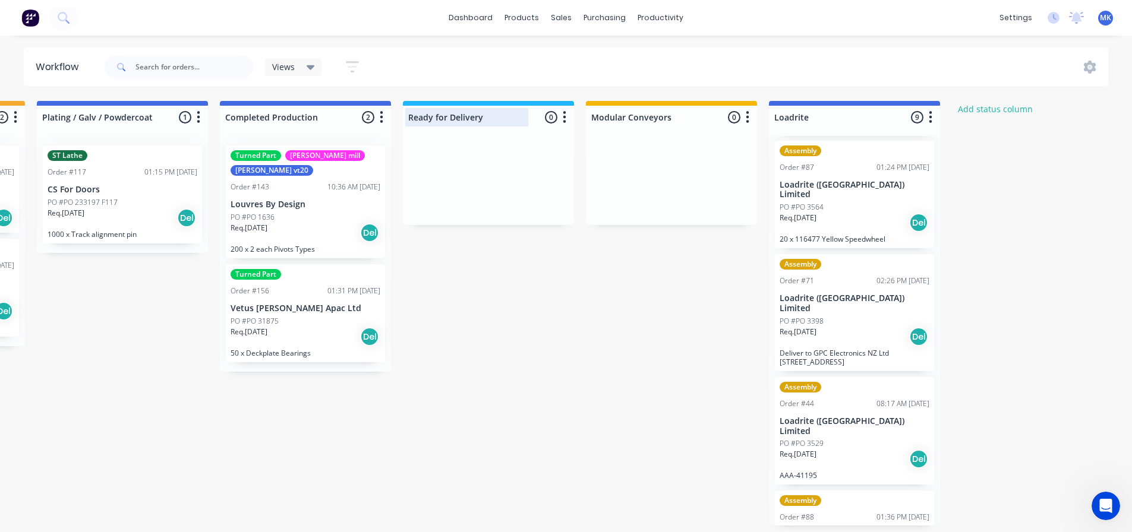
scroll to position [0, 1819]
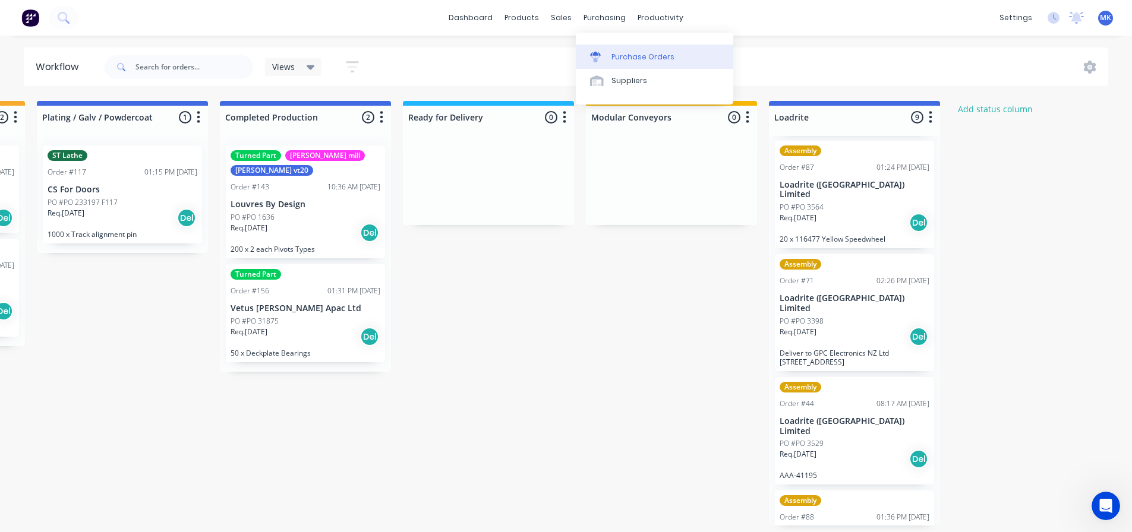
click at [616, 56] on div "Purchase Orders" at bounding box center [642, 57] width 63 height 11
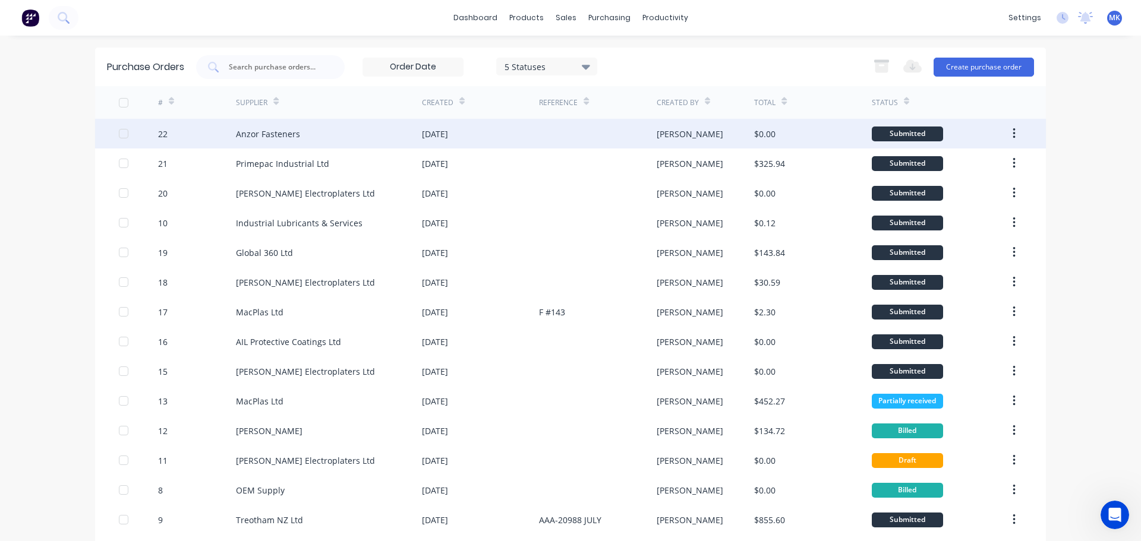
click at [267, 131] on div "Anzor Fasteners" at bounding box center [268, 134] width 64 height 12
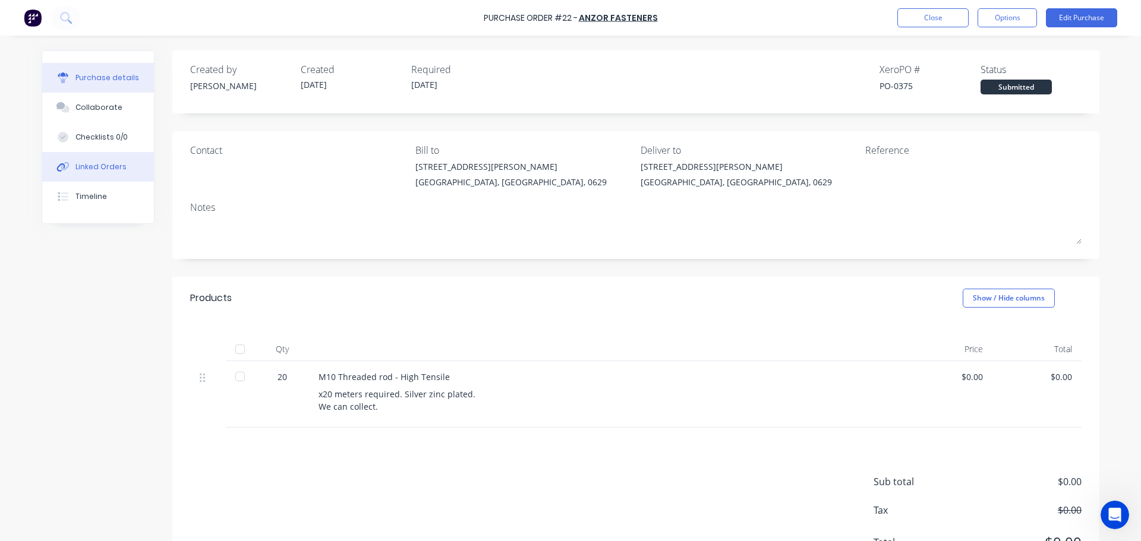
click at [93, 165] on div "Linked Orders" at bounding box center [100, 167] width 51 height 11
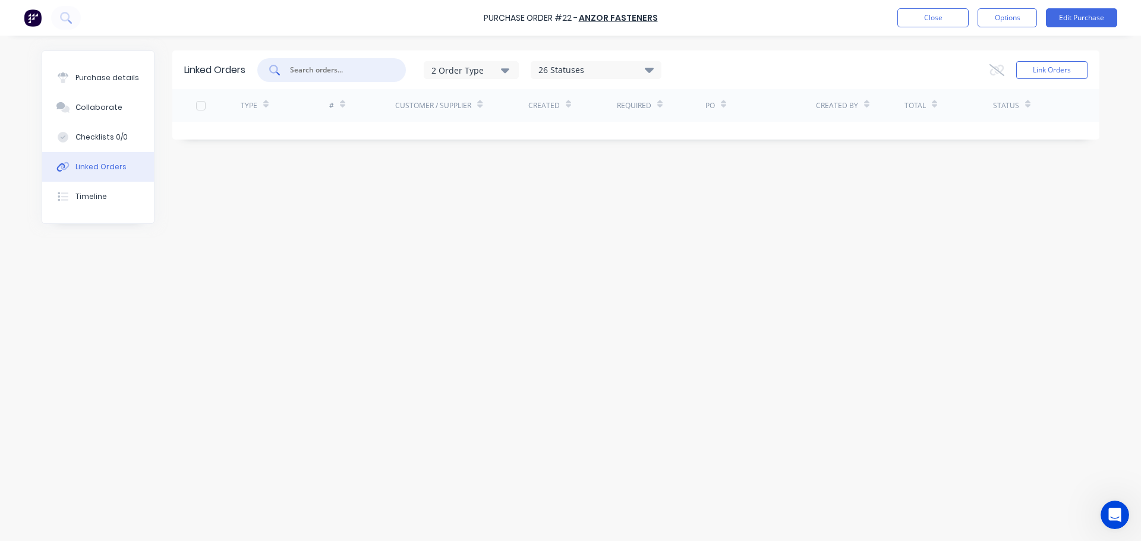
click at [312, 70] on input "text" at bounding box center [338, 70] width 99 height 12
click at [453, 75] on div "2 Order Type" at bounding box center [471, 70] width 80 height 12
click at [342, 67] on input "44" at bounding box center [338, 70] width 99 height 12
drag, startPoint x: 310, startPoint y: 74, endPoint x: 260, endPoint y: 67, distance: 50.4
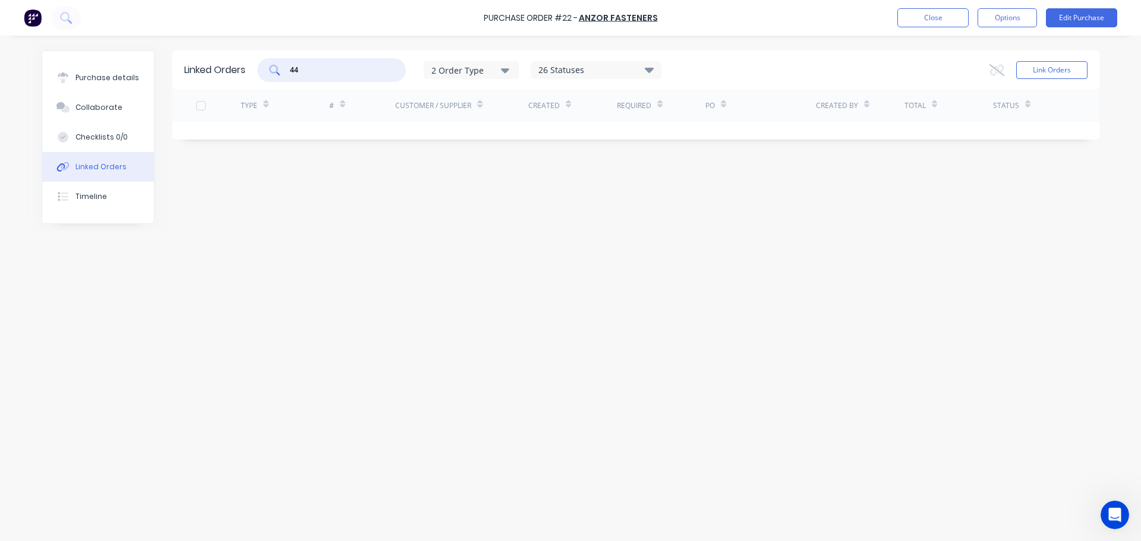
click at [279, 72] on div "44" at bounding box center [331, 70] width 149 height 24
type input "loadrite"
click at [1036, 70] on button "Link Orders" at bounding box center [1051, 70] width 71 height 18
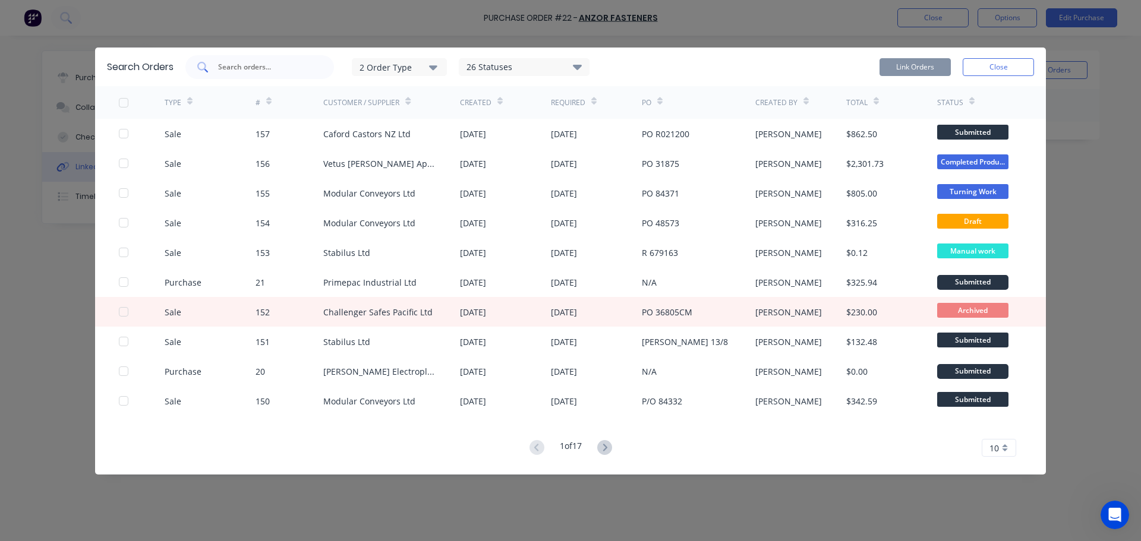
click at [253, 64] on input "text" at bounding box center [266, 67] width 99 height 12
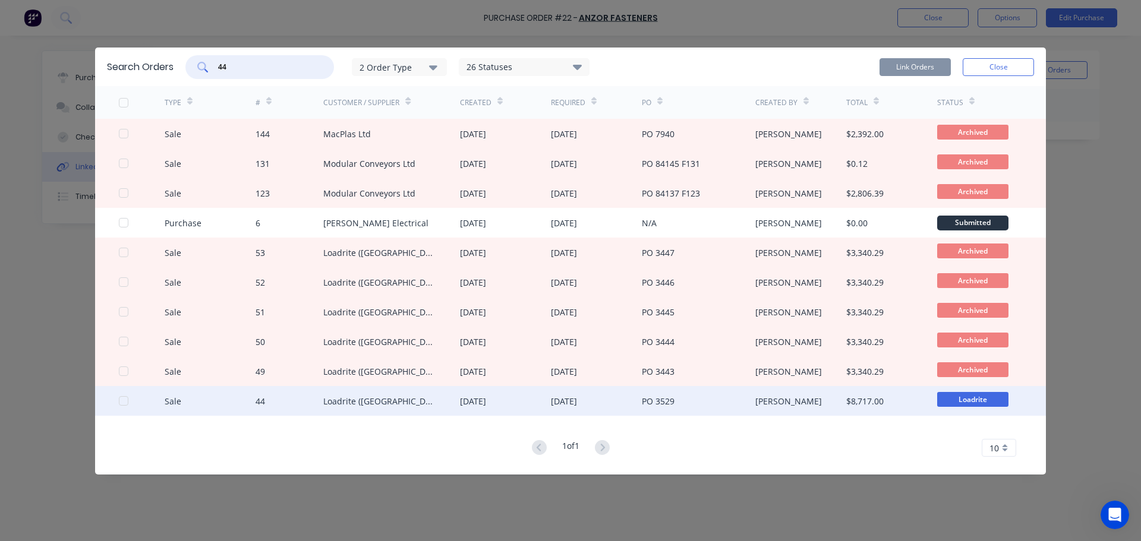
click at [124, 403] on div at bounding box center [124, 401] width 24 height 24
type input "44"
click at [401, 399] on div "Loadrite ([GEOGRAPHIC_DATA]) Limited" at bounding box center [379, 401] width 113 height 12
click at [906, 68] on button "Link Orders" at bounding box center [915, 67] width 71 height 18
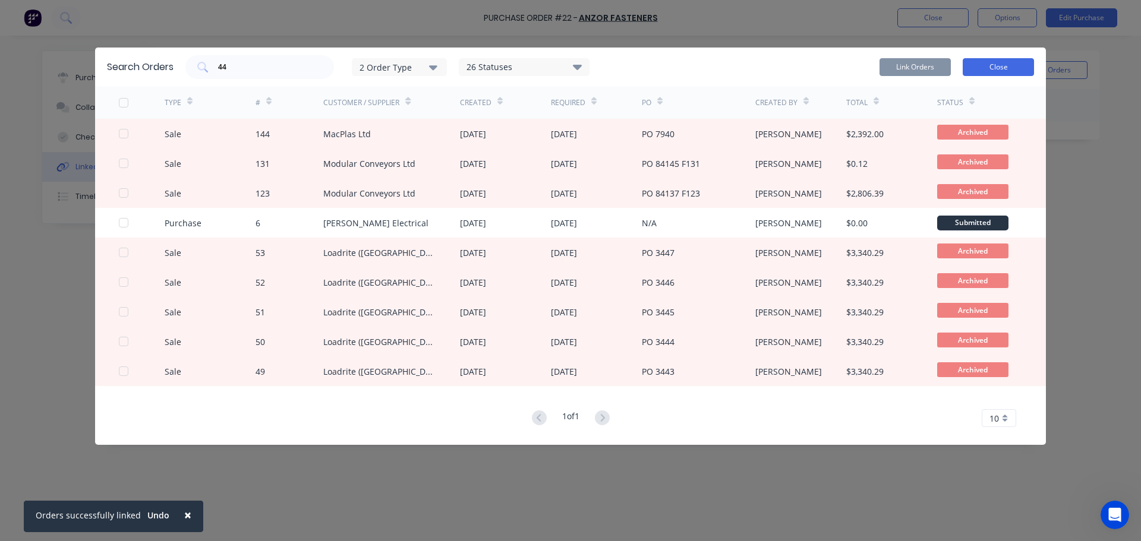
click at [984, 66] on button "Close" at bounding box center [998, 67] width 71 height 18
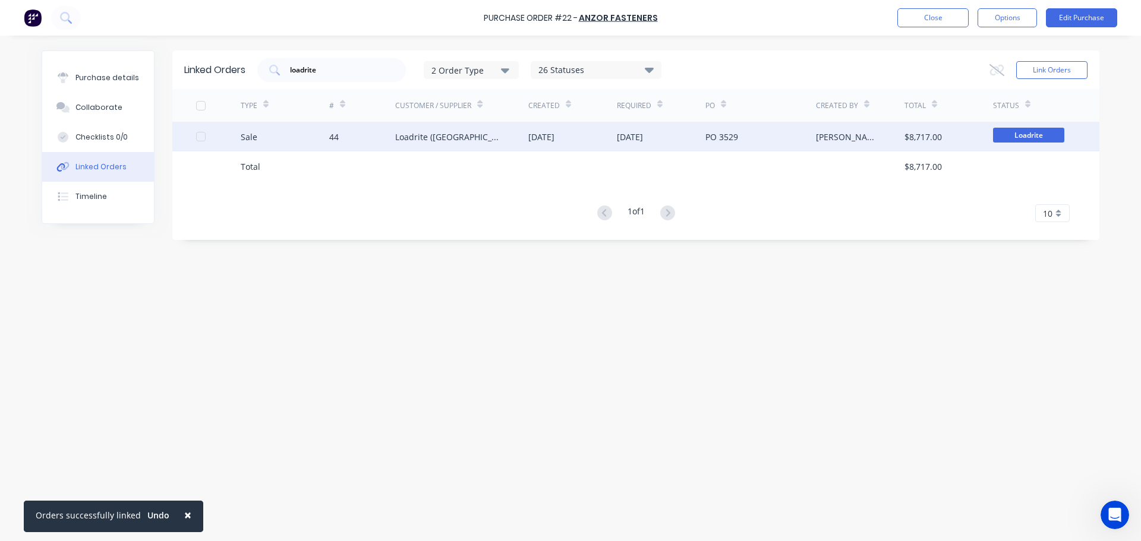
click at [448, 137] on div "Loadrite ([GEOGRAPHIC_DATA]) Limited" at bounding box center [449, 137] width 109 height 12
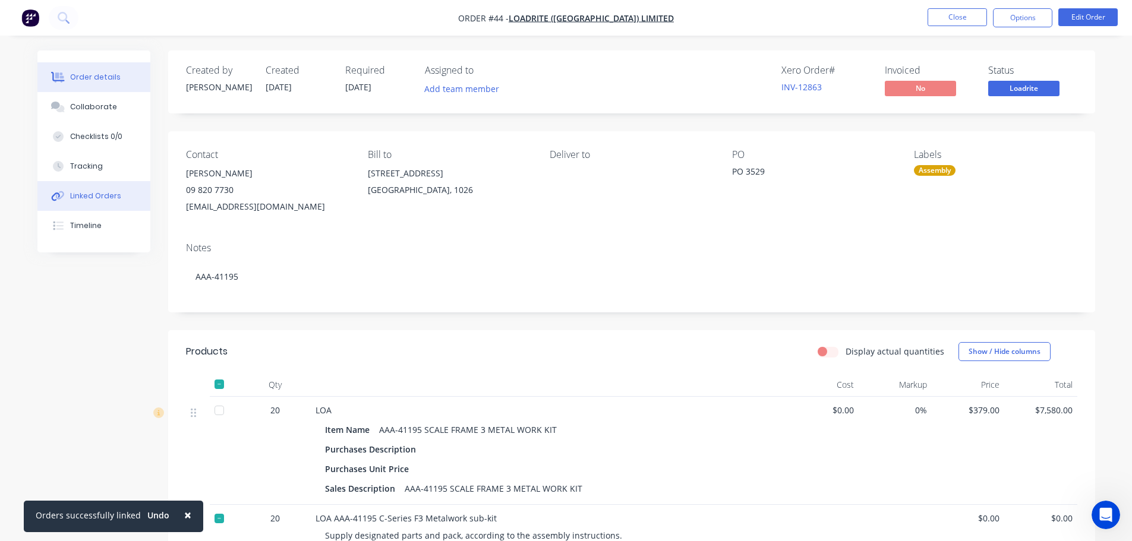
click at [110, 201] on div "Linked Orders" at bounding box center [95, 196] width 51 height 11
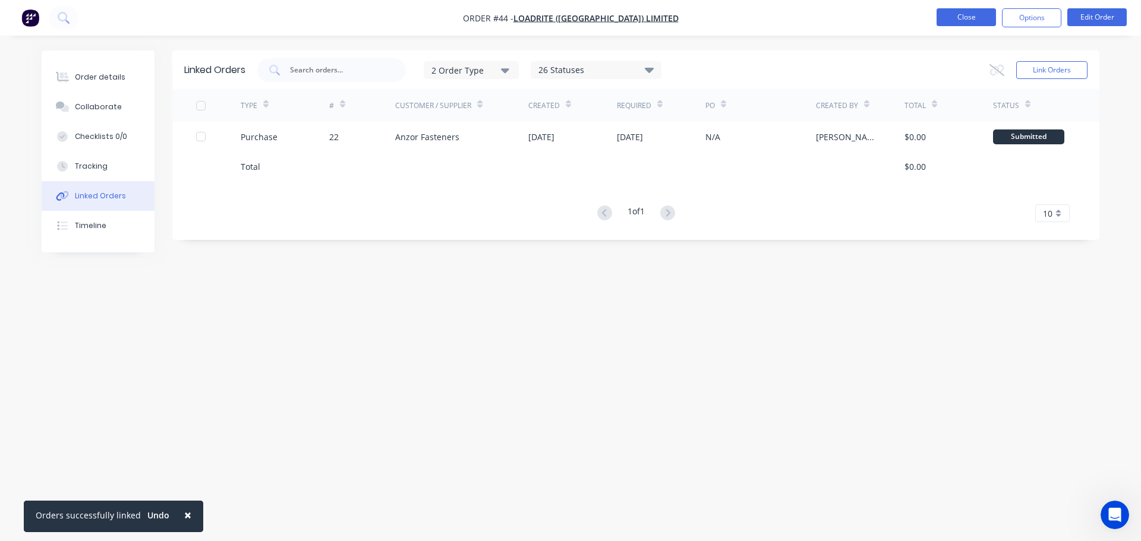
click at [958, 21] on button "Close" at bounding box center [966, 17] width 59 height 18
